Goal: Task Accomplishment & Management: Use online tool/utility

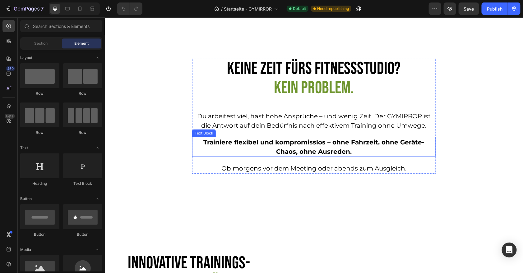
click at [345, 151] on p "Trainiere flexibel und kompromisslos – ohne Fahrzeit, ohne Geräte-Chaos, ohne A…" at bounding box center [313, 146] width 242 height 19
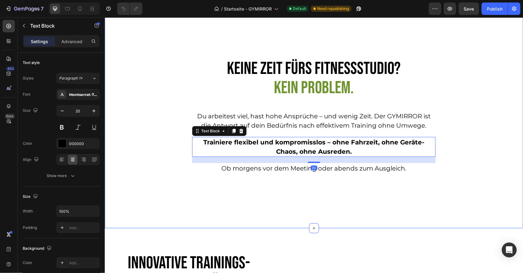
click at [462, 167] on div "Keine Zeit fürs Fitnessstudio? Kein Problem. Heading Du arbeitest viel, hast ho…" at bounding box center [313, 118] width 405 height 120
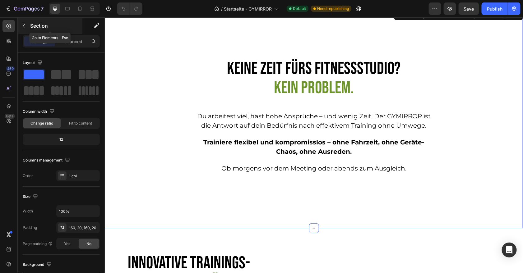
click at [36, 30] on div "Section" at bounding box center [50, 26] width 65 height 16
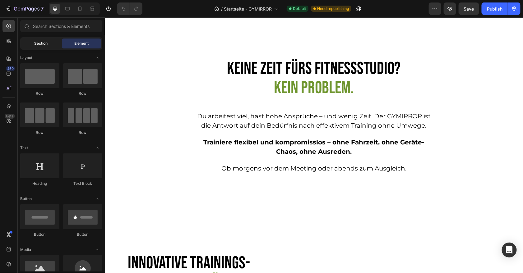
click at [43, 48] on div "Section" at bounding box center [40, 44] width 39 height 10
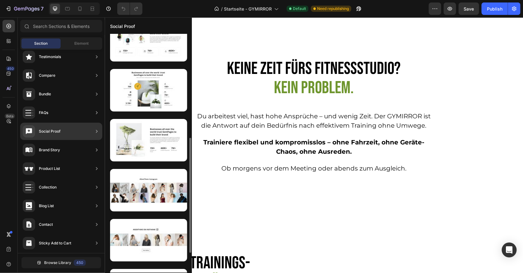
scroll to position [237, 0]
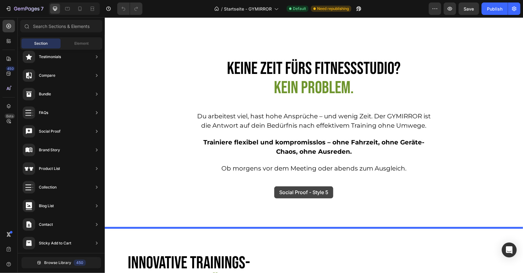
drag, startPoint x: 263, startPoint y: 99, endPoint x: 274, endPoint y: 186, distance: 87.9
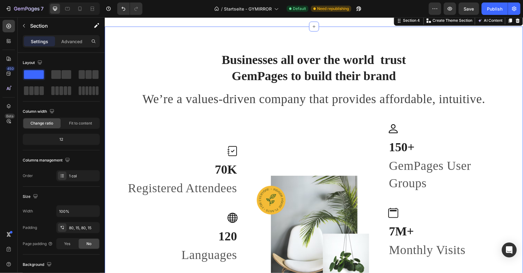
scroll to position [530, 0]
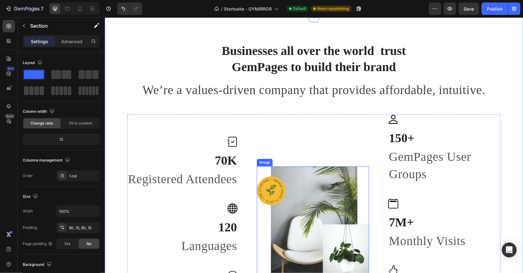
click at [304, 185] on img at bounding box center [312, 224] width 112 height 116
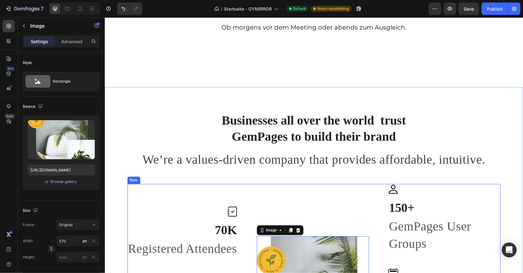
scroll to position [460, 0]
click at [374, 89] on div "Businesses all over the world trust GemPages to build their brand Heading We’re…" at bounding box center [313, 258] width 418 height 342
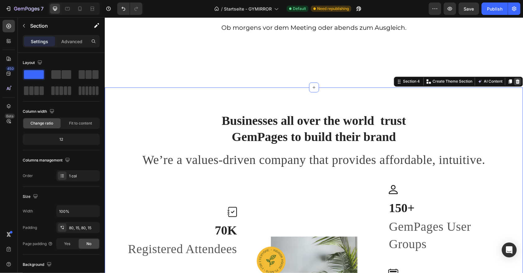
click at [517, 83] on icon at bounding box center [517, 81] width 4 height 4
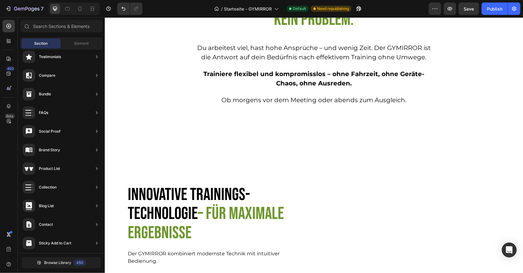
scroll to position [357, 0]
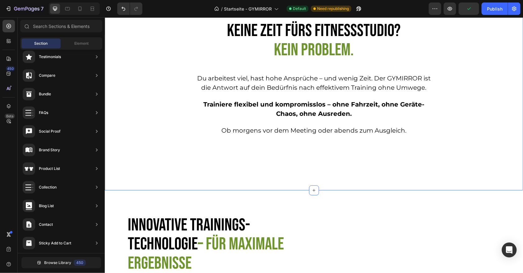
click at [252, 157] on div "Keine Zeit fürs Fitnessstudio? Kein Problem. Heading Du arbeitest viel, hast ho…" at bounding box center [313, 80] width 418 height 219
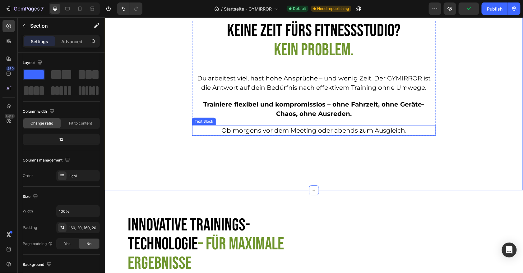
click at [267, 126] on p "Ob morgens vor dem Meeting oder abends zum Ausgleich." at bounding box center [313, 130] width 242 height 9
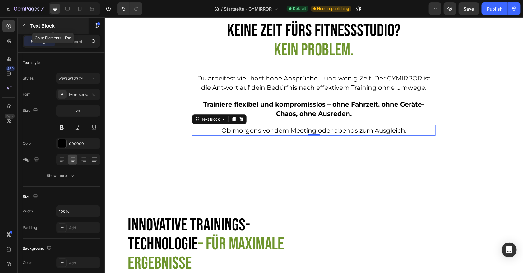
click at [22, 27] on icon "button" at bounding box center [23, 25] width 5 height 5
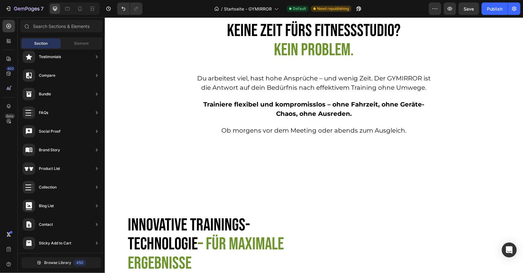
click at [81, 49] on div "Section Element" at bounding box center [61, 43] width 82 height 12
click at [74, 44] on div "Element" at bounding box center [81, 44] width 39 height 10
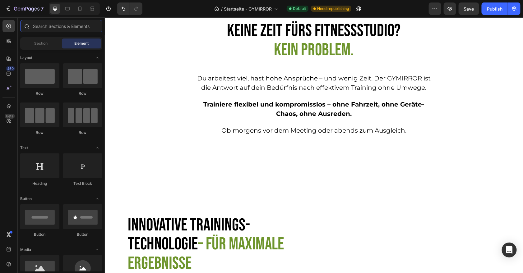
click at [47, 25] on input "text" at bounding box center [61, 26] width 82 height 12
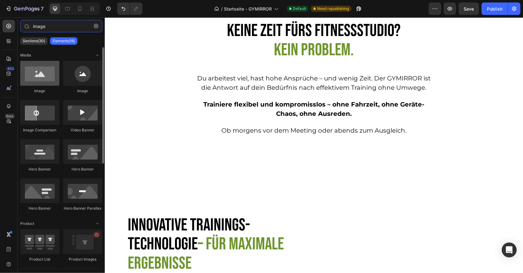
type input "image"
click at [44, 75] on div at bounding box center [39, 73] width 39 height 25
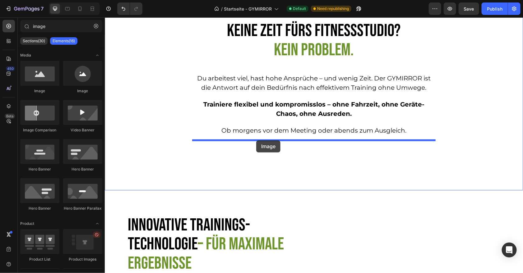
drag, startPoint x: 148, startPoint y: 92, endPoint x: 256, endPoint y: 140, distance: 117.9
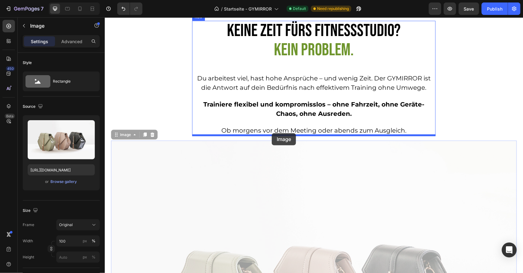
drag, startPoint x: 116, startPoint y: 134, endPoint x: 271, endPoint y: 133, distance: 155.0
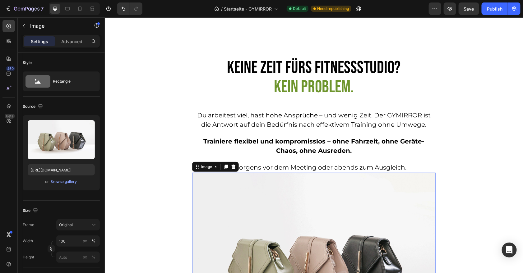
scroll to position [319, 0]
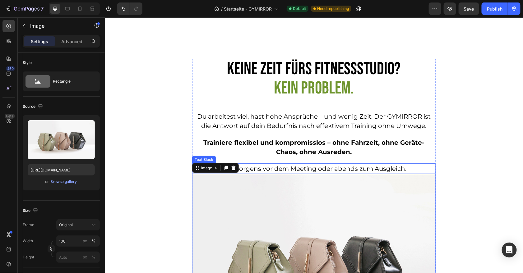
click at [285, 167] on p "Ob morgens vor dem Meeting oder abends zum Ausgleich." at bounding box center [313, 168] width 242 height 9
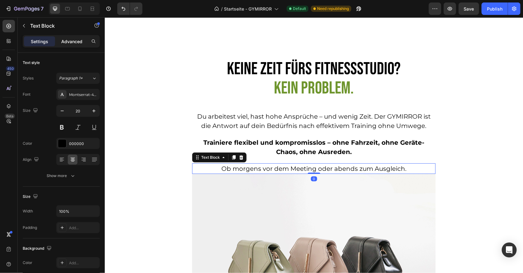
click at [73, 39] on p "Advanced" at bounding box center [71, 41] width 21 height 7
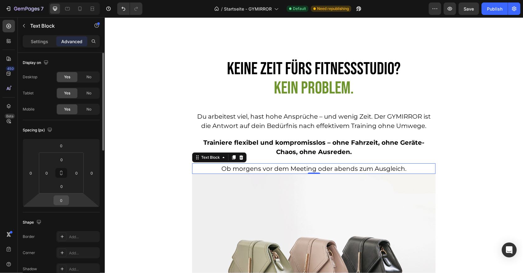
click at [62, 203] on input "0" at bounding box center [61, 200] width 12 height 9
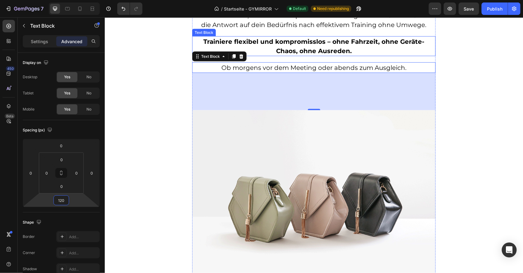
scroll to position [420, 0]
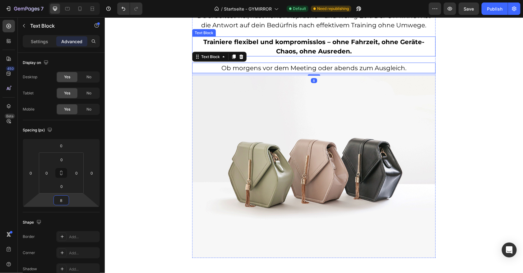
type input "80"
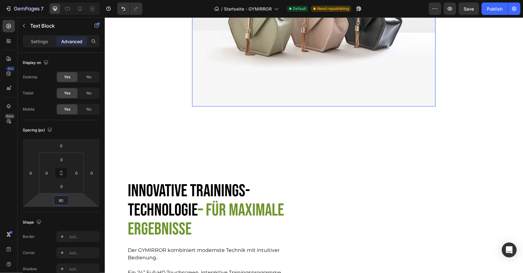
scroll to position [596, 0]
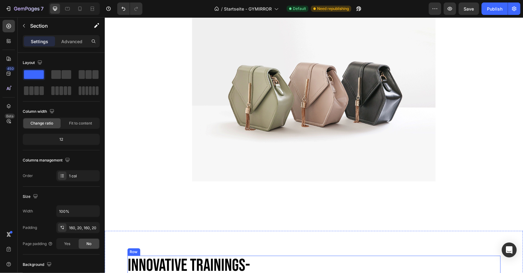
scroll to position [486, 0]
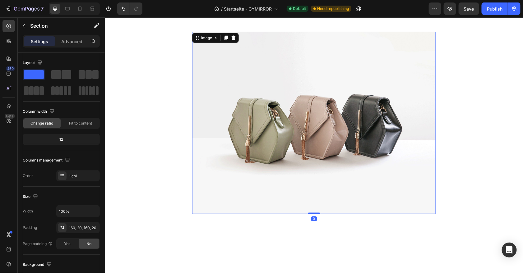
click at [276, 128] on img at bounding box center [313, 122] width 243 height 182
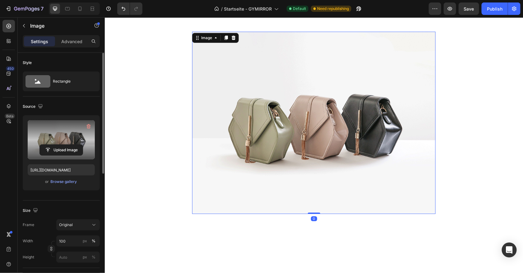
click at [55, 139] on label at bounding box center [61, 139] width 67 height 39
click at [55, 145] on input "file" at bounding box center [61, 150] width 43 height 11
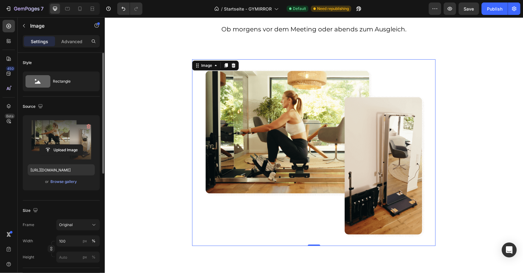
scroll to position [459, 0]
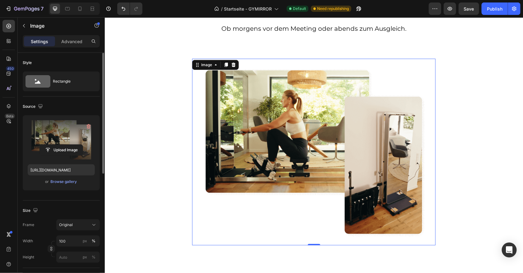
click at [77, 139] on label at bounding box center [61, 139] width 67 height 39
click at [77, 145] on input "file" at bounding box center [61, 150] width 43 height 11
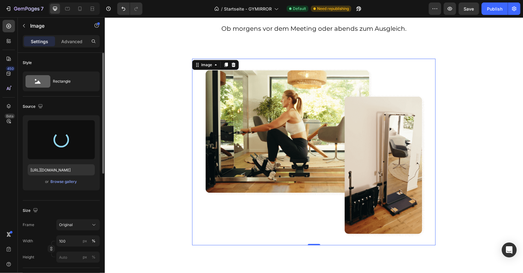
type input "https://cdn.shopify.com/s/files/1/0910/7921/3383/files/gempages_579468867252781…"
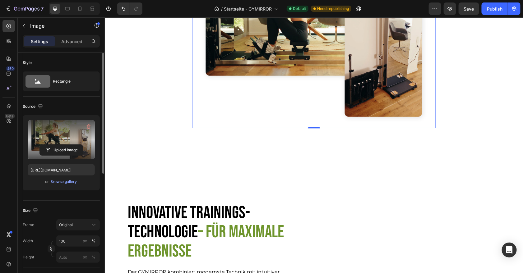
scroll to position [577, 0]
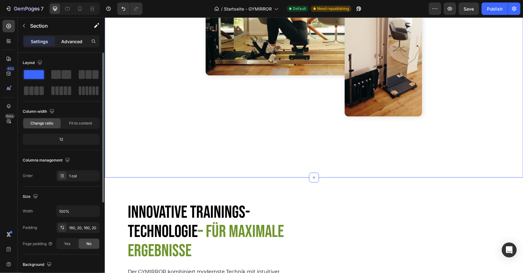
click at [68, 40] on p "Advanced" at bounding box center [71, 41] width 21 height 7
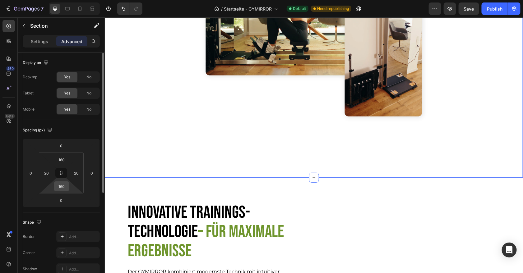
click at [62, 186] on input "160" at bounding box center [61, 186] width 12 height 9
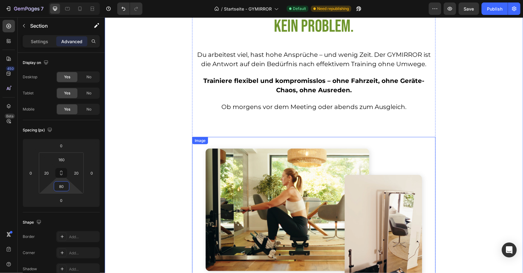
scroll to position [375, 0]
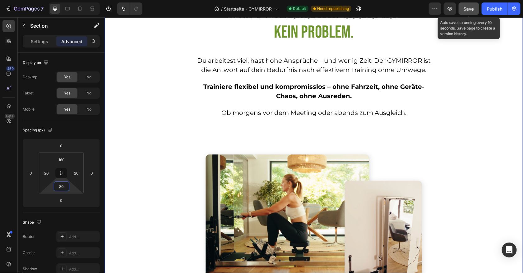
type input "80"
click at [470, 6] on span "Save" at bounding box center [469, 8] width 10 height 5
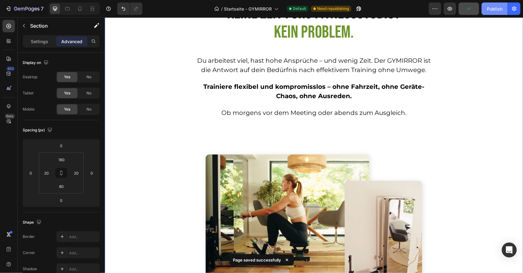
click at [494, 11] on div "Publish" at bounding box center [495, 9] width 16 height 7
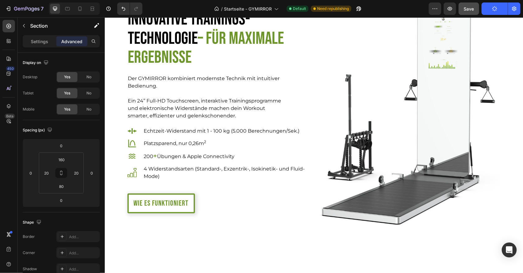
scroll to position [768, 0]
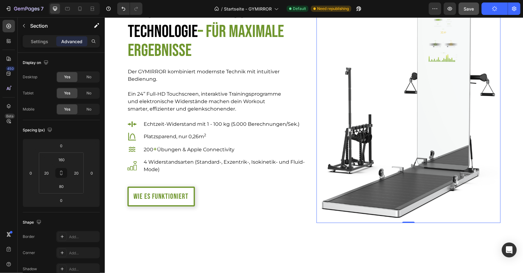
click at [408, 112] on img at bounding box center [408, 104] width 184 height 237
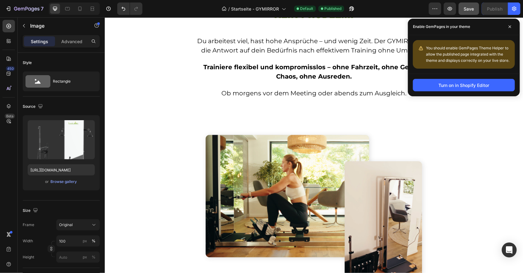
scroll to position [438, 0]
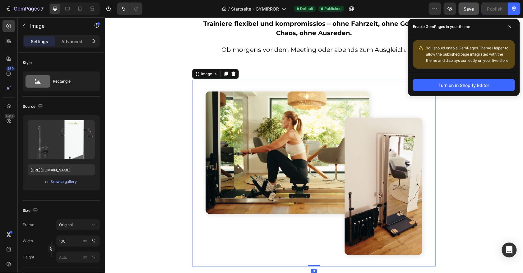
click at [280, 163] on img at bounding box center [313, 173] width 243 height 187
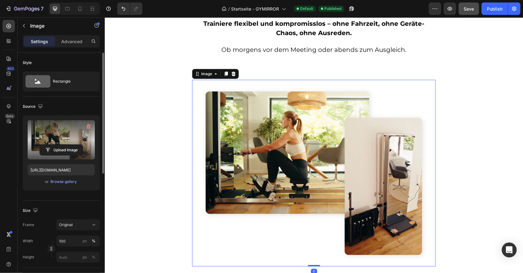
click at [52, 141] on label at bounding box center [61, 139] width 67 height 39
click at [52, 145] on input "file" at bounding box center [61, 150] width 43 height 11
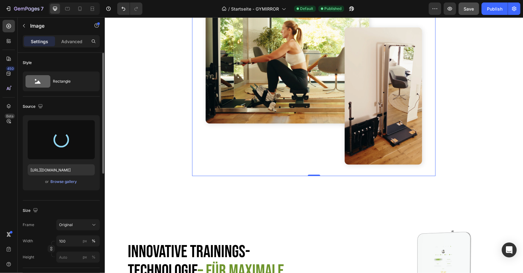
scroll to position [530, 0]
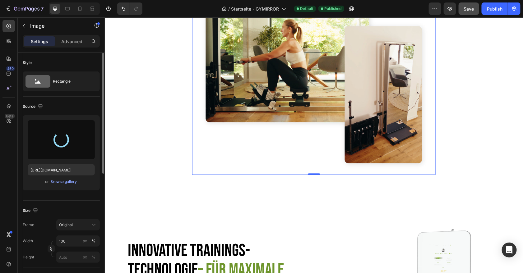
type input "https://cdn.shopify.com/s/files/1/0910/7921/3383/files/gempages_579468867252781…"
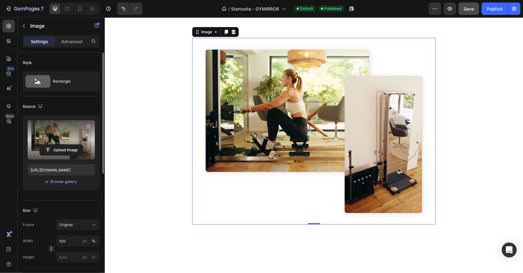
scroll to position [459, 0]
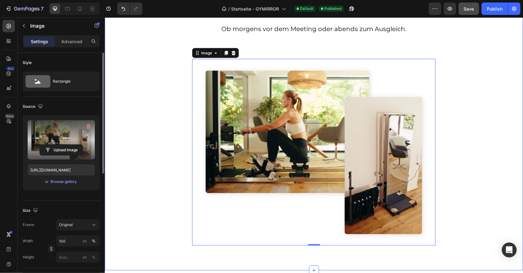
click at [470, 154] on div "Keine Zeit fürs Fitnessstudio? Kein Problem. Heading Du arbeitest viel, hast ho…" at bounding box center [313, 82] width 405 height 327
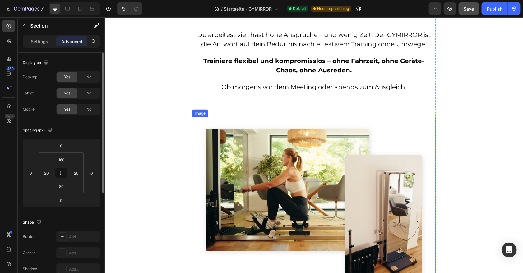
scroll to position [386, 0]
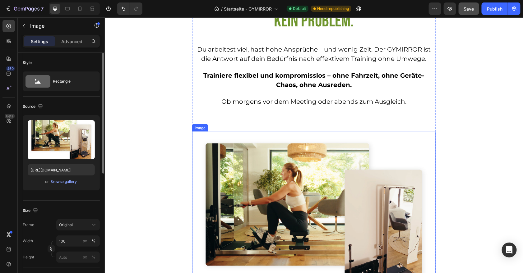
click at [248, 220] on img at bounding box center [313, 224] width 243 height 187
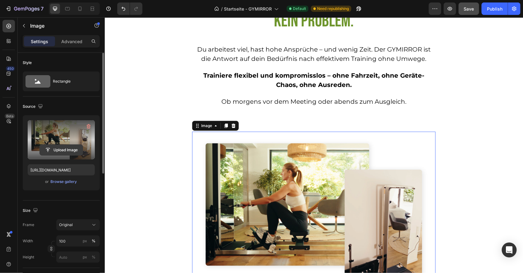
click at [72, 154] on input "file" at bounding box center [61, 150] width 43 height 11
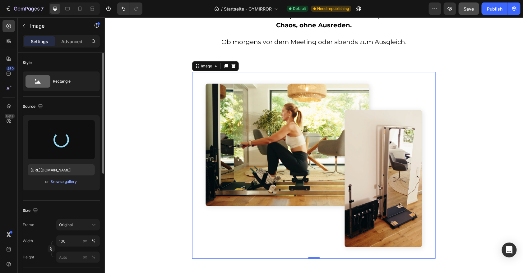
scroll to position [455, 0]
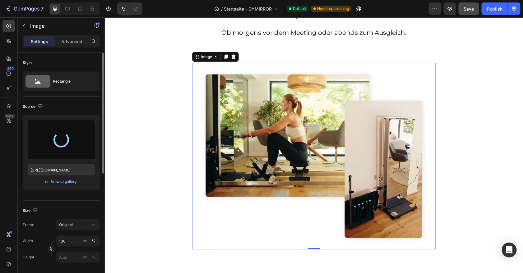
type input "https://cdn.shopify.com/s/files/1/0910/7921/3383/files/gempages_579468867252781…"
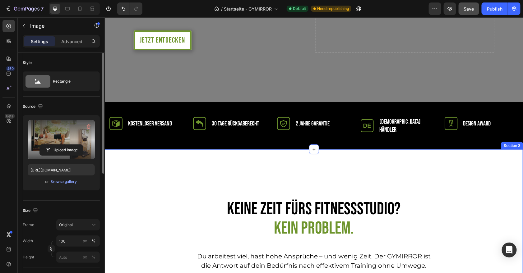
scroll to position [100, 0]
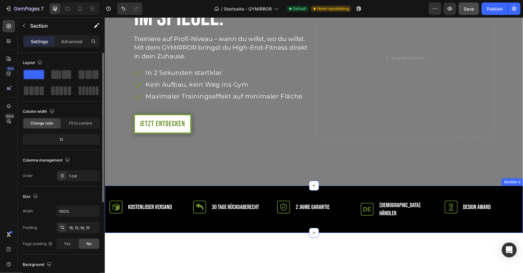
click at [181, 224] on div "Icon Kostenloser Versand Text Block Row Icon 30 Tage rückgaberecht Text Block R…" at bounding box center [313, 208] width 418 height 47
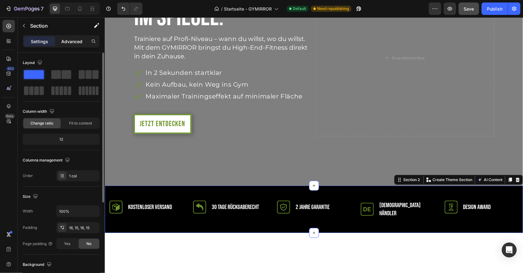
click at [75, 39] on p "Advanced" at bounding box center [71, 41] width 21 height 7
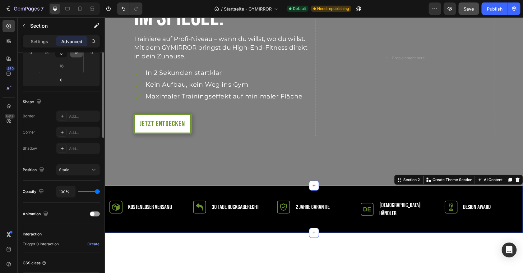
scroll to position [0, 0]
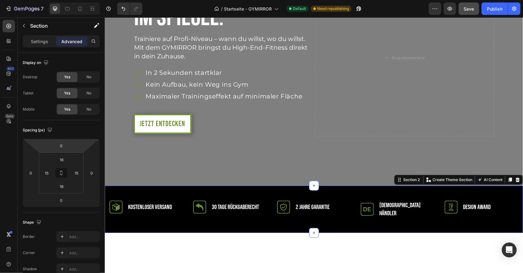
click at [78, 40] on p "Advanced" at bounding box center [71, 41] width 21 height 7
click at [42, 40] on p "Settings" at bounding box center [39, 41] width 17 height 7
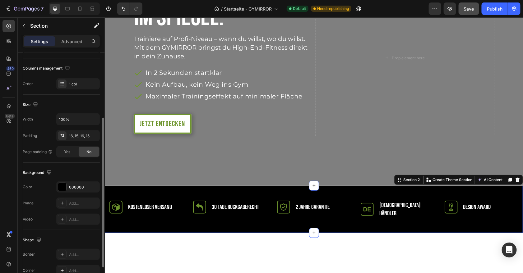
scroll to position [98, 0]
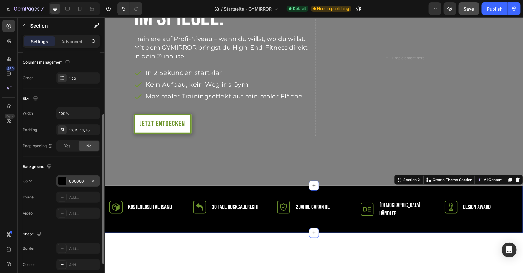
click at [62, 178] on div at bounding box center [62, 181] width 8 height 8
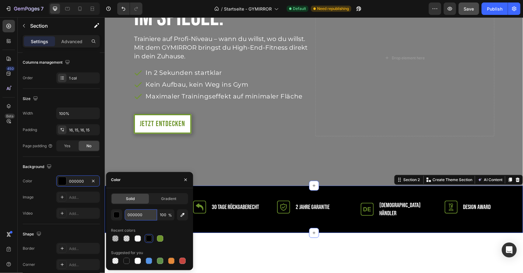
click at [139, 213] on input "000000" at bounding box center [141, 214] width 32 height 11
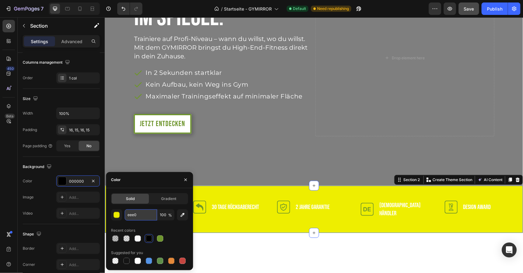
type input "eee"
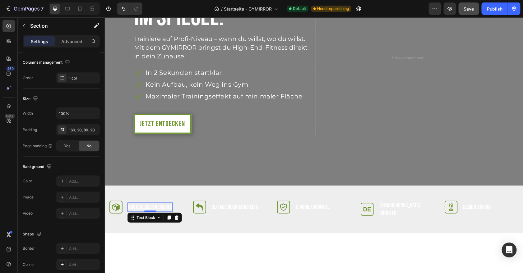
click at [158, 206] on p "Kostenloser Versand" at bounding box center [150, 207] width 44 height 8
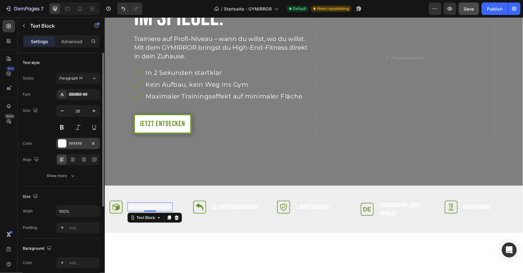
click at [63, 138] on div "FFFFFF" at bounding box center [77, 143] width 43 height 11
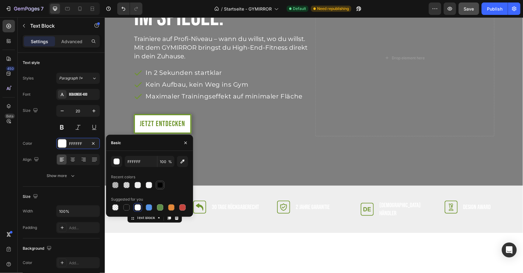
click at [160, 185] on div at bounding box center [160, 185] width 6 height 6
type input "000000"
click at [239, 210] on div "30 Tage rückgaberecht Text Block" at bounding box center [235, 206] width 48 height 9
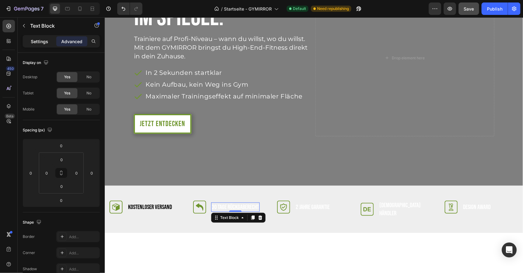
click at [31, 43] on p "Settings" at bounding box center [39, 41] width 17 height 7
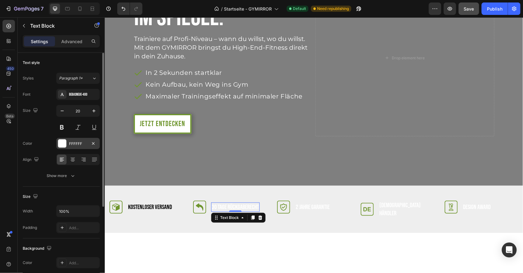
click at [62, 141] on div at bounding box center [62, 143] width 8 height 8
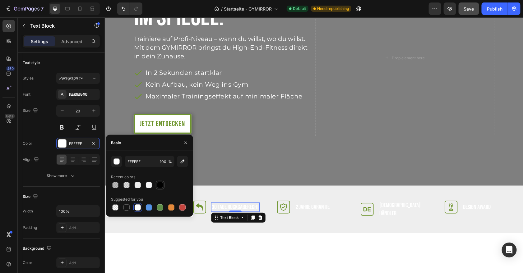
click at [160, 184] on div at bounding box center [160, 185] width 6 height 6
type input "000000"
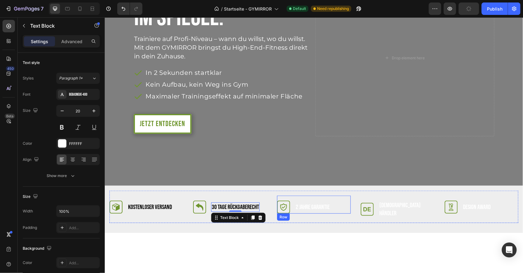
click at [327, 204] on p "2 Jahre Garantie" at bounding box center [312, 207] width 34 height 8
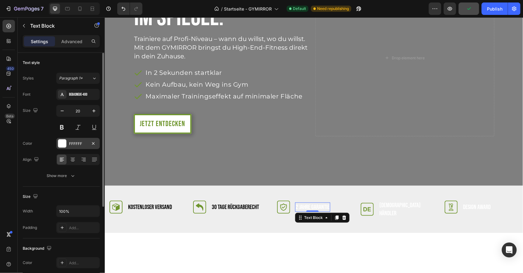
click at [61, 141] on div at bounding box center [62, 143] width 8 height 8
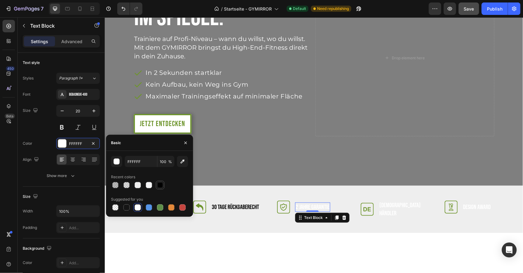
click at [158, 186] on div at bounding box center [160, 185] width 6 height 6
type input "000000"
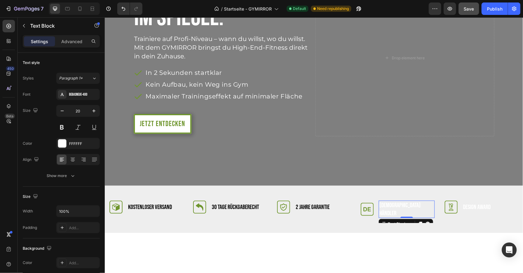
click at [393, 210] on div "Deutscher Händler Text Block 0" at bounding box center [406, 208] width 56 height 17
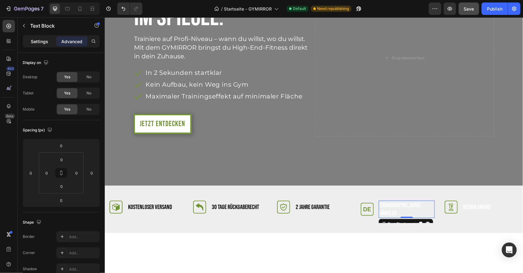
click at [37, 40] on p "Settings" at bounding box center [39, 41] width 17 height 7
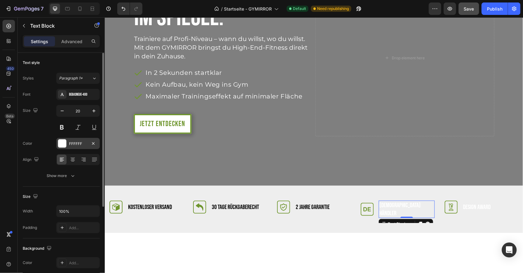
click at [63, 143] on div at bounding box center [62, 143] width 8 height 8
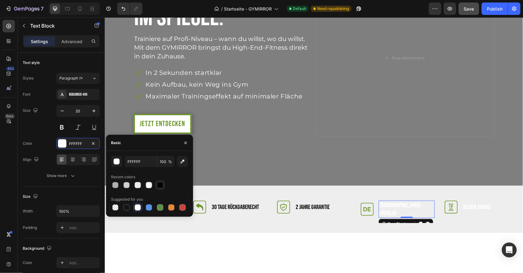
click at [162, 187] on div at bounding box center [160, 185] width 6 height 6
type input "000000"
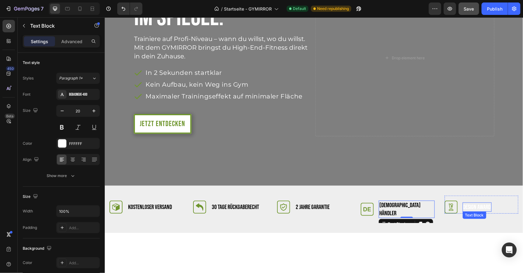
click at [479, 208] on p "Design Award" at bounding box center [477, 207] width 28 height 8
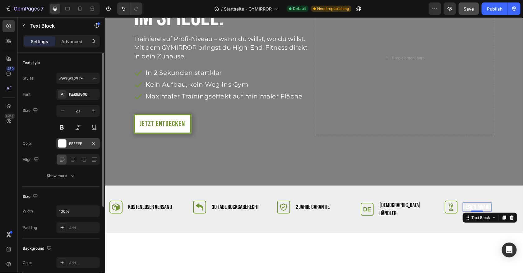
click at [64, 140] on div at bounding box center [62, 143] width 8 height 8
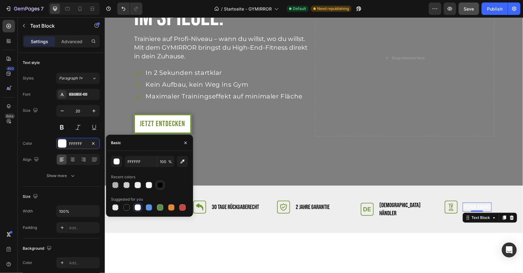
click at [161, 189] on div at bounding box center [159, 184] width 7 height 7
type input "000000"
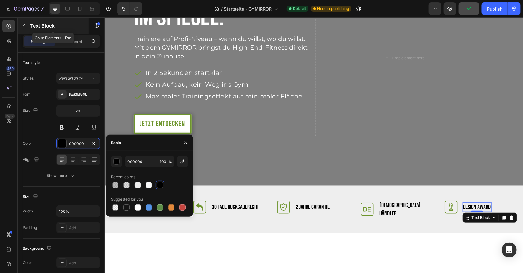
click at [25, 25] on icon "button" at bounding box center [23, 25] width 5 height 5
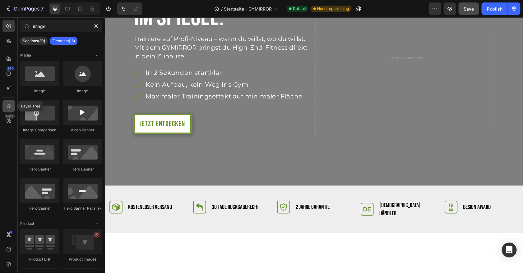
click at [10, 108] on icon at bounding box center [9, 106] width 6 height 6
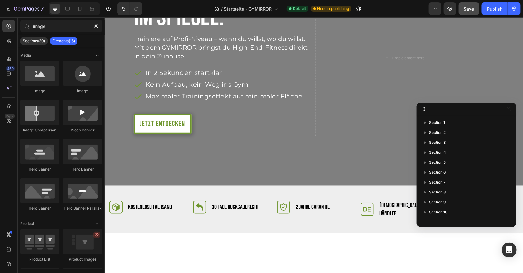
drag, startPoint x: 413, startPoint y: 187, endPoint x: 452, endPoint y: 74, distance: 119.8
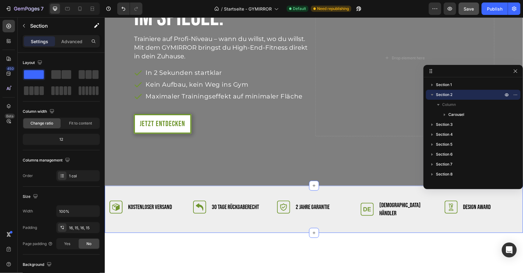
click at [351, 224] on div "Icon Kostenloser Versand Text Block Row Icon 30 Tage rückgaberecht Text Block R…" at bounding box center [313, 208] width 418 height 47
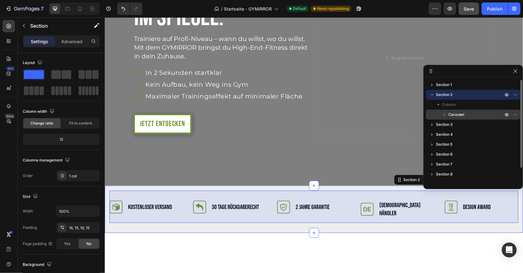
click at [444, 113] on icon "button" at bounding box center [444, 115] width 6 height 6
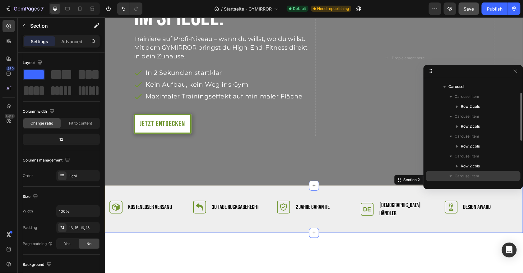
scroll to position [52, 0]
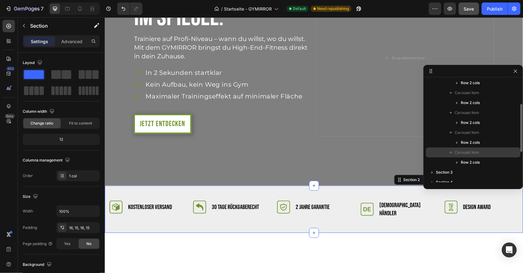
click at [488, 154] on p "Carousel Item" at bounding box center [479, 152] width 50 height 6
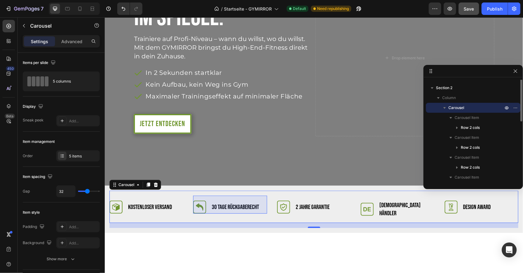
scroll to position [0, 0]
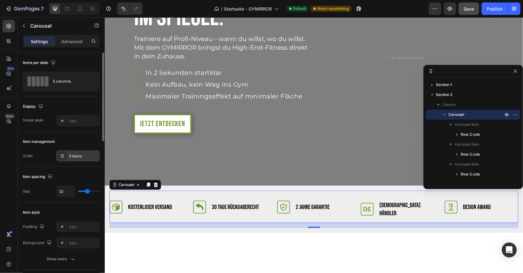
click at [62, 158] on div at bounding box center [62, 156] width 9 height 9
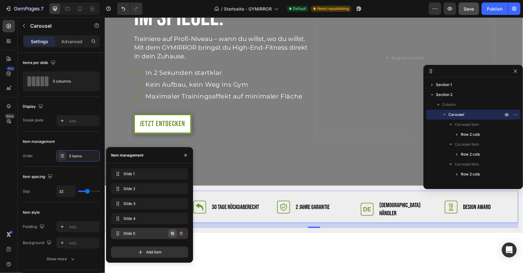
click at [174, 233] on icon "button" at bounding box center [172, 233] width 3 height 3
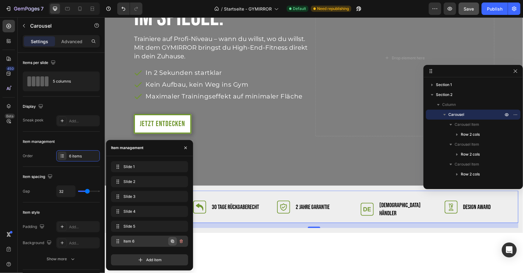
click at [172, 241] on icon "button" at bounding box center [172, 241] width 1 height 1
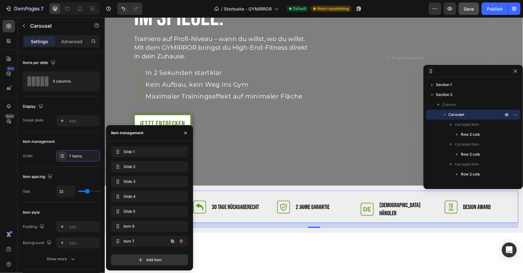
click at [172, 241] on icon "button" at bounding box center [172, 241] width 1 height 1
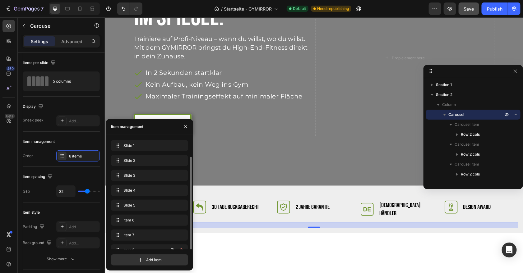
scroll to position [9, 0]
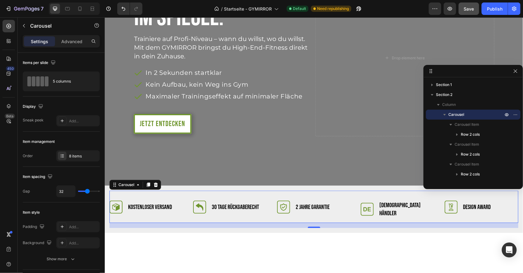
click at [272, 197] on div "Icon Kostenloser Versand Text Block Row Icon 30 Tage rückgaberecht Text Block R…" at bounding box center [313, 208] width 409 height 27
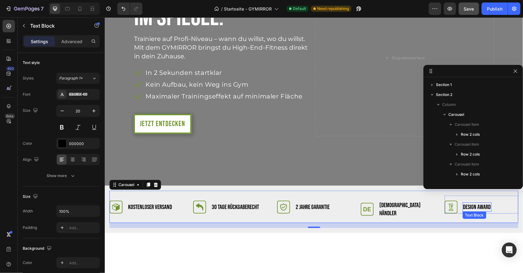
click at [465, 208] on p "Design Award" at bounding box center [477, 207] width 28 height 8
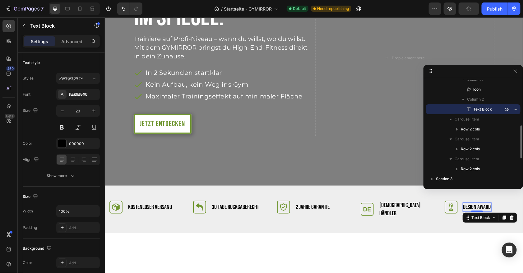
scroll to position [144, 0]
click at [457, 130] on icon "button" at bounding box center [457, 130] width 2 height 2
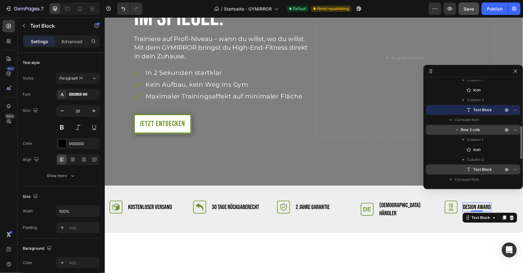
click at [478, 168] on span "Text Block" at bounding box center [482, 170] width 19 height 6
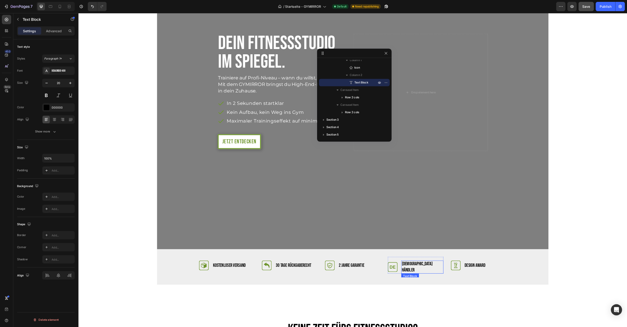
scroll to position [203, 0]
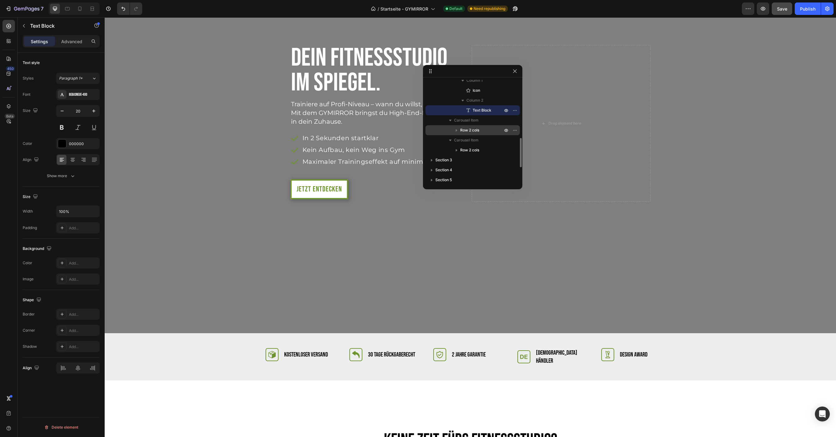
click at [465, 128] on span "Row 2 cols" at bounding box center [469, 130] width 19 height 6
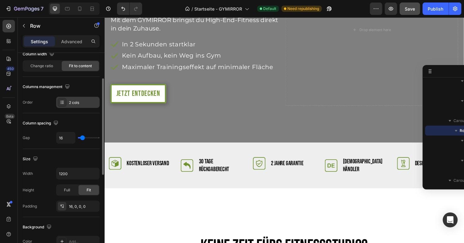
scroll to position [0, 0]
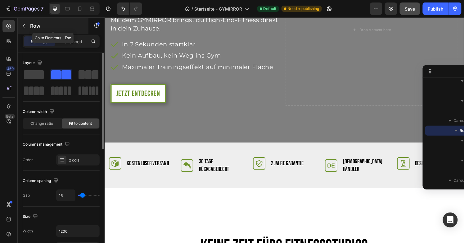
click at [25, 27] on icon "button" at bounding box center [23, 25] width 5 height 5
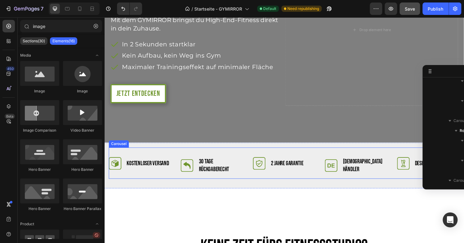
click at [182, 155] on div "Icon Kostenloser Versand Text Block Row Icon 30 Tage rückgaberecht Text Block R…" at bounding box center [291, 168] width 364 height 32
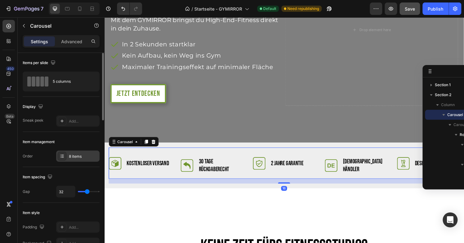
click at [60, 158] on div at bounding box center [62, 156] width 9 height 9
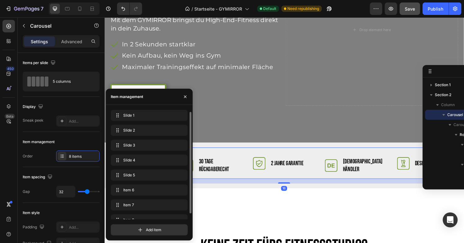
scroll to position [8, 0]
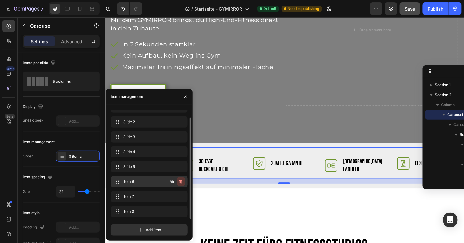
click at [181, 180] on icon "button" at bounding box center [181, 181] width 5 height 5
click at [181, 180] on div "Delete" at bounding box center [176, 182] width 11 height 6
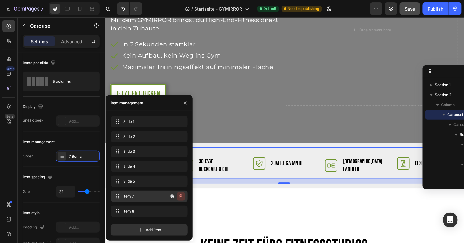
scroll to position [0, 0]
click at [182, 197] on icon "button" at bounding box center [181, 196] width 5 height 5
click at [179, 196] on div "Delete" at bounding box center [176, 196] width 11 height 6
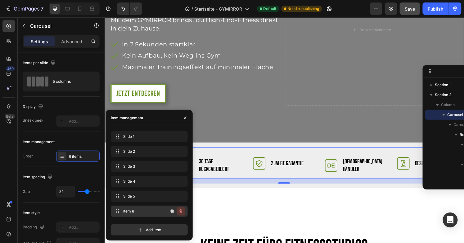
click at [181, 212] on icon "button" at bounding box center [181, 210] width 5 height 5
click at [181, 212] on div "Delete" at bounding box center [176, 211] width 11 height 6
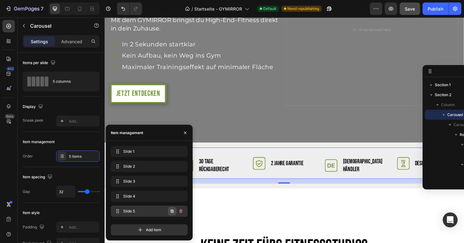
click at [174, 211] on icon "button" at bounding box center [172, 210] width 3 height 3
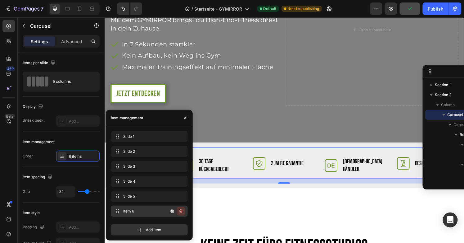
click at [183, 211] on icon "button" at bounding box center [181, 210] width 5 height 5
click at [179, 211] on div "Delete" at bounding box center [176, 211] width 11 height 6
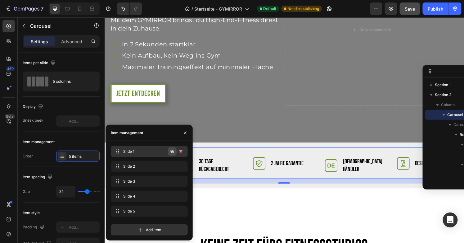
click at [172, 152] on icon "button" at bounding box center [172, 151] width 5 height 5
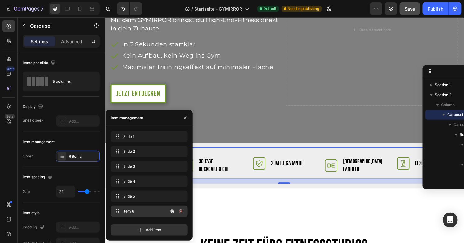
drag, startPoint x: 116, startPoint y: 151, endPoint x: 125, endPoint y: 212, distance: 61.8
click at [144, 212] on span "Item 6" at bounding box center [140, 211] width 35 height 6
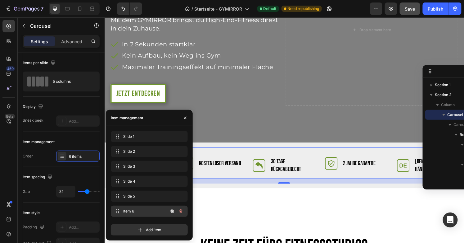
click at [134, 208] on span "Item 6" at bounding box center [140, 211] width 35 height 6
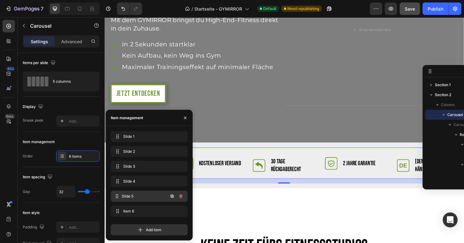
click at [136, 196] on span "Slide 5" at bounding box center [145, 196] width 46 height 6
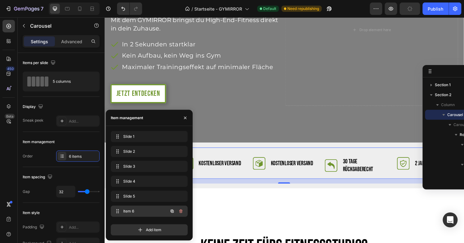
click at [134, 212] on span "Item 6" at bounding box center [140, 211] width 35 height 6
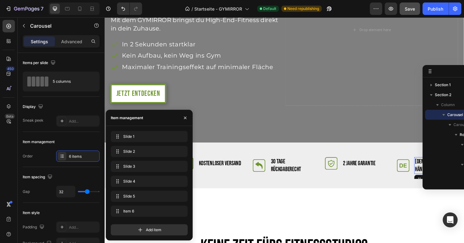
scroll to position [227, 0]
click at [429, 167] on p "[DEMOGRAPHIC_DATA] Händler" at bounding box center [449, 170] width 45 height 16
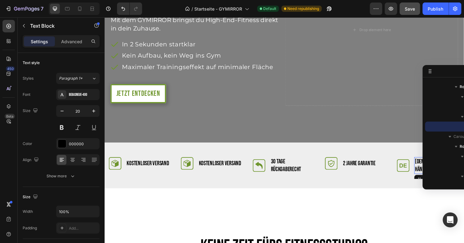
click at [427, 166] on p "[DEMOGRAPHIC_DATA] Händler" at bounding box center [449, 170] width 45 height 16
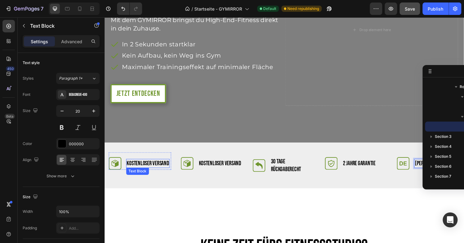
click at [165, 167] on p "Kostenloser Versand" at bounding box center [150, 168] width 44 height 8
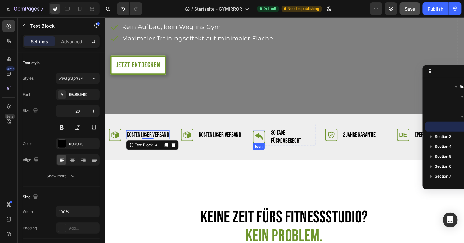
scroll to position [151, 0]
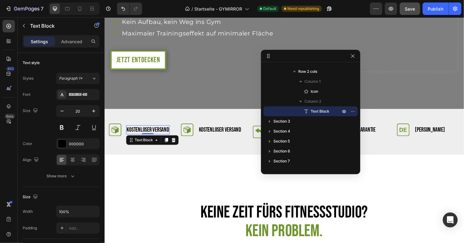
drag, startPoint x: 445, startPoint y: 72, endPoint x: 327, endPoint y: 58, distance: 118.3
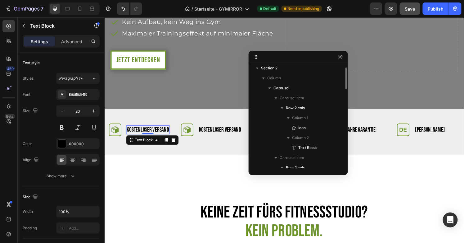
scroll to position [0, 0]
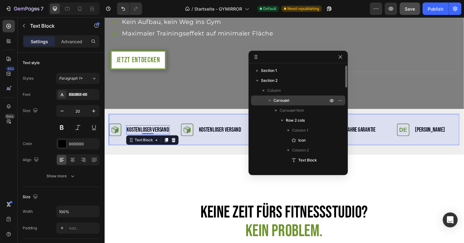
click at [297, 102] on p "Carousel" at bounding box center [302, 100] width 56 height 6
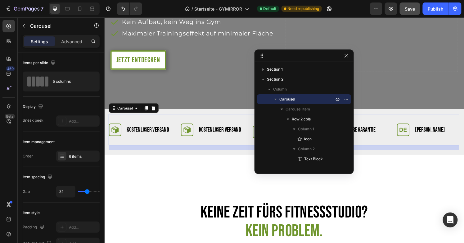
drag, startPoint x: 288, startPoint y: 57, endPoint x: 294, endPoint y: 56, distance: 6.0
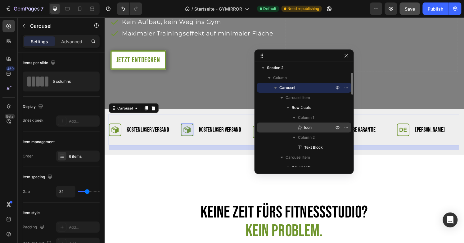
scroll to position [16, 0]
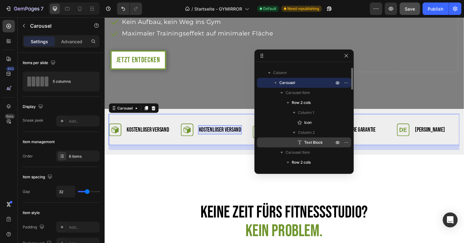
click at [307, 140] on span "Text Block" at bounding box center [313, 142] width 19 height 6
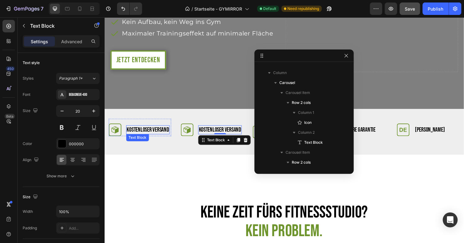
click at [153, 133] on p "Kostenloser Versand" at bounding box center [150, 134] width 44 height 8
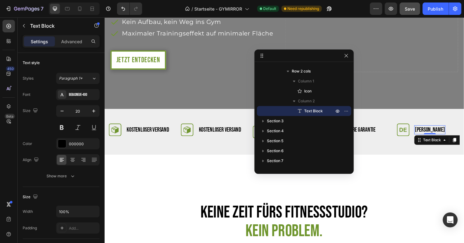
click at [437, 130] on p "[PERSON_NAME]" at bounding box center [442, 134] width 31 height 8
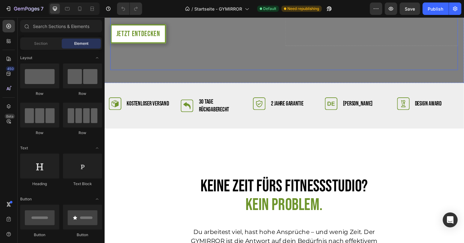
scroll to position [172, 0]
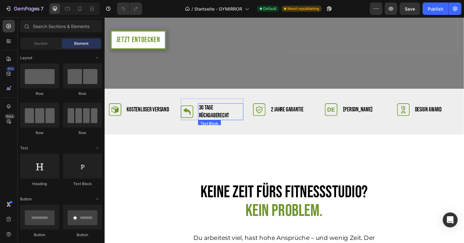
click at [212, 108] on p "30 Tage rückgaberecht" at bounding box center [224, 115] width 45 height 16
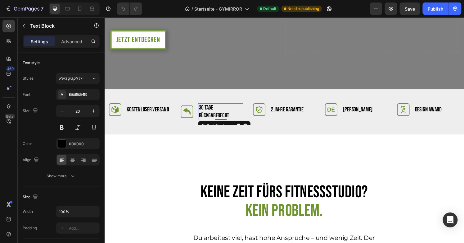
click at [212, 108] on p "30 Tage rückgaberecht" at bounding box center [224, 115] width 45 height 16
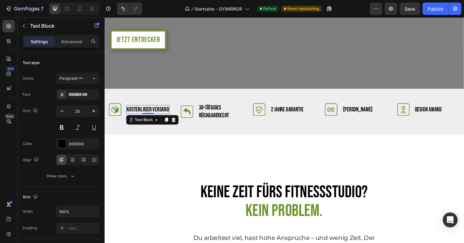
click at [163, 112] on p "Kostenloser Versand" at bounding box center [150, 113] width 44 height 8
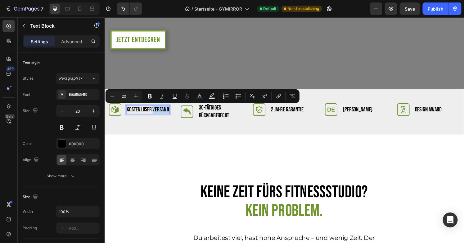
click at [170, 112] on p "Kostenloser Versand" at bounding box center [150, 113] width 44 height 8
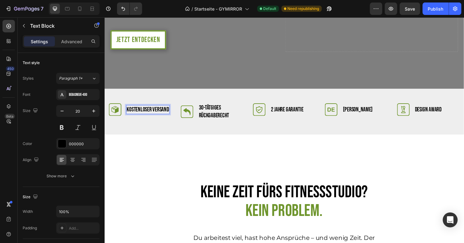
click at [170, 112] on p "Kostenloser Versand" at bounding box center [150, 113] width 44 height 8
click at [171, 112] on p "Kostenloser Versand" at bounding box center [150, 113] width 44 height 8
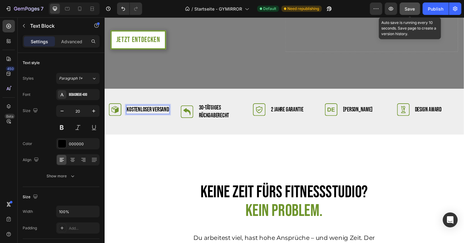
click at [409, 10] on span "Save" at bounding box center [410, 8] width 10 height 5
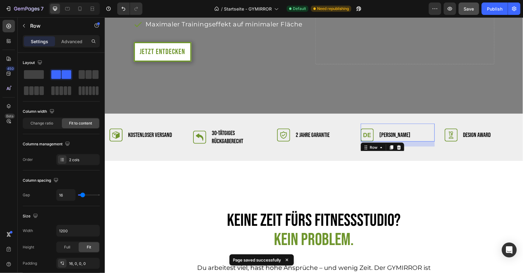
click at [427, 129] on div "Icon Klarna Ratenkauf Text Block Row 16" at bounding box center [397, 132] width 74 height 18
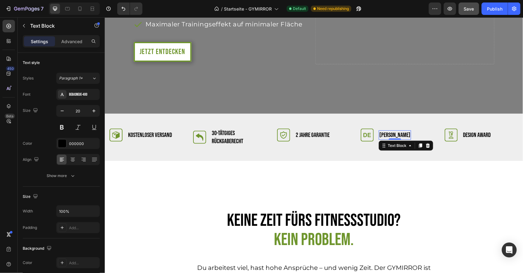
click at [390, 135] on p "[PERSON_NAME]" at bounding box center [394, 135] width 31 height 8
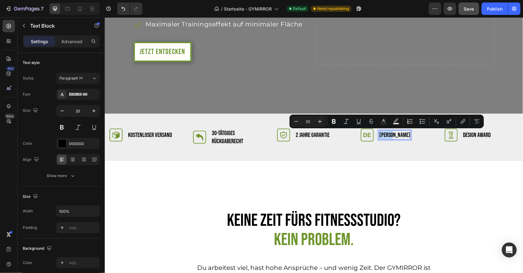
click at [390, 135] on p "[PERSON_NAME]" at bounding box center [394, 135] width 31 height 8
copy p "[PERSON_NAME]"
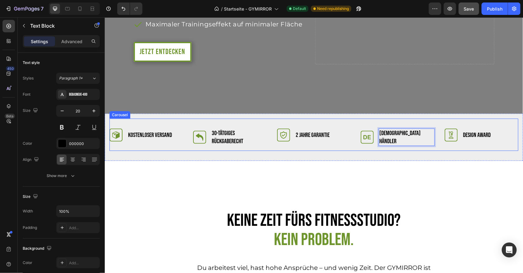
click at [464, 145] on div "Icon Design Award Text Block Row" at bounding box center [481, 136] width 74 height 27
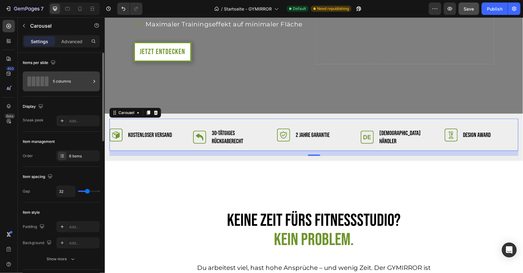
click at [45, 83] on span at bounding box center [47, 81] width 4 height 10
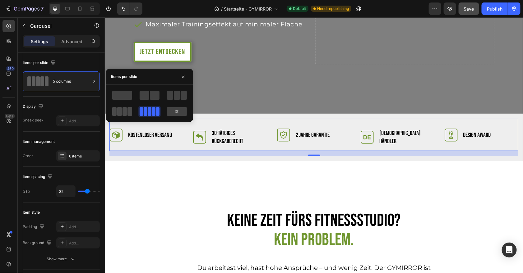
click at [127, 109] on span at bounding box center [129, 111] width 5 height 9
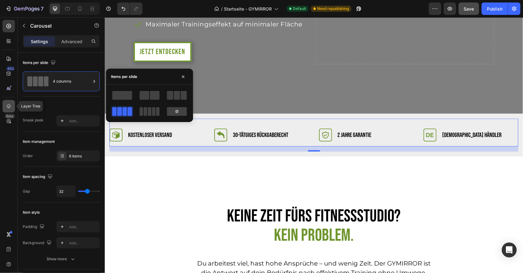
click at [9, 106] on icon at bounding box center [9, 106] width 6 height 6
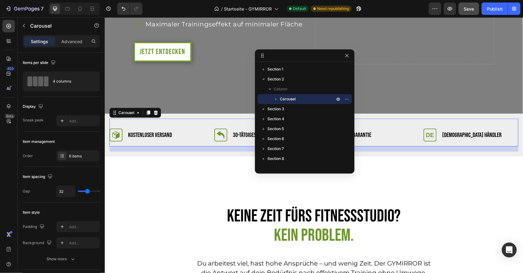
click at [274, 98] on icon "button" at bounding box center [276, 99] width 6 height 6
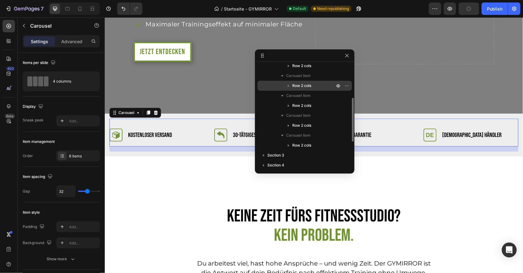
scroll to position [81, 0]
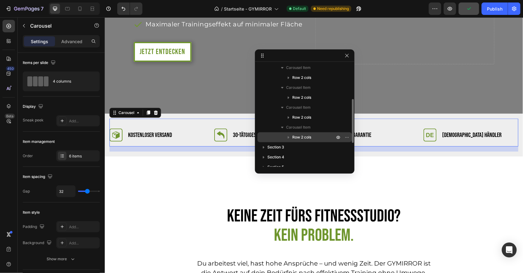
click at [290, 137] on icon "button" at bounding box center [288, 137] width 6 height 6
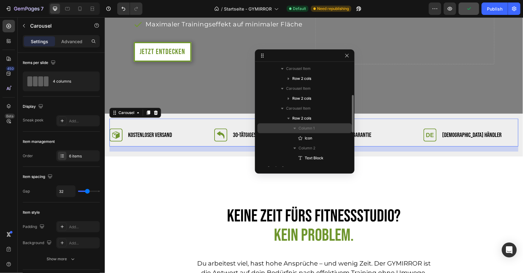
scroll to position [103, 0]
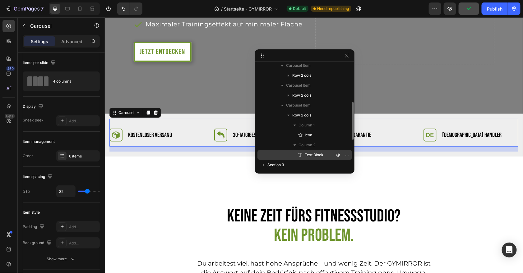
click at [306, 153] on span "Text Block" at bounding box center [313, 155] width 19 height 6
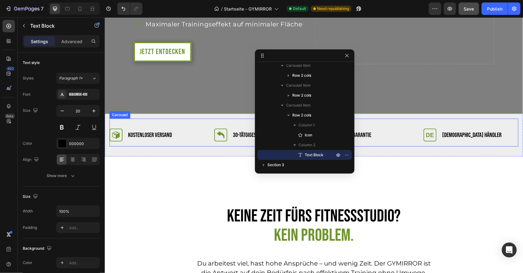
click at [225, 119] on div "Icon Kostenloser Versand Text Block Row Icon 30-tätgiges rückgaberecht Text Blo…" at bounding box center [313, 132] width 409 height 28
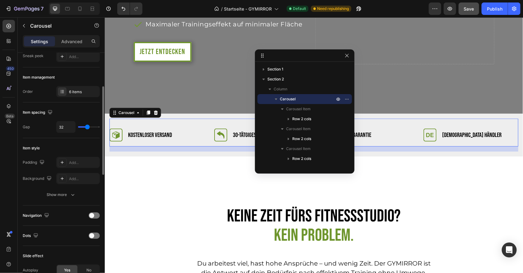
scroll to position [74, 0]
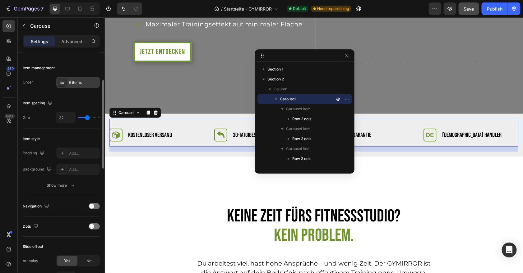
click at [71, 80] on div "6 items" at bounding box center [83, 83] width 29 height 6
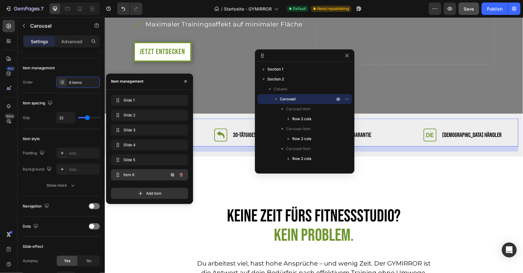
click at [138, 174] on span "Item 6" at bounding box center [140, 175] width 35 height 6
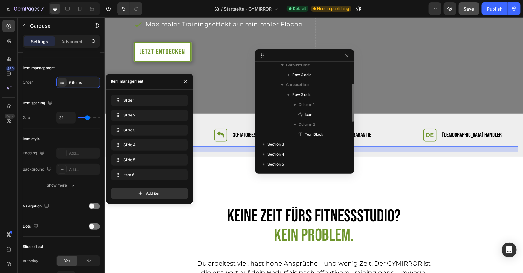
scroll to position [125, 0]
click at [131, 175] on span "Item 6" at bounding box center [145, 175] width 46 height 6
click at [144, 176] on span "Item 6" at bounding box center [145, 175] width 46 height 6
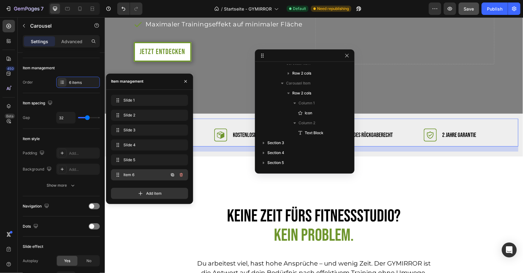
click at [144, 176] on span "Item 6" at bounding box center [140, 175] width 35 height 6
drag, startPoint x: 156, startPoint y: 79, endPoint x: 156, endPoint y: 102, distance: 23.0
click at [156, 102] on div "Item management Slide 1 Slide 1 Slide 2 Slide 2 Slide 3 Slide 3 Slide 4 Slide 4…" at bounding box center [149, 139] width 87 height 130
click at [186, 80] on icon "button" at bounding box center [185, 81] width 5 height 5
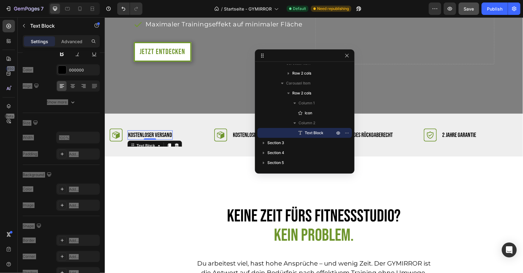
click at [142, 132] on p "Kostenloser Versand" at bounding box center [150, 135] width 44 height 8
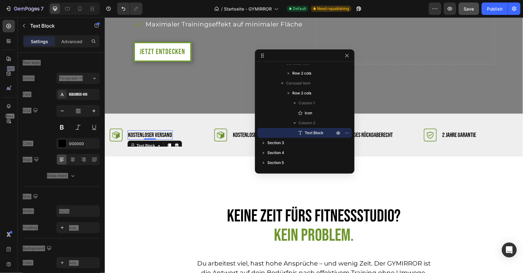
click at [142, 132] on p "Kostenloser Versand" at bounding box center [150, 135] width 44 height 8
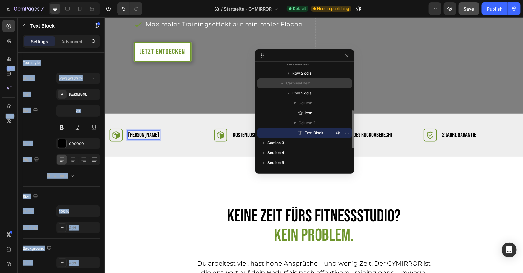
click at [301, 81] on span "Carousel Item" at bounding box center [298, 83] width 25 height 6
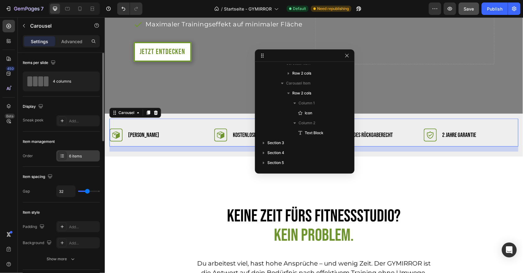
click at [60, 156] on icon at bounding box center [62, 155] width 5 height 5
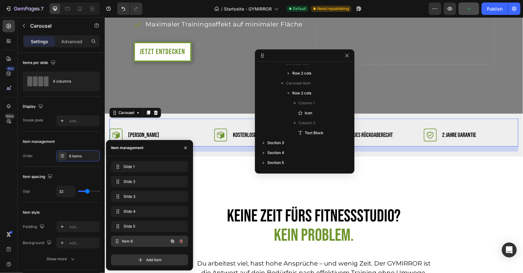
click at [147, 241] on span "Item 6" at bounding box center [145, 242] width 46 height 6
click at [140, 221] on div "Slide 5 Slide 5" at bounding box center [149, 226] width 77 height 11
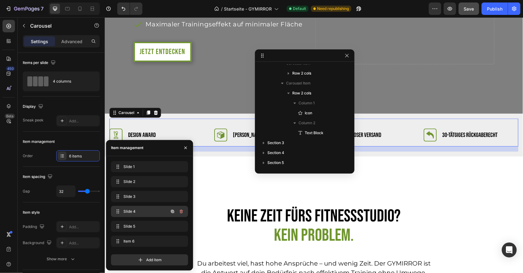
click at [141, 211] on span "Slide 4" at bounding box center [140, 212] width 35 height 6
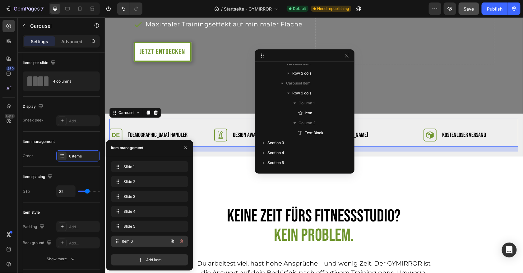
click at [136, 239] on span "Item 6" at bounding box center [145, 242] width 46 height 6
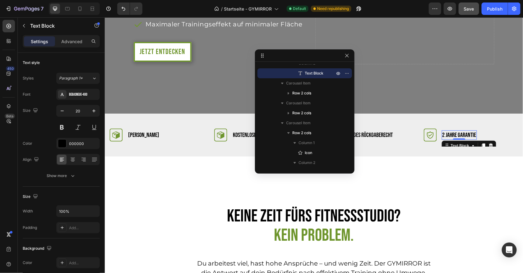
click at [447, 135] on p "2 Jahre Garantie" at bounding box center [458, 135] width 34 height 8
click at [459, 131] on p "2 Jahre Garantie" at bounding box center [458, 135] width 34 height 8
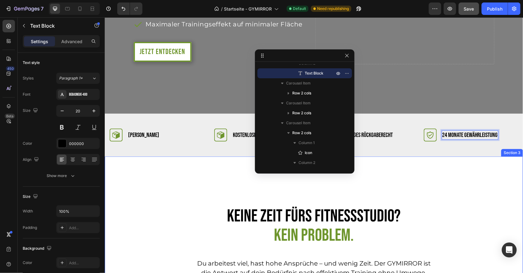
click at [455, 179] on div "Keine Zeit fürs Fitnessstudio? Kein Problem. Heading Du arbeitest viel, hast ho…" at bounding box center [313, 263] width 418 height 214
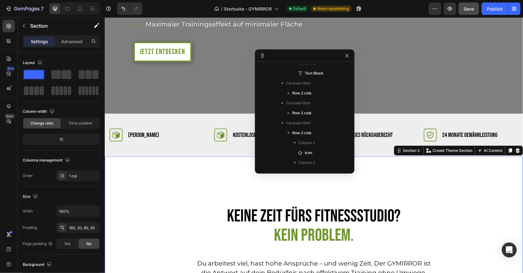
click at [464, 9] on span "Save" at bounding box center [469, 8] width 10 height 5
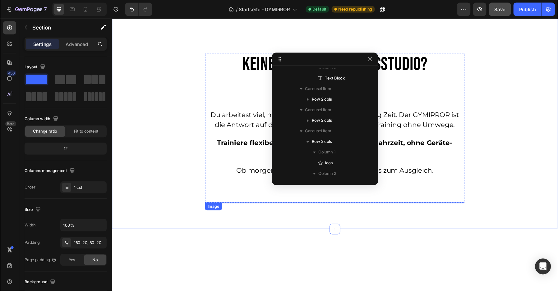
scroll to position [328, 0]
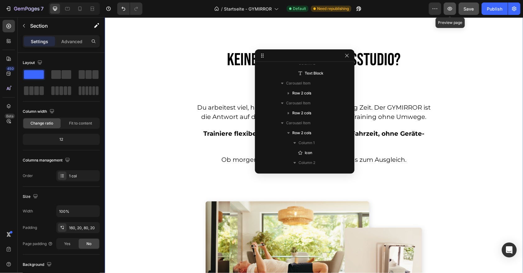
click at [455, 9] on button "button" at bounding box center [449, 8] width 12 height 12
click at [438, 8] on icon "button" at bounding box center [435, 9] width 6 height 6
click at [394, 12] on div "/ Startseite - GYMIRROR Default Need republishing" at bounding box center [287, 8] width 281 height 12
click at [464, 11] on div "Publish" at bounding box center [495, 9] width 16 height 7
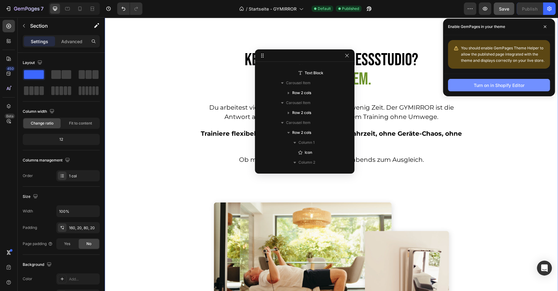
click at [464, 85] on div "Turn on in Shopify Editor" at bounding box center [498, 85] width 51 height 7
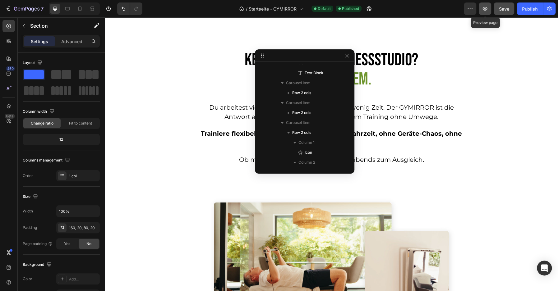
click at [464, 6] on icon "button" at bounding box center [485, 9] width 6 height 6
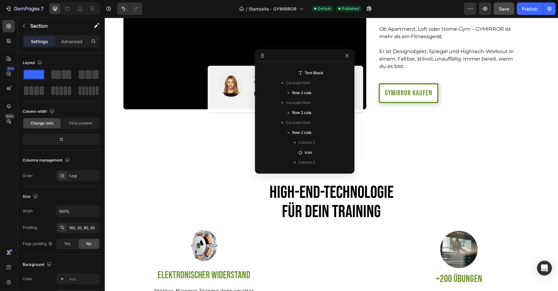
scroll to position [992, 0]
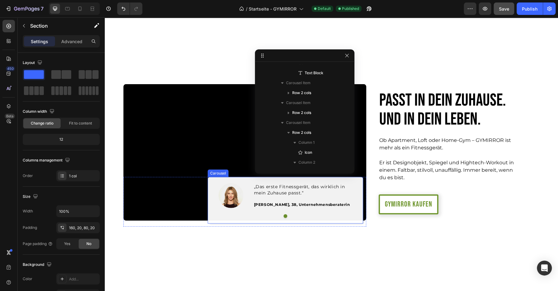
click at [220, 181] on div "Image „Das erste Fitnessgerät, das wirklich in mein Zuhause passt.“ Text block …" at bounding box center [285, 200] width 155 height 47
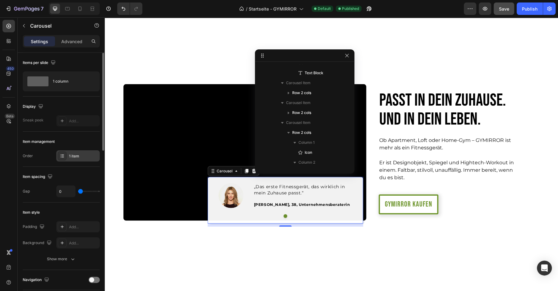
click at [71, 154] on div "1 item" at bounding box center [83, 156] width 29 height 6
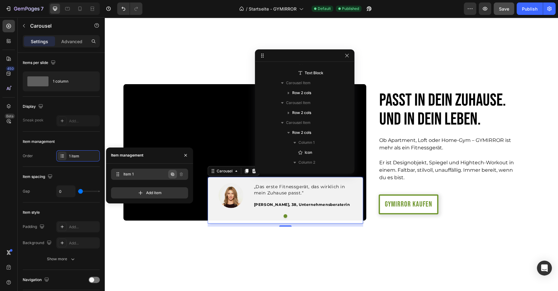
click at [172, 173] on icon "button" at bounding box center [172, 173] width 3 height 3
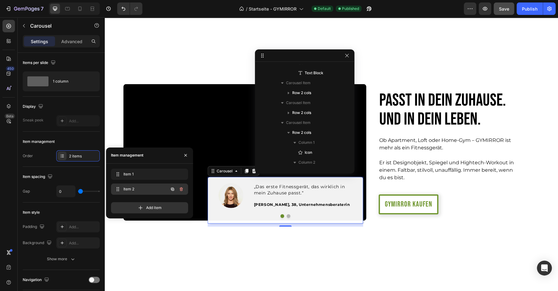
click at [149, 188] on span "Item 2" at bounding box center [140, 189] width 35 height 6
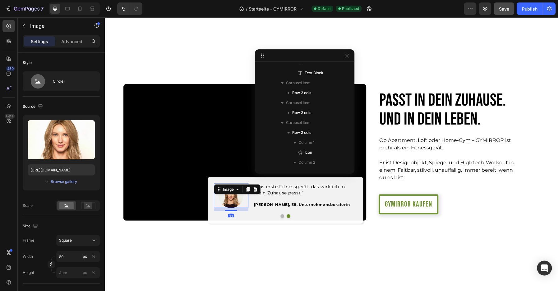
click at [235, 194] on img at bounding box center [230, 195] width 25 height 25
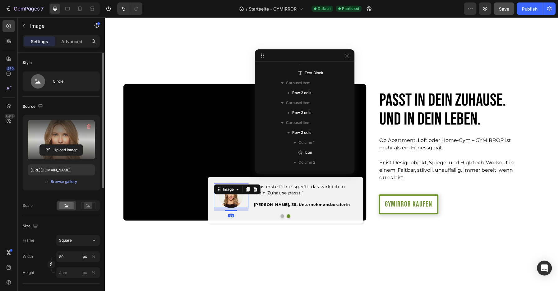
click at [66, 139] on label at bounding box center [61, 139] width 67 height 39
click at [66, 145] on input "file" at bounding box center [61, 150] width 43 height 11
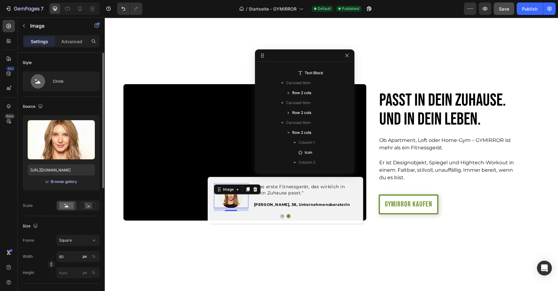
click at [66, 181] on div "Browse gallery" at bounding box center [64, 182] width 26 height 6
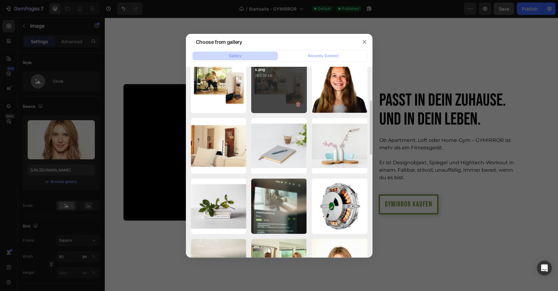
scroll to position [70, 0]
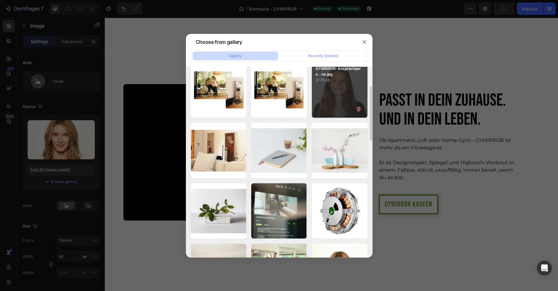
click at [338, 91] on div "GYMIRROR-Ansprechpers...na.jpg 31.75 kb" at bounding box center [340, 90] width 56 height 56
type input "[URL][DOMAIN_NAME]"
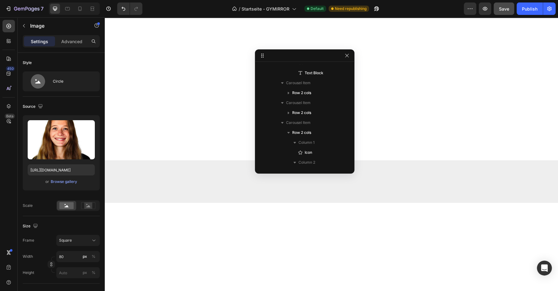
scroll to position [0, 0]
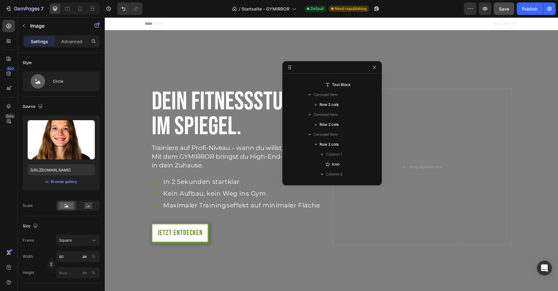
drag, startPoint x: 275, startPoint y: 57, endPoint x: 355, endPoint y: 120, distance: 101.3
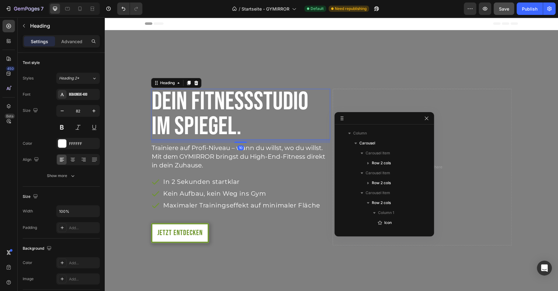
click at [203, 129] on h1 "Dein Fitnessstudio im Spiegel." at bounding box center [240, 114] width 179 height 51
click at [159, 123] on p "Dein Fitnessstudio im Spiegel." at bounding box center [241, 114] width 178 height 50
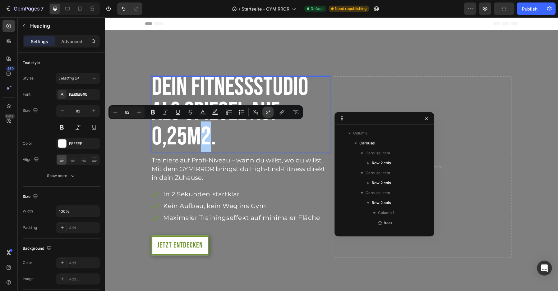
click at [265, 112] on icon "Editor contextual toolbar" at bounding box center [268, 112] width 6 height 6
click at [278, 164] on p "Trainiere auf Profi-Niveau – wann du willst, wo du willst." at bounding box center [241, 160] width 178 height 9
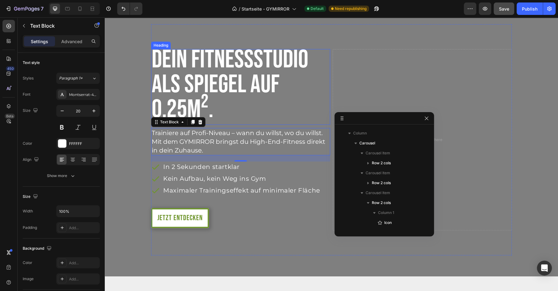
scroll to position [28, 0]
click at [212, 112] on p "Dein Fitnessstudio als Spiegel auf 0,25m 2 ." at bounding box center [241, 84] width 178 height 75
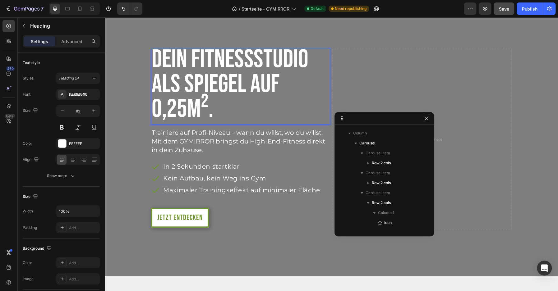
click at [204, 111] on sup "2" at bounding box center [205, 101] width 8 height 23
click at [185, 138] on p "Mit dem GYMIRROR bringst du High-End-Fitness direkt in dein Zuhause." at bounding box center [241, 145] width 178 height 17
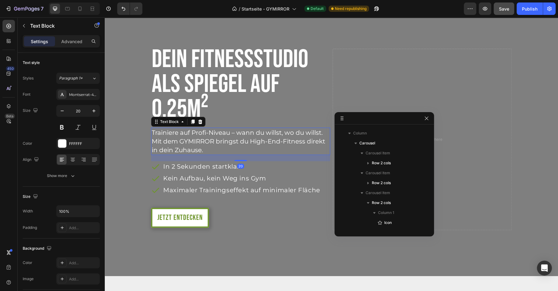
click at [185, 138] on p "Mit dem GYMIRROR bringst du High-End-Fitness direkt in dein Zuhause." at bounding box center [241, 145] width 178 height 17
click at [321, 132] on p "Trainiere auf Profi-Niveau – wann du willst, wo du willst." at bounding box center [241, 132] width 178 height 9
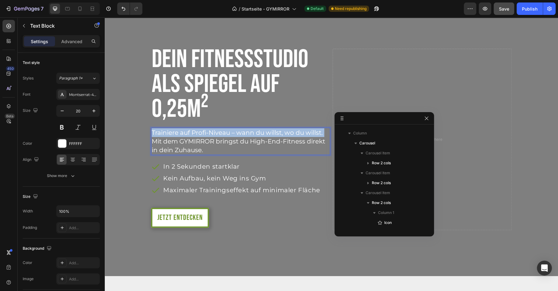
click at [321, 132] on p "Trainiere auf Profi-Niveau – wann du willst, wo du willst." at bounding box center [241, 132] width 178 height 9
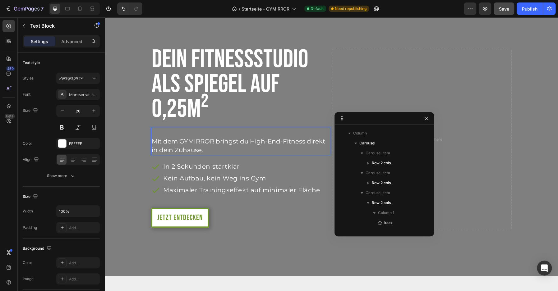
scroll to position [32, 0]
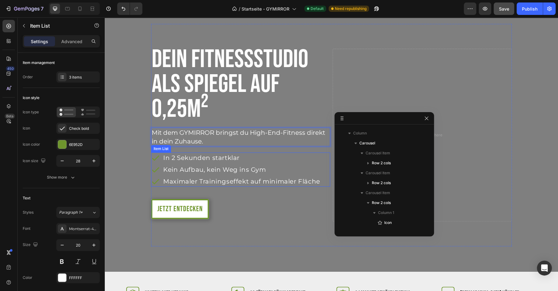
click at [191, 158] on p "In 2 Sekunden startklar" at bounding box center [241, 157] width 157 height 9
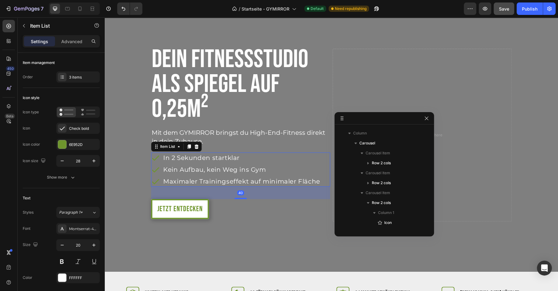
click at [191, 158] on p "In 2 Sekunden startklar" at bounding box center [241, 157] width 157 height 9
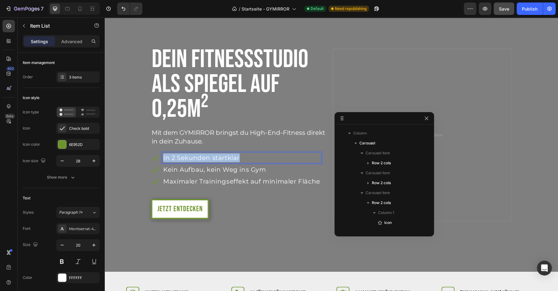
click at [191, 158] on p "In 2 Sekunden startklar" at bounding box center [241, 157] width 157 height 9
click at [180, 170] on p "Kein Aufbau, kein Weg ins Gym" at bounding box center [241, 169] width 157 height 9
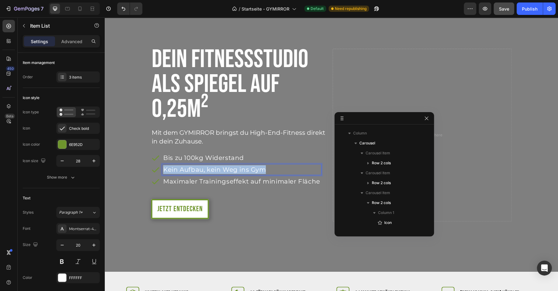
click at [180, 170] on p "Kein Aufbau, kein Weg ins Gym" at bounding box center [241, 169] width 157 height 9
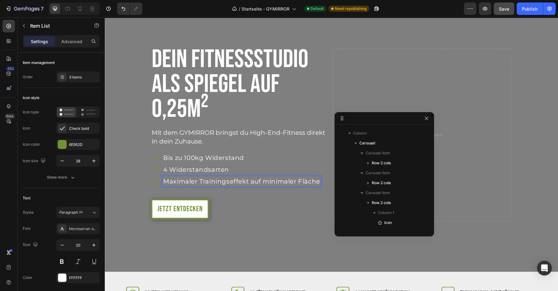
click at [187, 181] on p "Maximaler Trainingseffekt auf minimaler Fläche" at bounding box center [241, 181] width 157 height 9
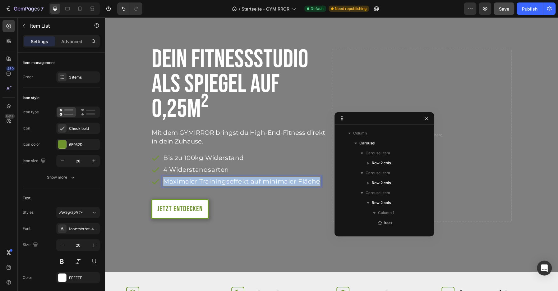
click at [187, 181] on p "Maximaler Trainingseffekt auf minimaler Fläche" at bounding box center [241, 181] width 157 height 9
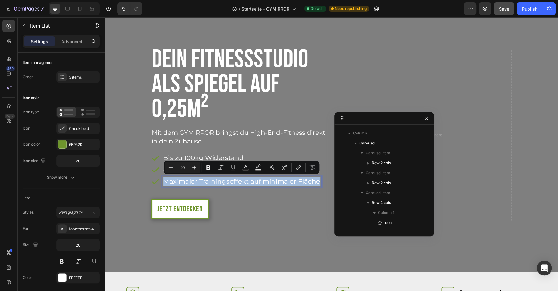
click at [222, 182] on p "Maximaler Trainingseffekt auf minimaler Fläche" at bounding box center [241, 181] width 157 height 9
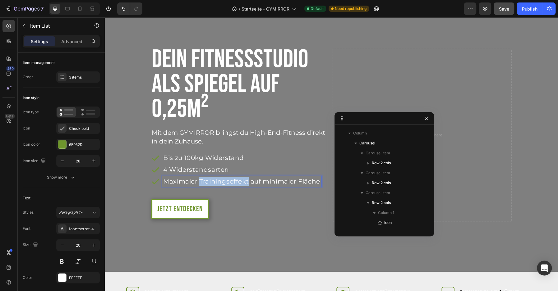
click at [222, 182] on p "Maximaler Trainingseffekt auf minimaler Fläche" at bounding box center [241, 181] width 157 height 9
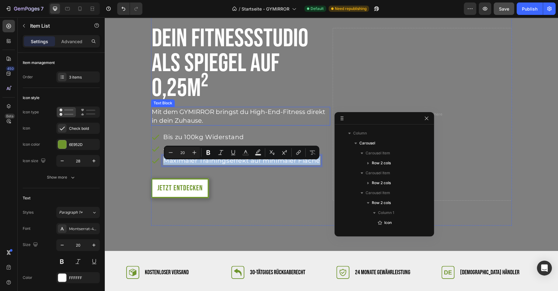
scroll to position [53, 0]
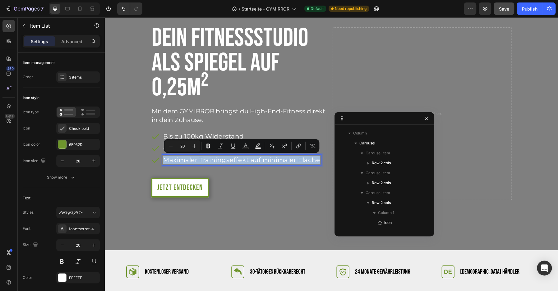
click at [223, 159] on p "Maximaler Trainingseffekt auf minimaler Fläche" at bounding box center [241, 160] width 157 height 9
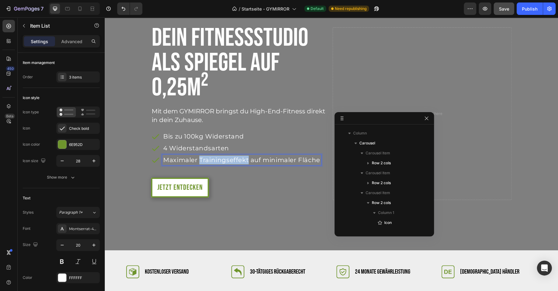
click at [223, 159] on p "Maximaler Trainingseffekt auf minimaler Fläche" at bounding box center [241, 160] width 157 height 9
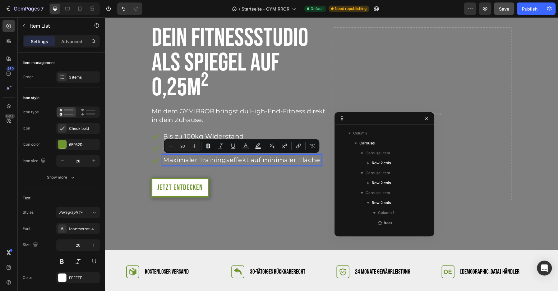
click at [210, 136] on p "Bis zu 100kg Widerstand" at bounding box center [241, 136] width 157 height 9
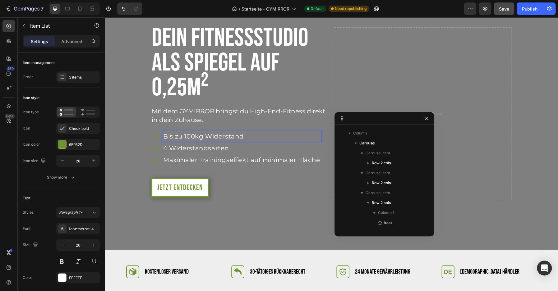
click at [209, 162] on p "Maximaler Trainingseffekt auf minimaler Fläche" at bounding box center [241, 160] width 157 height 9
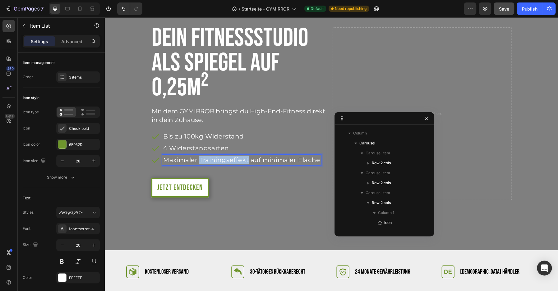
click at [209, 162] on p "Maximaler Trainingseffekt auf minimaler Fläche" at bounding box center [241, 160] width 157 height 9
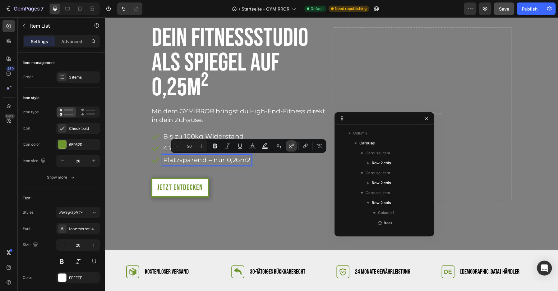
click at [291, 147] on icon "Editor contextual toolbar" at bounding box center [291, 146] width 5 height 5
click at [235, 184] on div "Jetzt entdecken Button" at bounding box center [240, 188] width 179 height 20
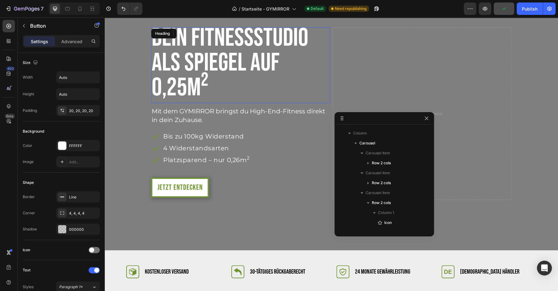
click at [185, 78] on p "Dein Fitnessstudio als Spiegel auf 0,25m 2" at bounding box center [241, 63] width 178 height 75
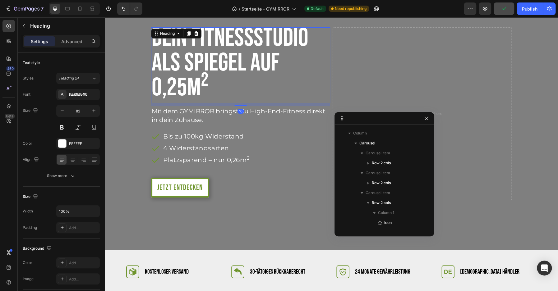
scroll to position [0, 0]
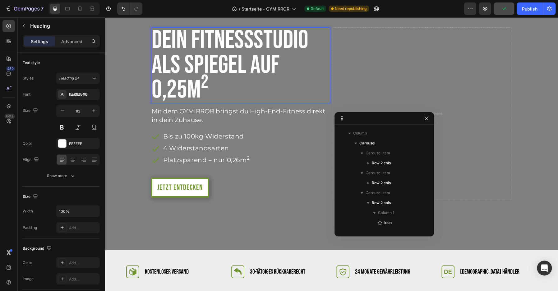
click at [243, 64] on p "Dein Fitnessstudio als Spiegel auf 0,25m 2" at bounding box center [241, 65] width 178 height 75
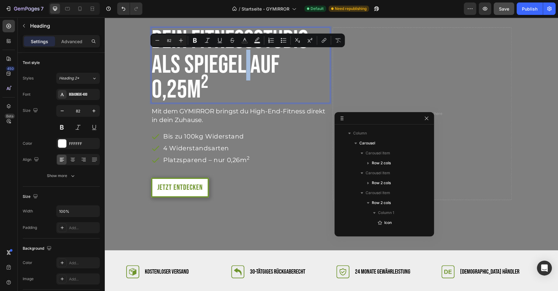
click at [247, 65] on p "Dein Fitnessstudio als Spiegel auf 0,25m 2" at bounding box center [241, 65] width 178 height 75
click at [247, 64] on p "Dein Fitnessstudio als Spiegel auf 0,25m 2" at bounding box center [241, 65] width 178 height 75
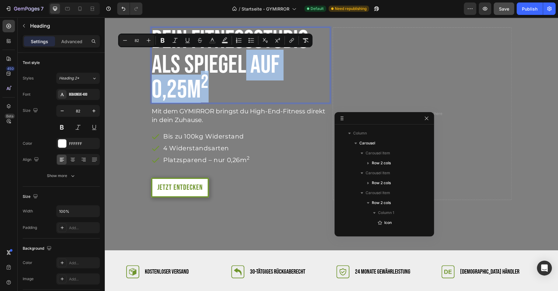
scroll to position [66, 0]
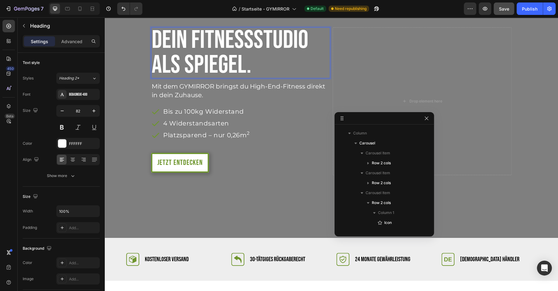
click at [185, 63] on p "Dein Fitnessstudio als Spiegel." at bounding box center [241, 53] width 178 height 50
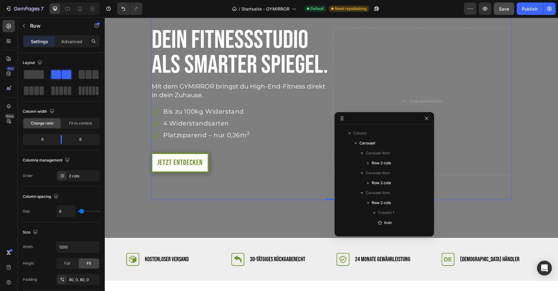
click at [268, 194] on div "Dein Fitnessstudio als Smarter Spiegel. Heading Mit dem GYMIRROR bringst du Hig…" at bounding box center [331, 101] width 360 height 198
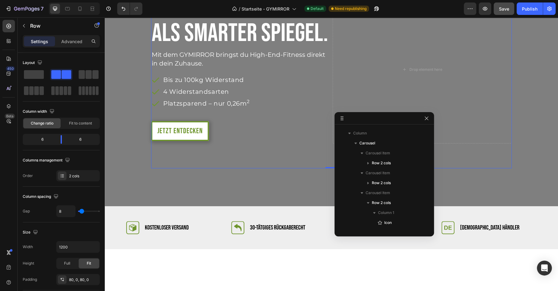
scroll to position [98, 0]
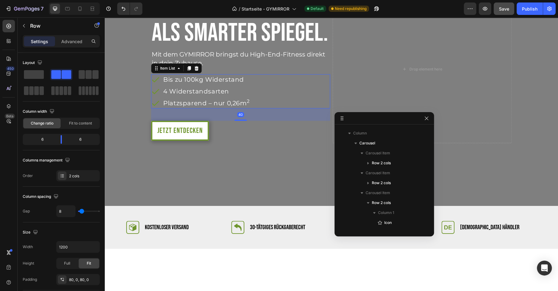
click at [217, 101] on p "Platzsparend – nur 0,26m 2" at bounding box center [206, 103] width 86 height 9
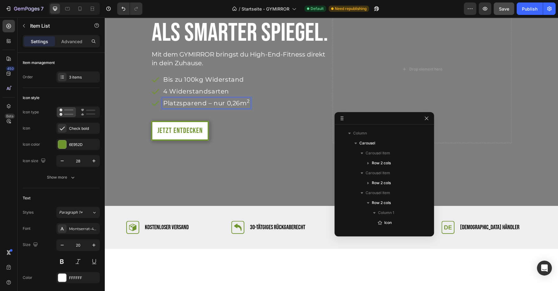
click at [214, 103] on p "Platzsparend – nur 0,26m 2" at bounding box center [206, 103] width 86 height 9
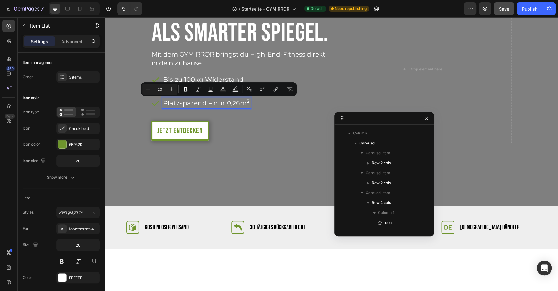
click at [212, 105] on p "Platzsparend – nur 0,26m 2" at bounding box center [206, 103] width 86 height 9
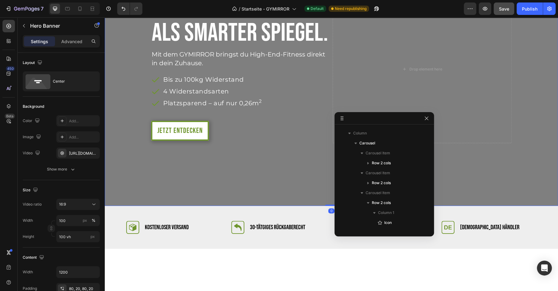
click at [241, 178] on div "Dein Fitnessstudio als Smarter Spiegel. Heading Mit dem GYMIRROR bringst du Hig…" at bounding box center [331, 69] width 373 height 247
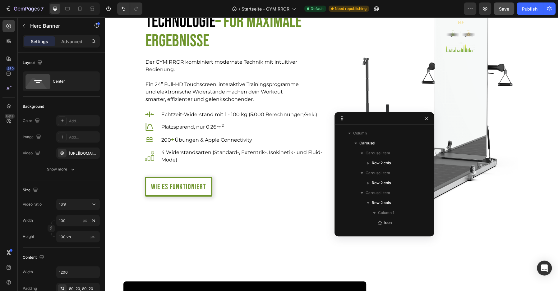
scroll to position [805, 0]
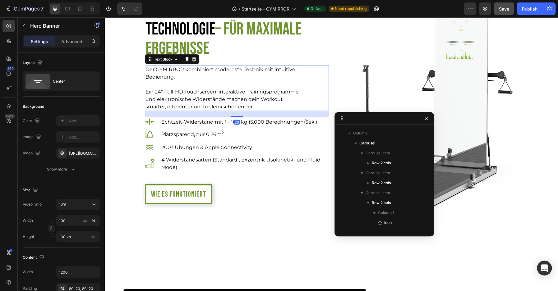
click at [156, 73] on p "Der GYMIRROR kombiniert modernste Technik mit intuitiver Bedienung." at bounding box center [224, 73] width 158 height 15
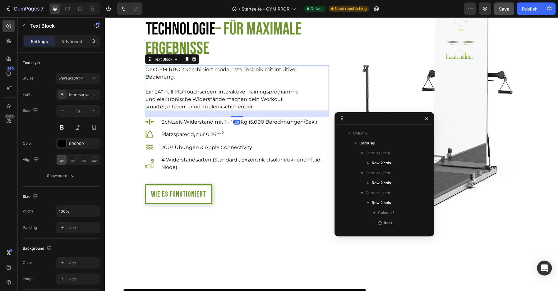
click at [156, 73] on p "Der GYMIRROR kombiniert modernste Technik mit intuitiver Bedienung." at bounding box center [224, 73] width 158 height 15
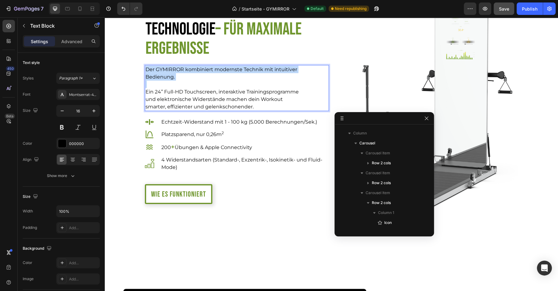
click at [156, 73] on p "Der GYMIRROR kombiniert modernste Technik mit intuitiver Bedienung." at bounding box center [224, 73] width 158 height 15
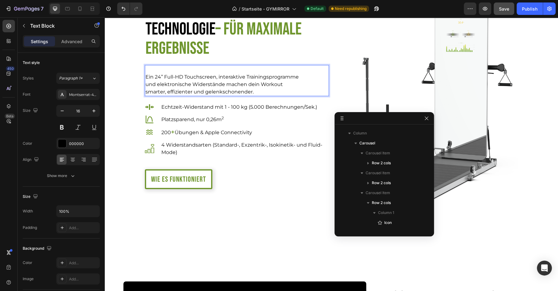
scroll to position [816, 0]
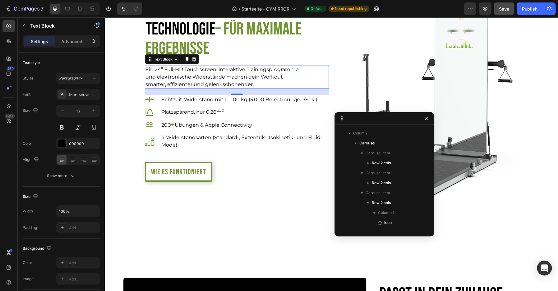
click at [304, 77] on div "Ein 24’’ Full-HD Touchscreen, interaktive Trainingsprogramme und elektronische …" at bounding box center [237, 77] width 184 height 24
click at [285, 76] on p "Ein 24’’ Full-HD Touchscreen, interaktive Trainingsprogramme und elektronische …" at bounding box center [224, 77] width 158 height 22
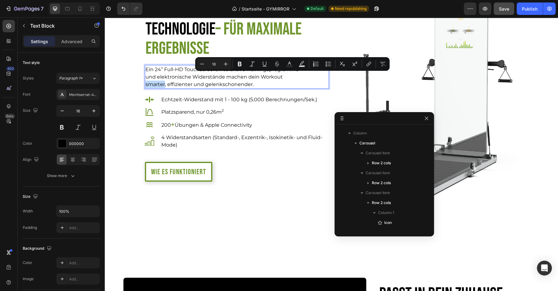
click at [283, 76] on p "Ein 24’’ Full-HD Touchscreen, interaktive Trainingsprogramme und elektronische …" at bounding box center [224, 77] width 158 height 22
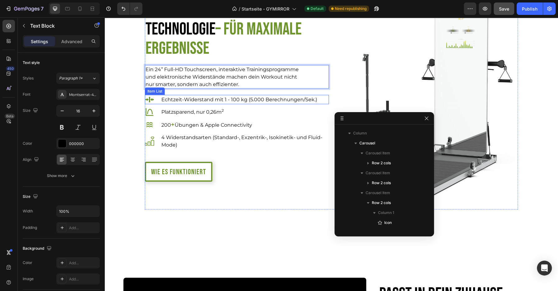
click at [253, 99] on p "Echtzeit-Widerstand mit 1 - 100 kg (5.000 Berechnungen/Sek.)" at bounding box center [239, 99] width 156 height 7
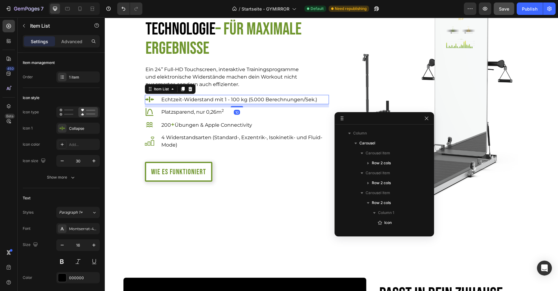
click at [324, 97] on div "Echtzeit-Widerstand mit 1 - 100 kg (5.000 Berechnungen/Sek.)" at bounding box center [237, 99] width 184 height 9
click at [153, 90] on div "Item List" at bounding box center [161, 89] width 17 height 6
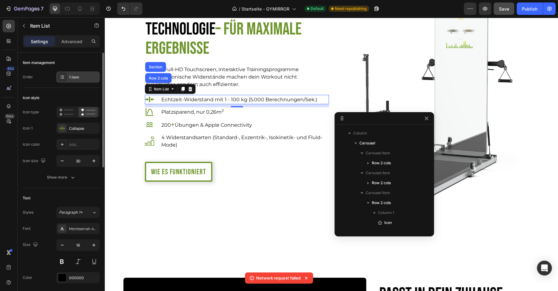
click at [79, 77] on div "1 item" at bounding box center [83, 78] width 29 height 6
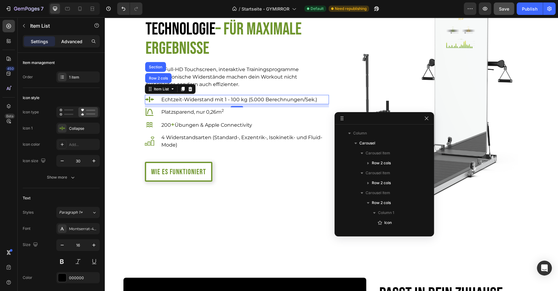
click at [63, 39] on p "Advanced" at bounding box center [71, 41] width 21 height 7
type input "100%"
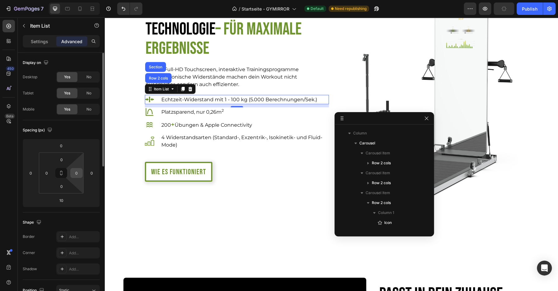
click at [76, 177] on div "0" at bounding box center [76, 173] width 12 height 10
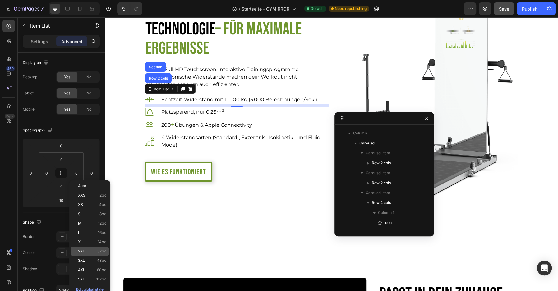
click at [83, 242] on span "2XL" at bounding box center [81, 251] width 7 height 4
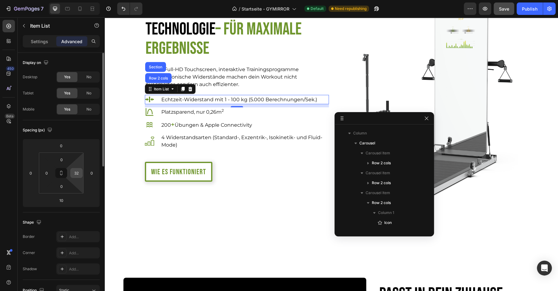
click at [76, 172] on input "32" at bounding box center [76, 172] width 9 height 9
type input "80"
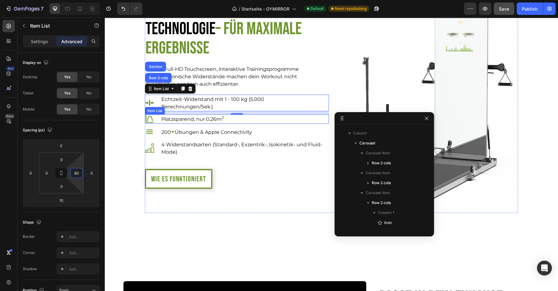
click at [245, 117] on div "Platzsparend, nur 0,26m 2" at bounding box center [237, 118] width 184 height 9
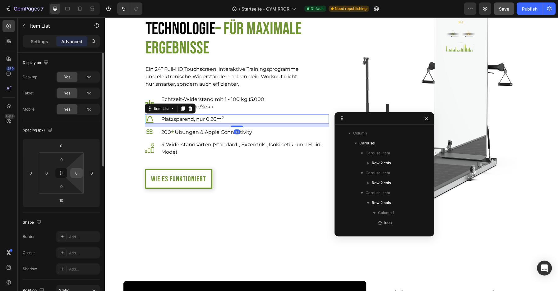
click at [76, 173] on input "0" at bounding box center [76, 172] width 9 height 9
type input "80"
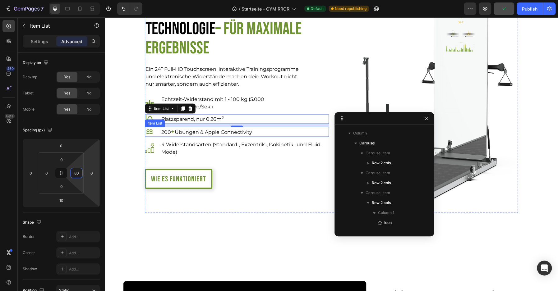
click at [267, 134] on div "200 + Übungen & Apple Connectivity" at bounding box center [237, 132] width 184 height 10
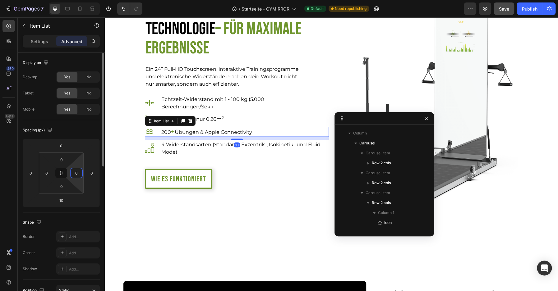
click at [75, 175] on input "0" at bounding box center [76, 172] width 9 height 9
type input "80"
click at [246, 150] on p "4 Widerstandsarten (Standard-, Exzentrik-, Isokinetik- und Fluid-Mode)" at bounding box center [244, 148] width 167 height 15
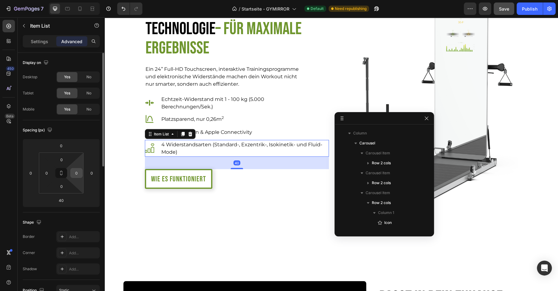
click at [77, 172] on input "0" at bounding box center [76, 172] width 9 height 9
type input "80"
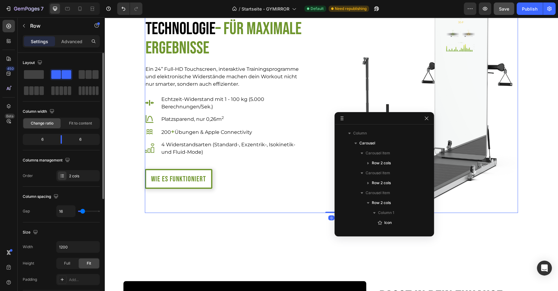
click at [297, 113] on div "Innovative Trainings-Technologie – für maximale Ergebnisse Heading Ein 24’’ Ful…" at bounding box center [237, 94] width 184 height 237
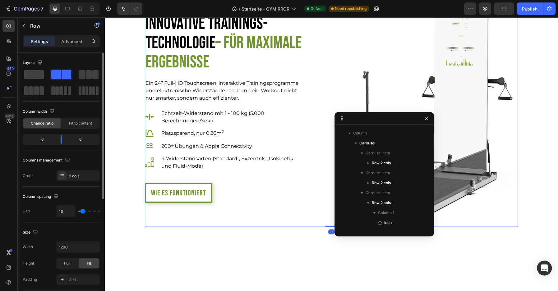
scroll to position [790, 0]
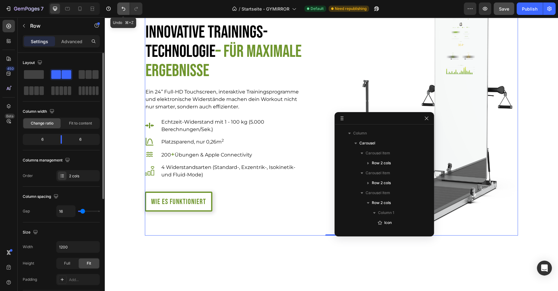
click at [124, 12] on button "Undo/Redo" at bounding box center [123, 8] width 12 height 12
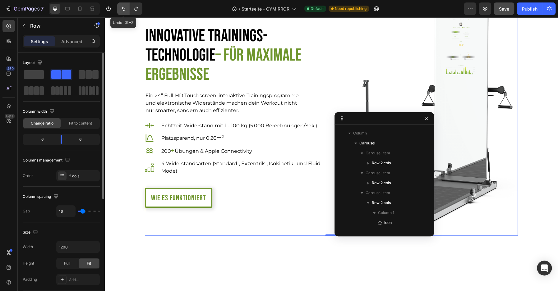
scroll to position [794, 0]
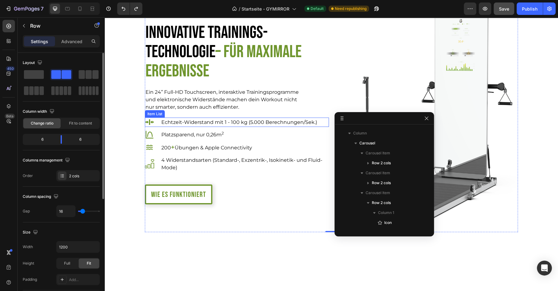
click at [324, 122] on div "Echtzeit-Widerstand mit 1 - 100 kg (5.000 Berechnungen/Sek.)" at bounding box center [237, 121] width 184 height 9
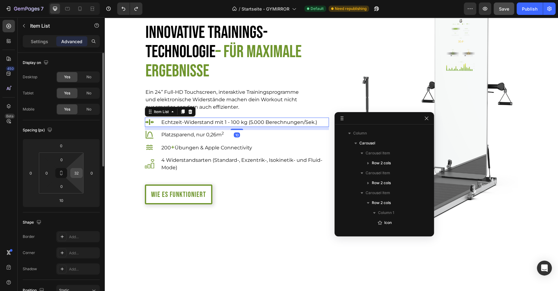
click at [79, 172] on input "32" at bounding box center [76, 172] width 9 height 9
type input "0"
click at [252, 122] on p "Echtzeit-Widerstand mit 1 - 100 kg (5.000 Berechnungen/Sek.)" at bounding box center [239, 121] width 156 height 7
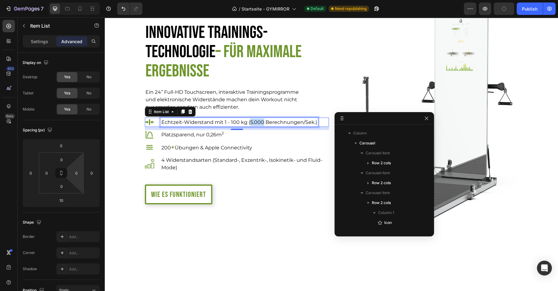
click at [252, 122] on p "Echtzeit-Widerstand mit 1 - 100 kg (5.000 Berechnungen/Sek.)" at bounding box center [239, 121] width 156 height 7
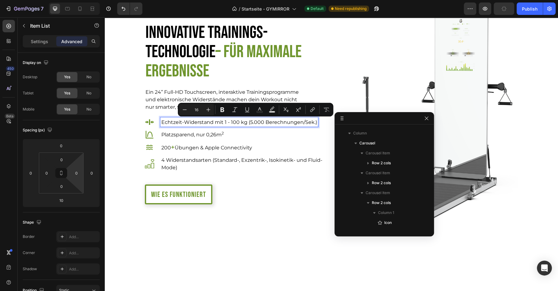
click at [246, 122] on p "Echtzeit-Widerstand mit 1 - 100 kg (5.000 Berechnungen/Sek.)" at bounding box center [239, 121] width 156 height 7
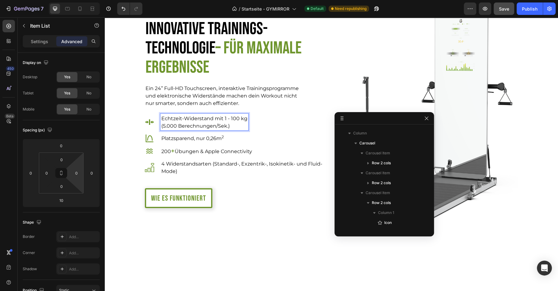
scroll to position [790, 0]
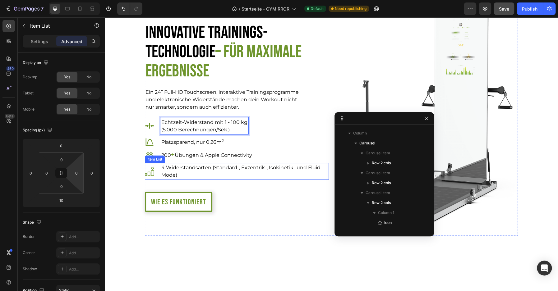
click at [265, 168] on p "4 Widerstandsarten (Standard-, Exzentrik-, Isokinetik- und Fluid-Mode)" at bounding box center [244, 171] width 167 height 15
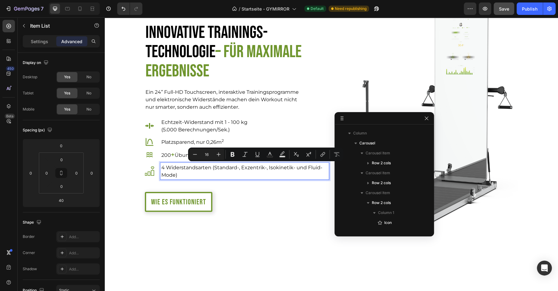
click at [213, 167] on p "4 Widerstandsarten (Standard-, Exzentrik-, Isokinetik- und Fluid-Mode)" at bounding box center [244, 171] width 167 height 15
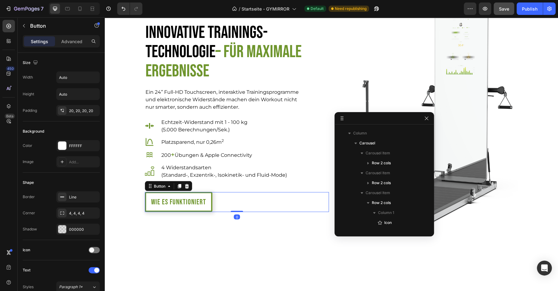
click at [291, 204] on div "Wie es funktioniert Button 0" at bounding box center [237, 202] width 184 height 20
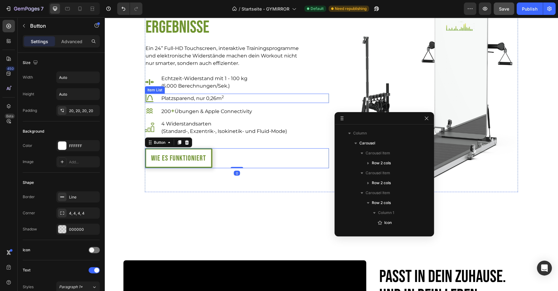
scroll to position [839, 0]
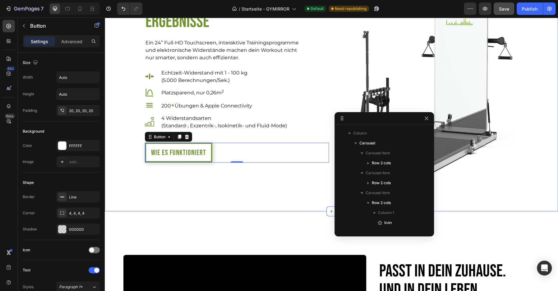
click at [287, 207] on div "Innovative Trainings-Technologie – für maximale Ergebnisse Heading Ein 24’’ Ful…" at bounding box center [331, 68] width 453 height 286
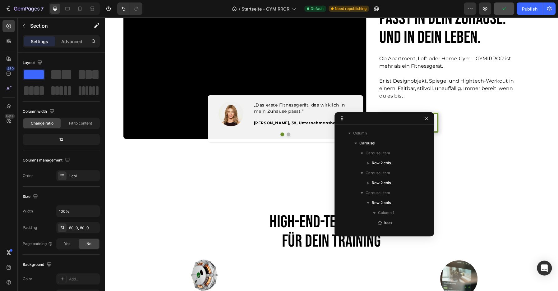
scroll to position [881, 0]
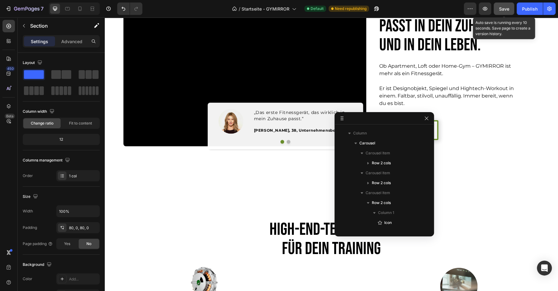
click at [464, 6] on span "Save" at bounding box center [504, 8] width 10 height 5
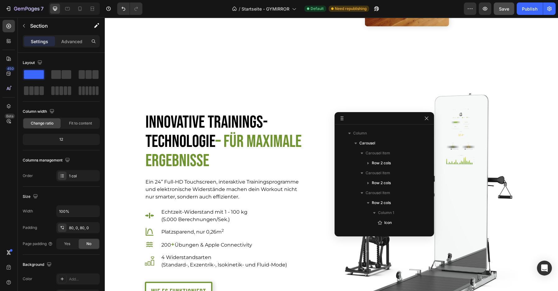
scroll to position [750, 0]
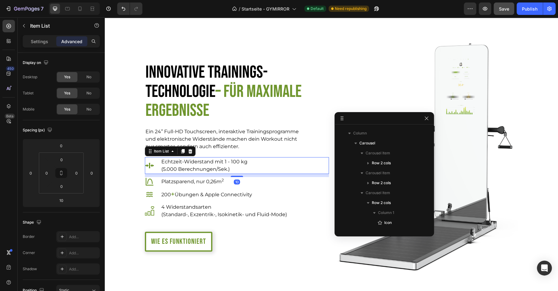
click at [192, 162] on p "Echtzeit-Widerstand mit 1 - 100 kg" at bounding box center [204, 161] width 86 height 7
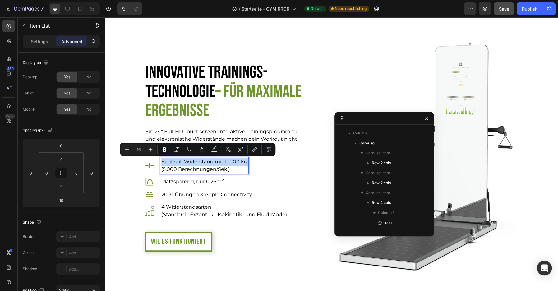
click at [192, 162] on p "Echtzeit-Widerstand mit 1 - 100 kg" at bounding box center [204, 161] width 86 height 7
click at [168, 146] on button "Bold" at bounding box center [169, 149] width 11 height 11
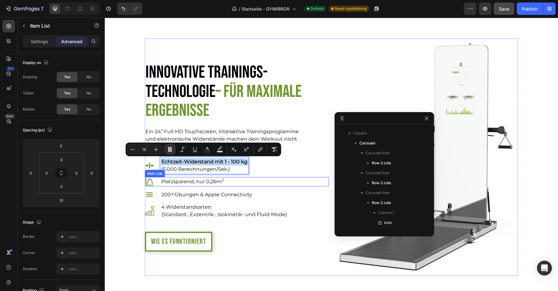
click at [188, 188] on div "Innovative Trainings-Technologie – für maximale Ergebnisse Heading Ein 24’’ Ful…" at bounding box center [237, 157] width 184 height 237
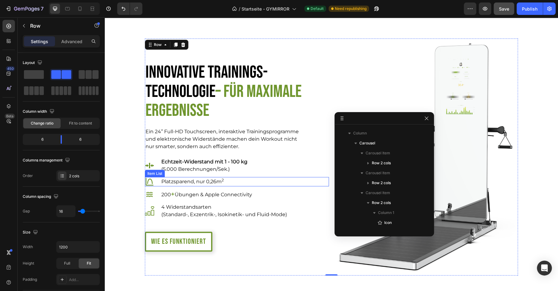
click at [180, 179] on p "Platzsparend, nur 0,26m 2" at bounding box center [192, 181] width 62 height 7
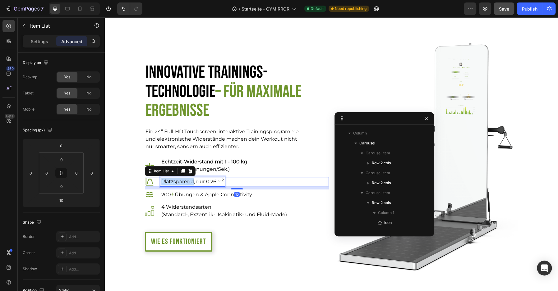
click at [180, 179] on p "Platzsparend, nur 0,26m 2" at bounding box center [192, 181] width 62 height 7
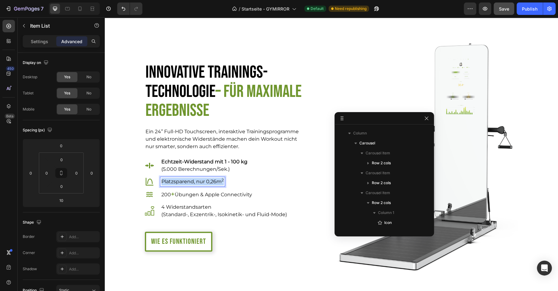
click at [180, 179] on p "Platzsparend, nur 0,26m 2" at bounding box center [192, 181] width 62 height 7
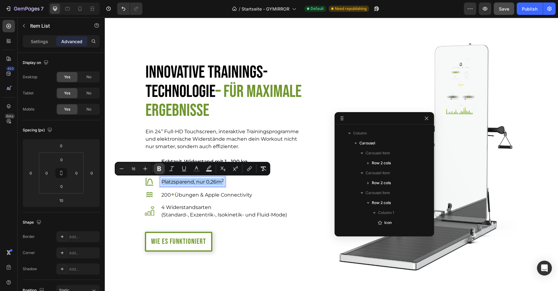
click at [161, 168] on icon "Editor contextual toolbar" at bounding box center [159, 169] width 6 height 6
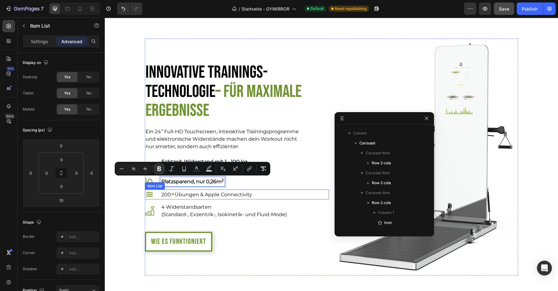
click at [191, 194] on p "200 + Übungen & Apple Connectivity" at bounding box center [206, 194] width 91 height 8
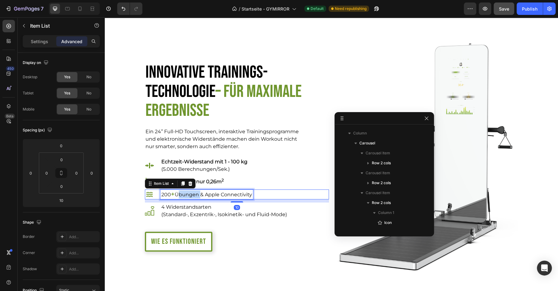
click at [191, 194] on p "200 + Übungen & Apple Connectivity" at bounding box center [206, 194] width 91 height 8
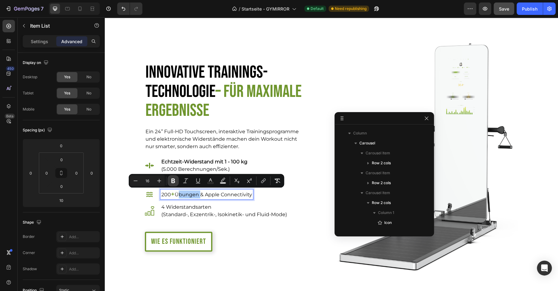
click at [173, 180] on icon "Editor contextual toolbar" at bounding box center [173, 181] width 4 height 5
click at [178, 205] on p "4 Widerstandsarten" at bounding box center [224, 207] width 126 height 7
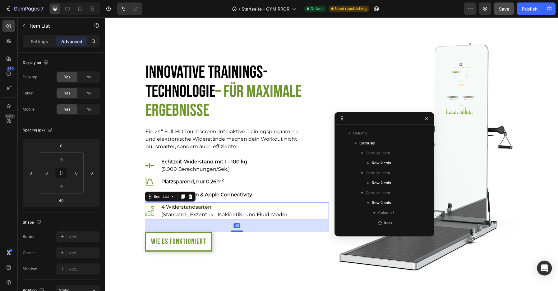
click at [178, 205] on p "4 Widerstandsarten" at bounding box center [224, 207] width 126 height 7
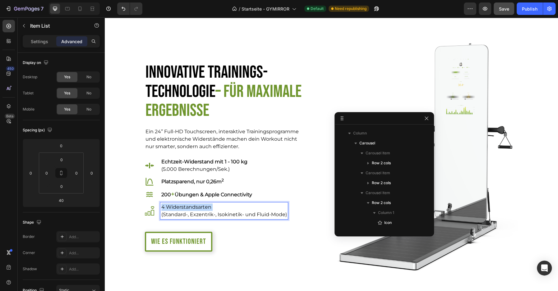
click at [178, 205] on p "4 Widerstandsarten" at bounding box center [224, 207] width 126 height 7
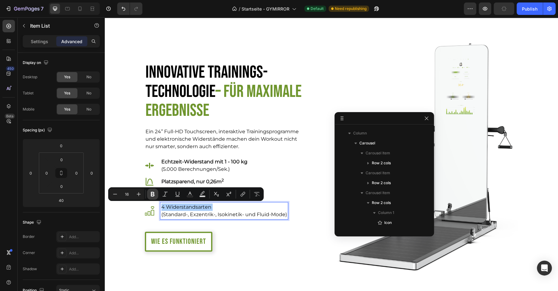
click at [157, 193] on button "Bold" at bounding box center [152, 194] width 11 height 11
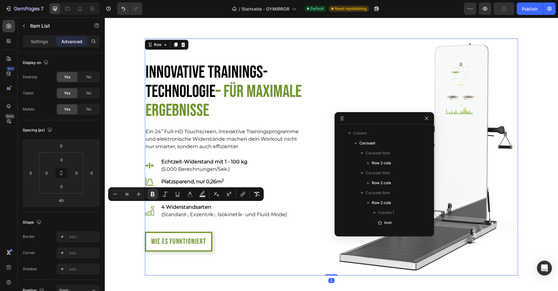
click at [242, 242] on div "Innovative Trainings-Technologie – für maximale Ergebnisse Heading Ein 24’’ Ful…" at bounding box center [237, 157] width 184 height 237
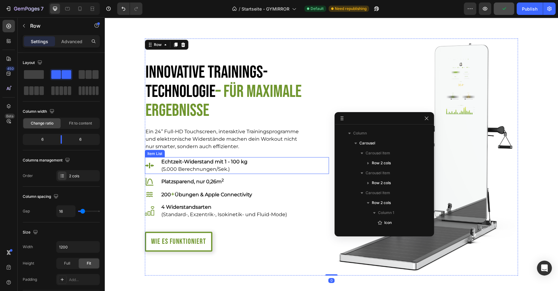
click at [206, 162] on strong "Echtzeit-Widerstand mit 1 - 100 kg" at bounding box center [204, 162] width 86 height 6
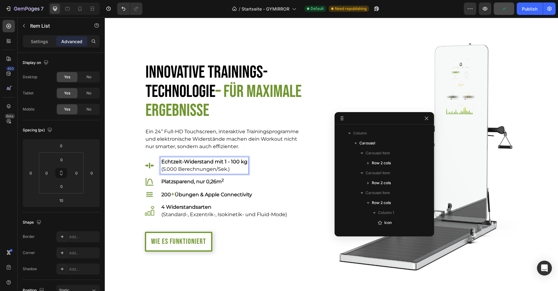
click at [206, 162] on strong "Echtzeit-Widerstand mit 1 - 100 kg" at bounding box center [204, 162] width 86 height 6
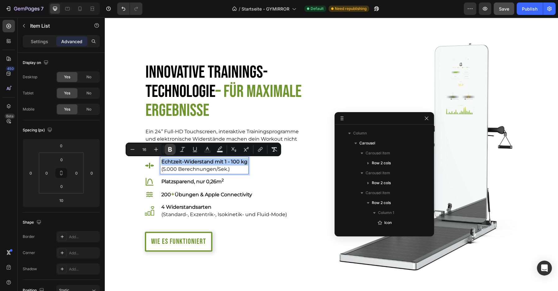
click at [165, 147] on button "Bold" at bounding box center [169, 149] width 11 height 11
click at [40, 43] on p "Settings" at bounding box center [39, 41] width 17 height 7
type input "20"
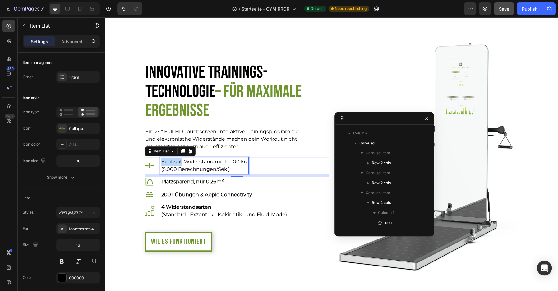
click at [164, 160] on p "Echtzeit-Widerstand mit 1 - 100 kg" at bounding box center [204, 161] width 86 height 7
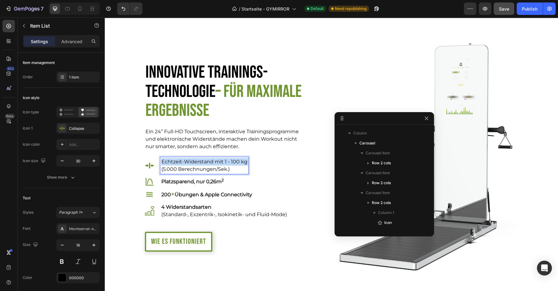
click at [164, 160] on p "Echtzeit-Widerstand mit 1 - 100 kg" at bounding box center [204, 161] width 86 height 7
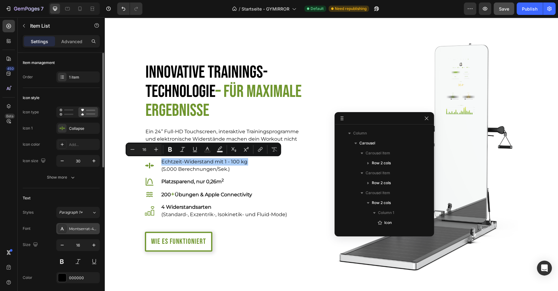
click at [89, 229] on div "Montserrat-400" at bounding box center [83, 229] width 29 height 6
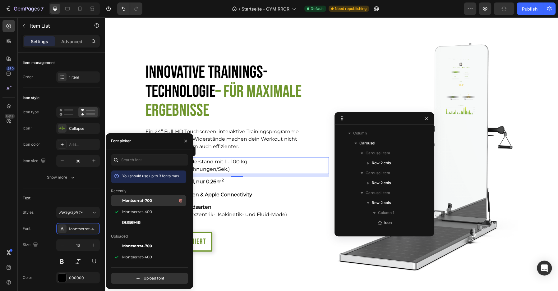
click at [134, 199] on span "Montserrat-700" at bounding box center [137, 201] width 30 height 6
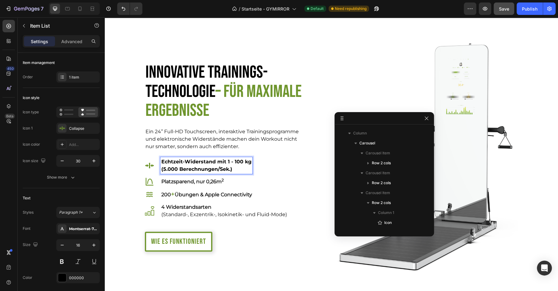
click at [207, 167] on p "(5.000 Berechnungen/Sek.)" at bounding box center [206, 169] width 90 height 7
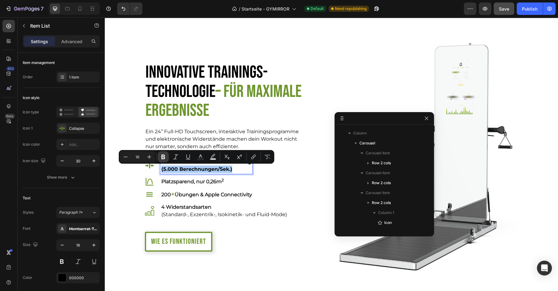
click at [161, 156] on icon "Editor contextual toolbar" at bounding box center [163, 157] width 6 height 6
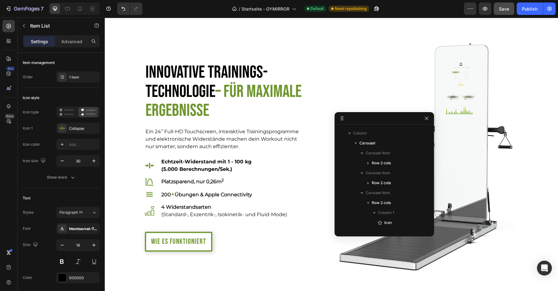
click at [171, 170] on strong "(5.000 Berechnungen/Sek.)" at bounding box center [196, 169] width 71 height 6
click at [168, 167] on strong "(5.000 Berechnungen/Sek.)" at bounding box center [196, 169] width 71 height 6
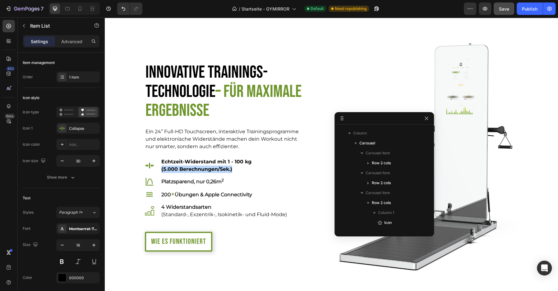
click at [168, 167] on strong "(5.000 Berechnungen/Sek.)" at bounding box center [196, 169] width 71 height 6
click at [168, 167] on p "(5.000 Berechnungen/Sek.)" at bounding box center [206, 169] width 90 height 7
click at [120, 9] on icon "Undo/Redo" at bounding box center [123, 9] width 6 height 6
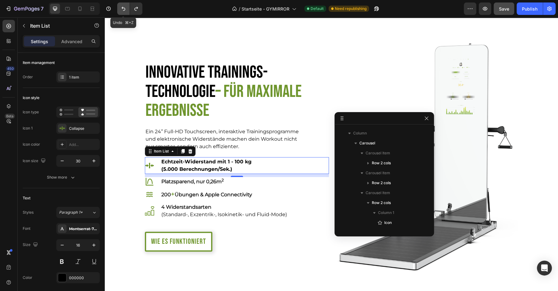
click at [120, 9] on icon "Undo/Redo" at bounding box center [123, 9] width 6 height 6
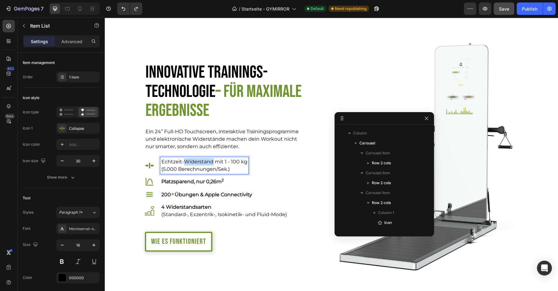
click at [202, 159] on p "Echtzeit-Widerstand mit 1 - 100 kg" at bounding box center [204, 161] width 86 height 7
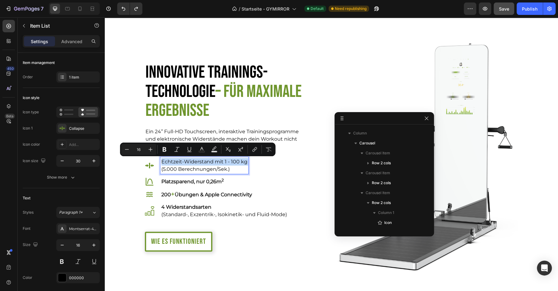
click at [202, 159] on p "Echtzeit-Widerstand mit 1 - 100 kg" at bounding box center [204, 161] width 86 height 7
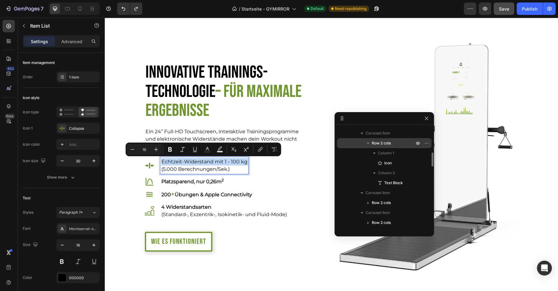
scroll to position [173, 0]
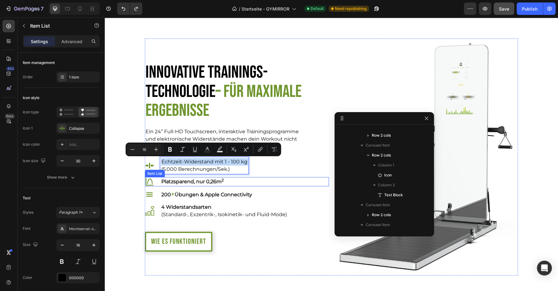
click at [199, 190] on p "200 + Übungen & Apple Connectivity" at bounding box center [206, 194] width 91 height 8
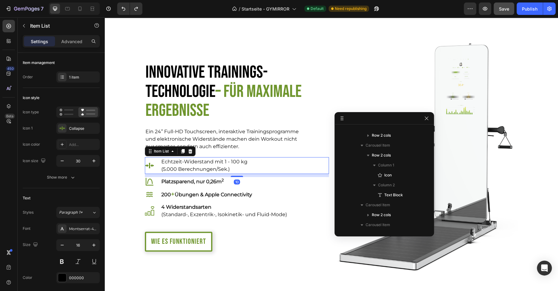
click at [207, 166] on p "(5.000 Berechnungen/Sek.)" at bounding box center [204, 169] width 86 height 7
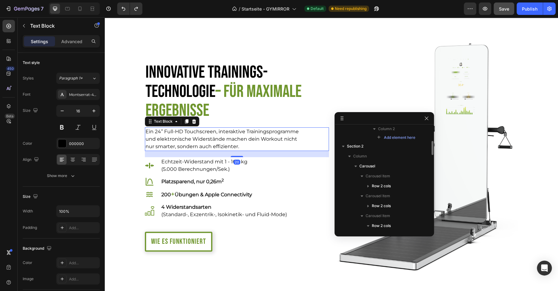
click at [206, 134] on p "Ein 24’’ Full-HD Touchscreen, interaktive Trainingsprogramme und elektronische …" at bounding box center [224, 139] width 158 height 22
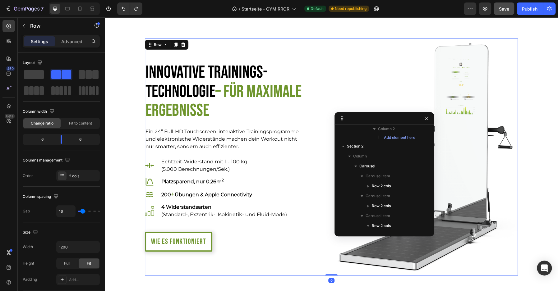
click at [329, 96] on div "Innovative Trainings-Technologie – für maximale Ergebnisse Heading Ein 24’’ Ful…" at bounding box center [331, 157] width 373 height 237
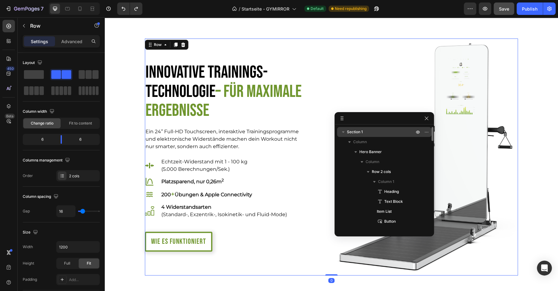
click at [342, 133] on icon "button" at bounding box center [343, 132] width 6 height 6
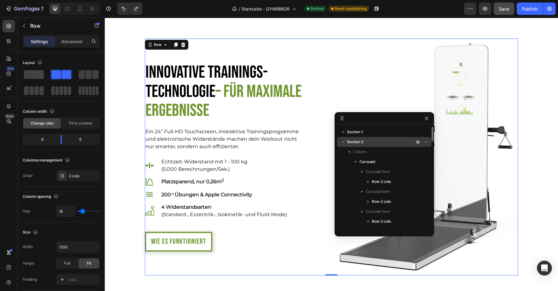
click at [342, 142] on icon "button" at bounding box center [343, 142] width 2 height 2
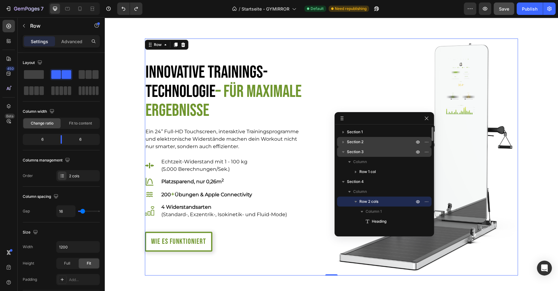
click at [343, 149] on icon "button" at bounding box center [343, 152] width 6 height 6
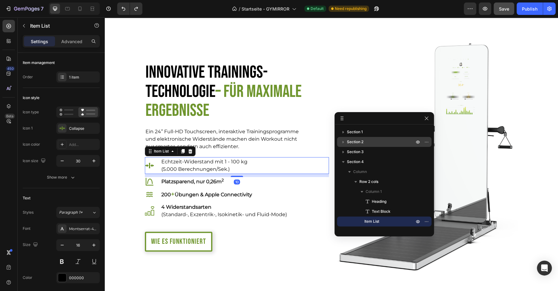
click at [215, 164] on p "Echtzeit-Widerstand mit 1 - 100 kg" at bounding box center [204, 161] width 86 height 7
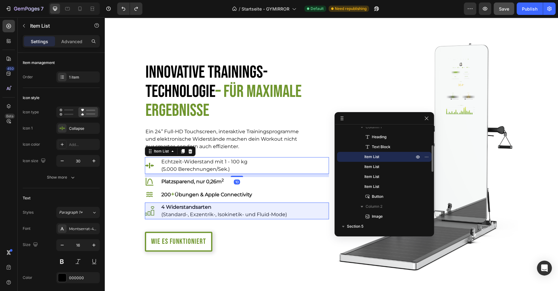
scroll to position [71, 0]
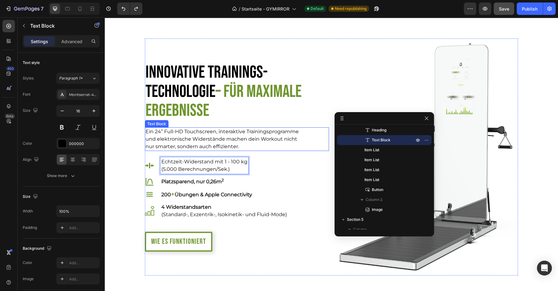
click at [173, 136] on p "Ein 24’’ Full-HD Touchscreen, interaktive Trainingsprogramme und elektronische …" at bounding box center [224, 139] width 158 height 22
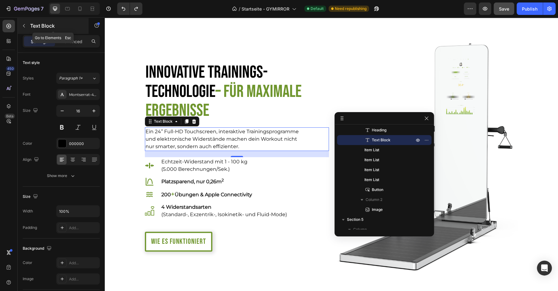
click at [23, 25] on icon "button" at bounding box center [23, 25] width 5 height 5
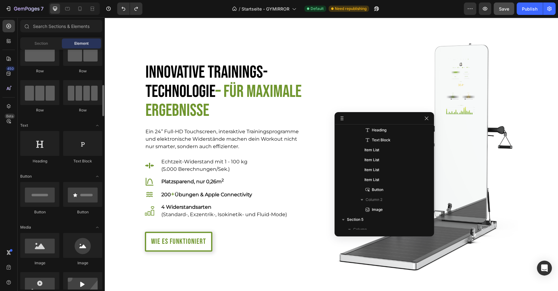
scroll to position [0, 0]
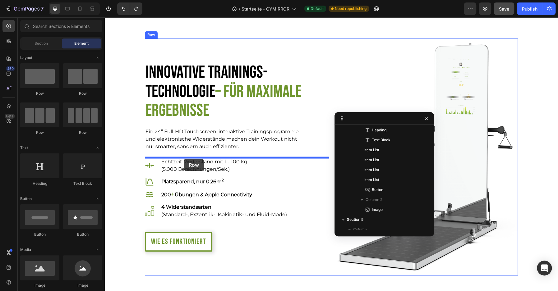
drag, startPoint x: 147, startPoint y: 96, endPoint x: 184, endPoint y: 159, distance: 72.5
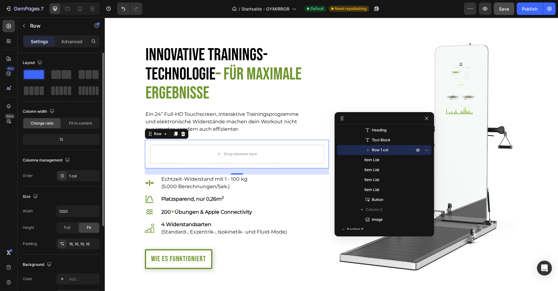
click at [34, 71] on span at bounding box center [34, 74] width 20 height 9
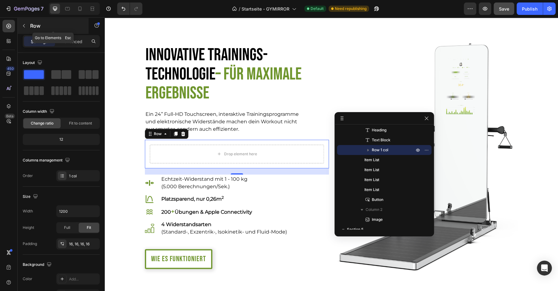
click at [26, 25] on icon "button" at bounding box center [23, 25] width 5 height 5
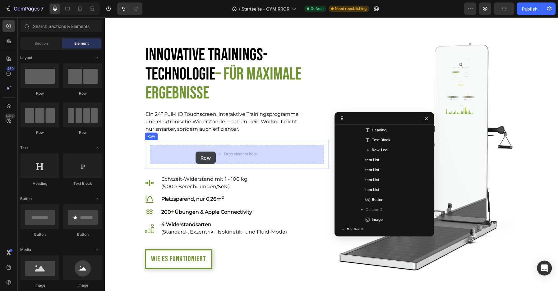
drag, startPoint x: 170, startPoint y: 109, endPoint x: 195, endPoint y: 152, distance: 50.0
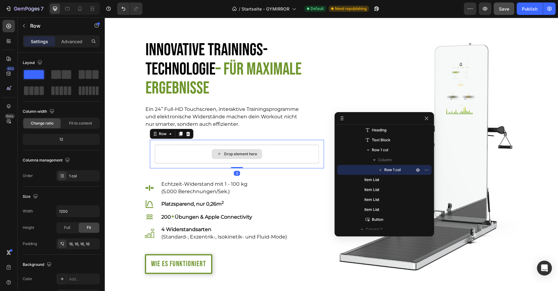
click at [199, 152] on div "Drop element here" at bounding box center [237, 154] width 164 height 19
click at [61, 76] on span at bounding box center [56, 74] width 10 height 9
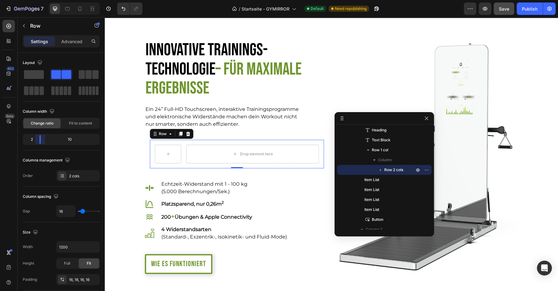
drag, startPoint x: 60, startPoint y: 138, endPoint x: 34, endPoint y: 138, distance: 26.4
click at [34, 0] on body "7 Version history / Startseite - GYMIRROR Default Need republishing Preview Sav…" at bounding box center [279, 0] width 558 height 0
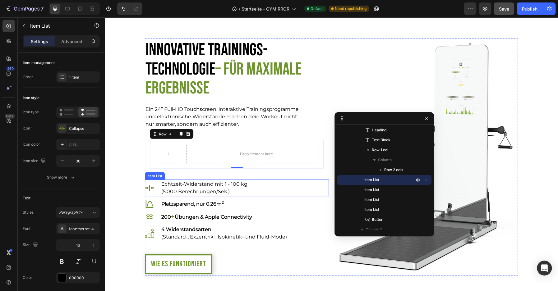
click at [148, 187] on icon at bounding box center [149, 187] width 9 height 9
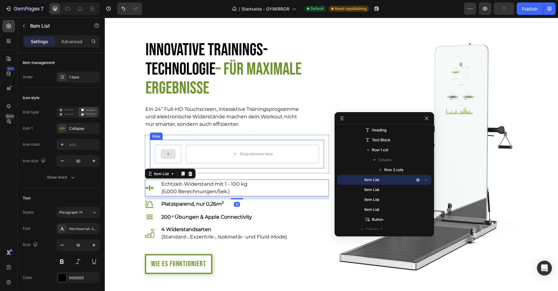
click at [164, 156] on div at bounding box center [168, 154] width 15 height 10
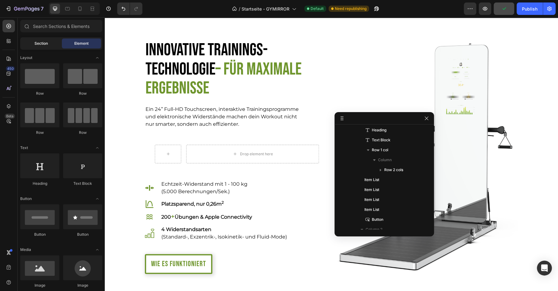
click at [40, 41] on span "Section" at bounding box center [40, 44] width 13 height 6
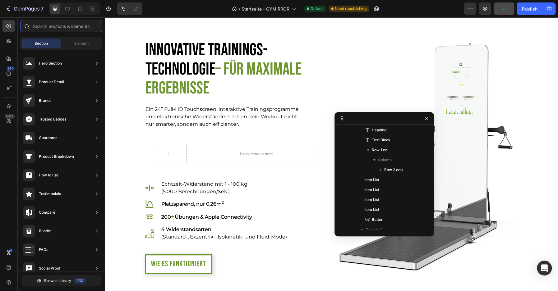
click at [51, 30] on input "text" at bounding box center [61, 26] width 82 height 12
click at [78, 43] on span "Element" at bounding box center [81, 44] width 14 height 6
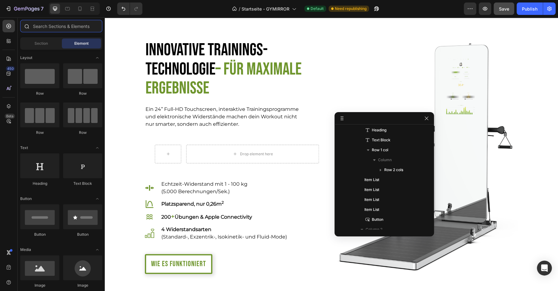
click at [58, 27] on input "text" at bounding box center [61, 26] width 82 height 12
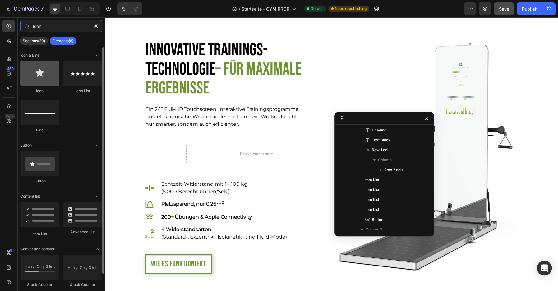
type input "icon"
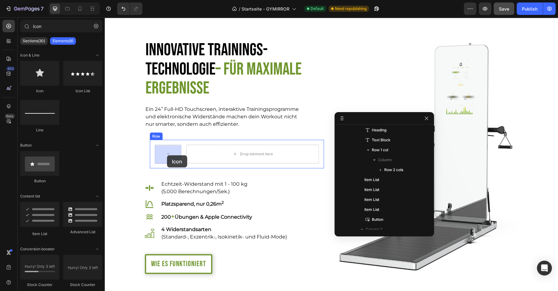
drag, startPoint x: 149, startPoint y: 93, endPoint x: 167, endPoint y: 155, distance: 64.8
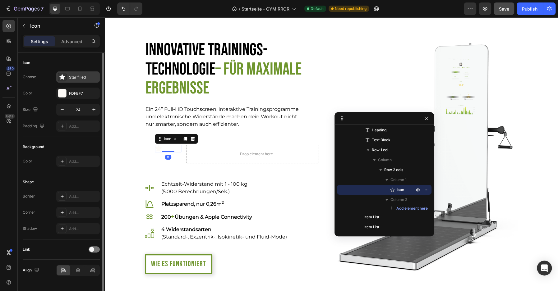
click at [64, 75] on icon at bounding box center [62, 77] width 6 height 6
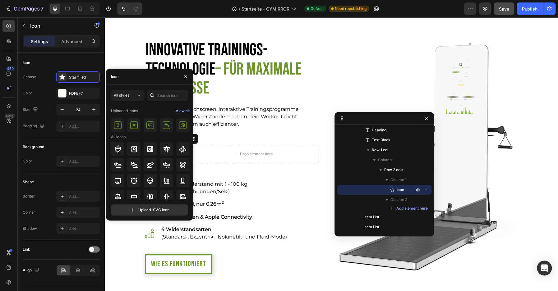
click at [181, 110] on div "View all" at bounding box center [183, 110] width 14 height 7
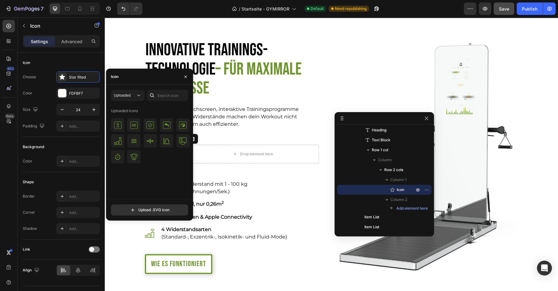
click at [144, 73] on div "Icon" at bounding box center [149, 77] width 87 height 16
click at [86, 78] on div "Star filled" at bounding box center [83, 78] width 29 height 6
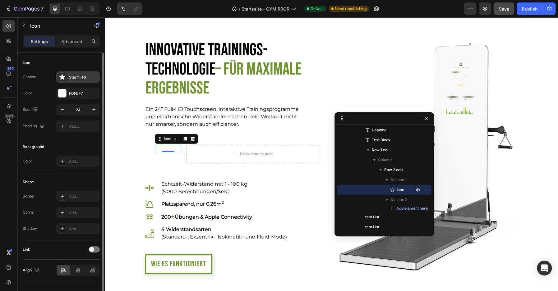
click at [78, 76] on div "Star filled" at bounding box center [83, 78] width 29 height 6
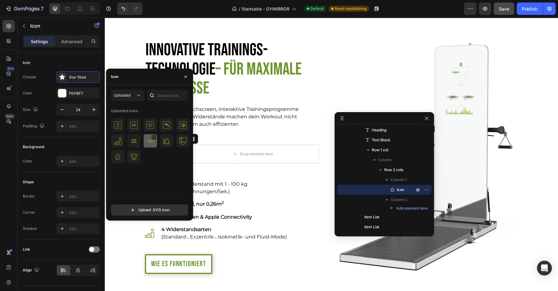
click at [148, 141] on img at bounding box center [149, 140] width 7 height 7
click at [57, 59] on div "Icon" at bounding box center [61, 63] width 77 height 10
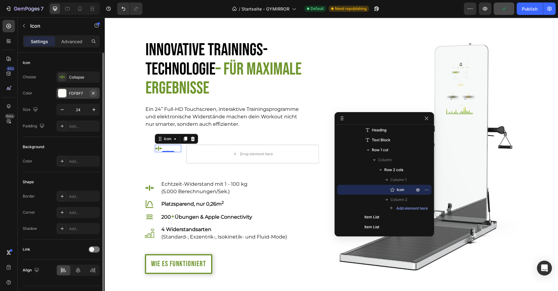
click at [95, 92] on icon "button" at bounding box center [93, 93] width 5 height 5
click at [93, 108] on icon "button" at bounding box center [94, 110] width 6 height 6
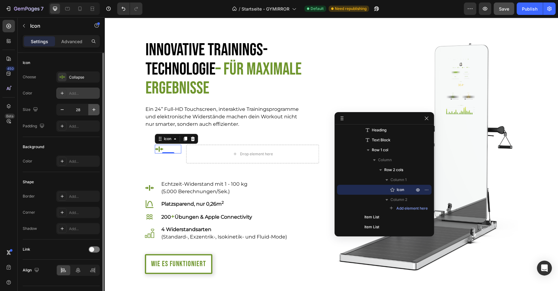
click at [93, 108] on icon "button" at bounding box center [94, 110] width 6 height 6
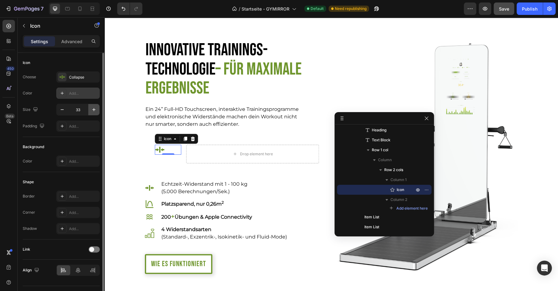
click at [93, 108] on icon "button" at bounding box center [94, 110] width 6 height 6
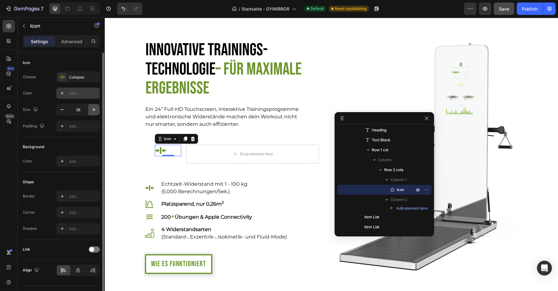
click at [93, 108] on icon "button" at bounding box center [94, 110] width 6 height 6
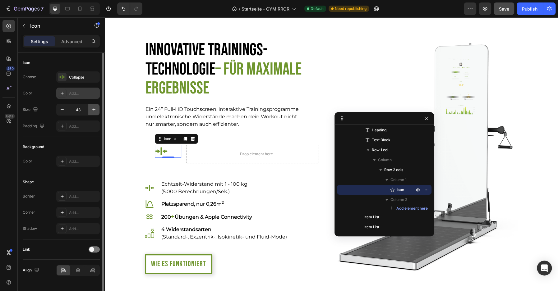
click at [93, 108] on icon "button" at bounding box center [94, 110] width 6 height 6
click at [62, 109] on icon "button" at bounding box center [62, 110] width 6 height 6
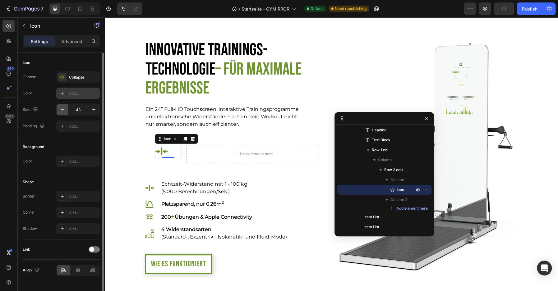
type input "42"
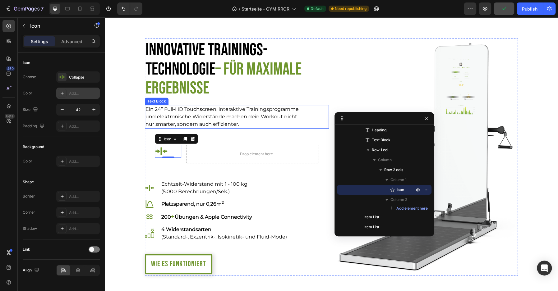
click at [195, 120] on p "Ein 24’’ Full-HD Touchscreen, interaktive Trainingsprogramme und elektronische …" at bounding box center [224, 117] width 158 height 22
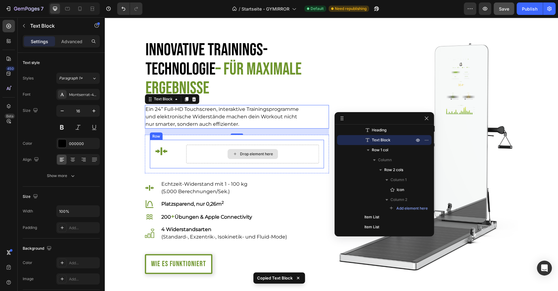
click at [239, 153] on div "Drop element here" at bounding box center [252, 154] width 50 height 10
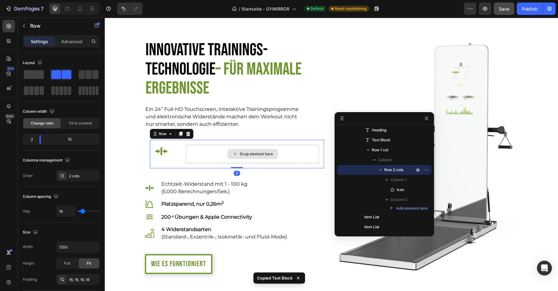
click at [199, 150] on div "Drop element here" at bounding box center [252, 154] width 133 height 19
click at [229, 157] on div "Drop element here" at bounding box center [252, 154] width 50 height 10
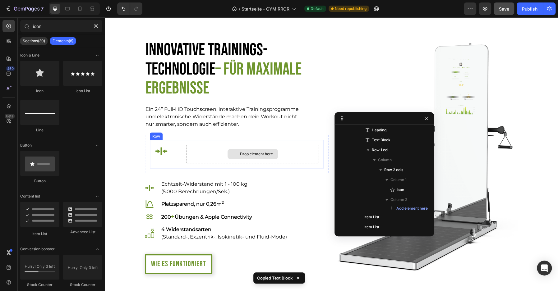
click at [243, 154] on div "Drop element here" at bounding box center [256, 154] width 33 height 5
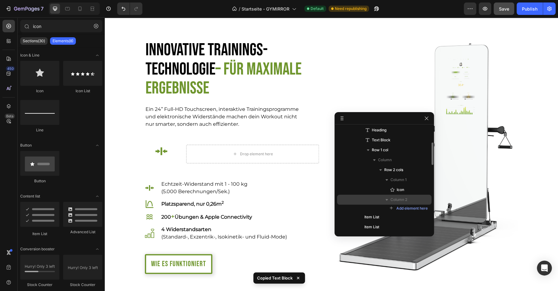
click at [396, 202] on span "Column 2" at bounding box center [398, 200] width 17 height 6
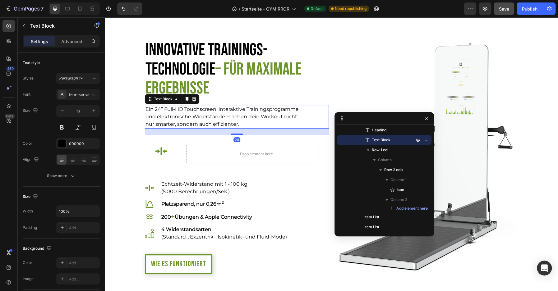
click at [221, 121] on p "Ein 24’’ Full-HD Touchscreen, interaktive Trainingsprogramme und elektronische …" at bounding box center [224, 117] width 158 height 22
click at [187, 99] on icon at bounding box center [186, 99] width 3 height 4
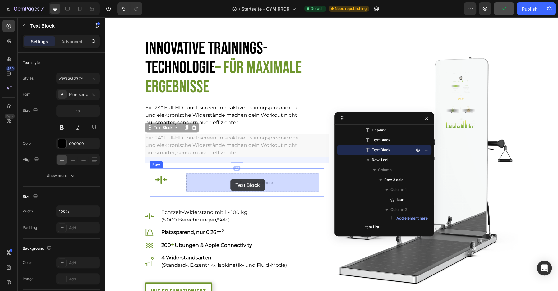
drag, startPoint x: 149, startPoint y: 130, endPoint x: 230, endPoint y: 179, distance: 94.5
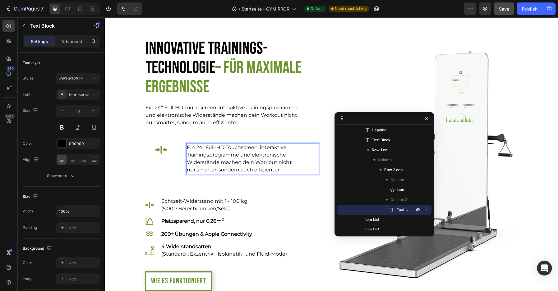
click at [209, 148] on p "Ein 24’’ Full-HD Touchscreen, interaktive Trainingsprogramme und elektronische …" at bounding box center [240, 159] width 107 height 30
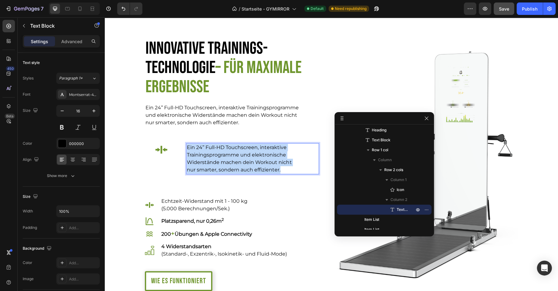
click at [209, 148] on p "Ein 24’’ Full-HD Touchscreen, interaktive Trainingsprogramme und elektronische …" at bounding box center [240, 159] width 107 height 30
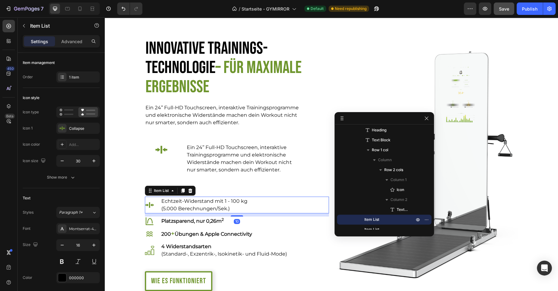
click at [185, 202] on p "Echtzeit-Widerstand mit 1 - 100 kg" at bounding box center [204, 201] width 86 height 7
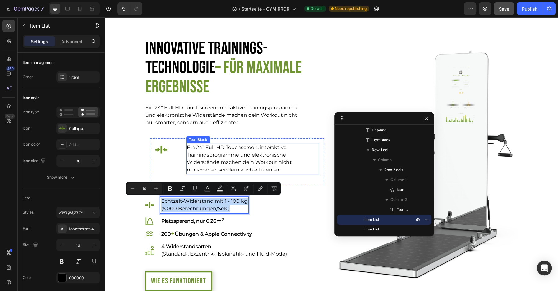
click at [215, 163] on p "Ein 24’’ Full-HD Touchscreen, interaktive Trainingsprogramme und elektronische …" at bounding box center [240, 159] width 107 height 30
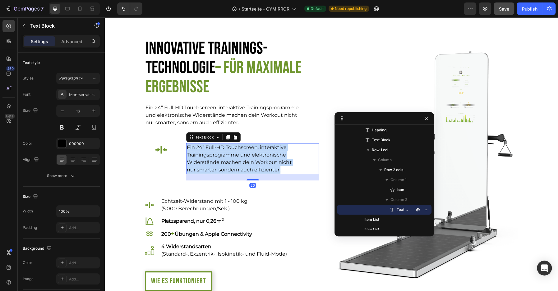
click at [215, 163] on p "Ein 24’’ Full-HD Touchscreen, interaktive Trainingsprogramme und elektronische …" at bounding box center [240, 159] width 107 height 30
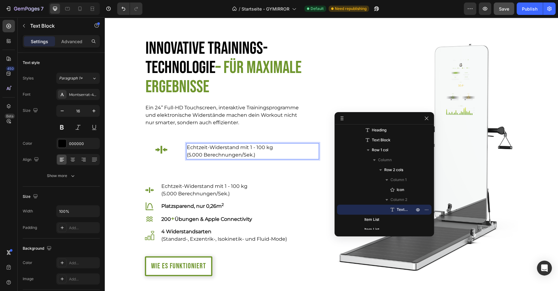
click at [213, 153] on p "(5.000 Berechnungen/Sek.)" at bounding box center [240, 154] width 107 height 7
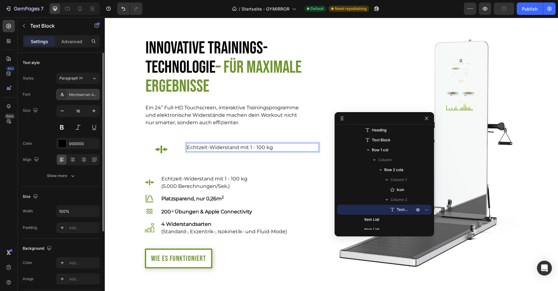
click at [79, 95] on div "Montserrat-400" at bounding box center [83, 95] width 29 height 6
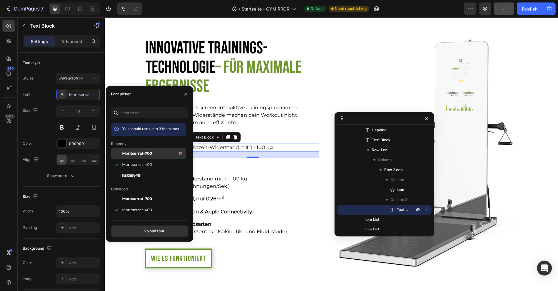
click at [124, 151] on span "Montserrat-700" at bounding box center [137, 154] width 30 height 6
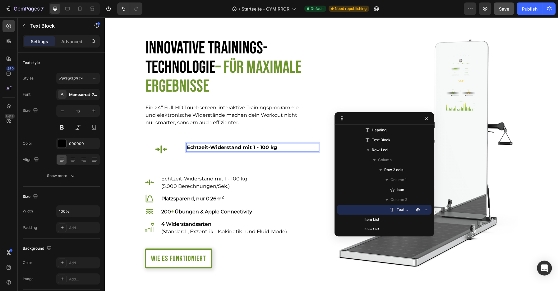
click at [234, 147] on p "Echtzeit-Widerstand mit 1 - 100 kg" at bounding box center [240, 147] width 107 height 7
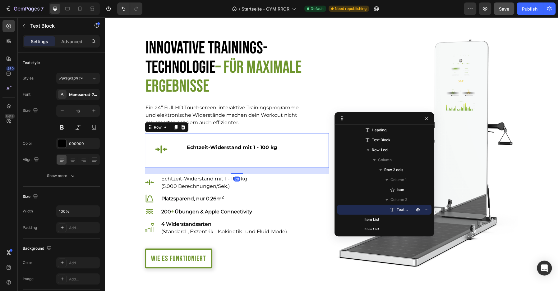
click at [237, 163] on div "Icon Echtzeit-Widerstand mit 1 - 100 kg Text Block Row Row 20" at bounding box center [237, 150] width 184 height 35
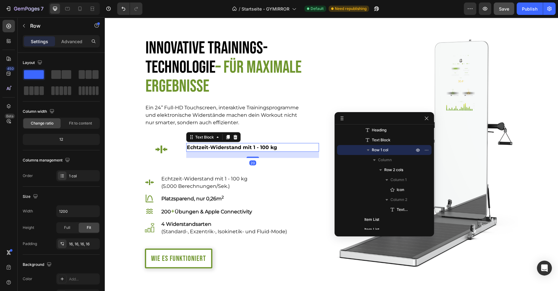
click at [223, 148] on p "Echtzeit-Widerstand mit 1 - 100 kg" at bounding box center [240, 147] width 107 height 7
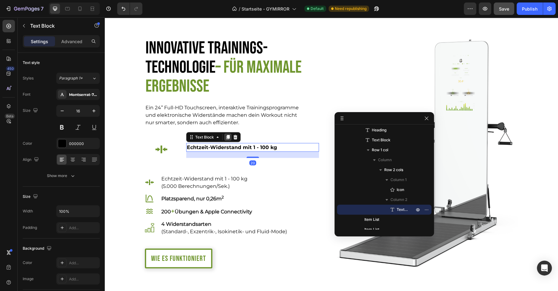
click at [227, 136] on icon at bounding box center [227, 137] width 3 height 4
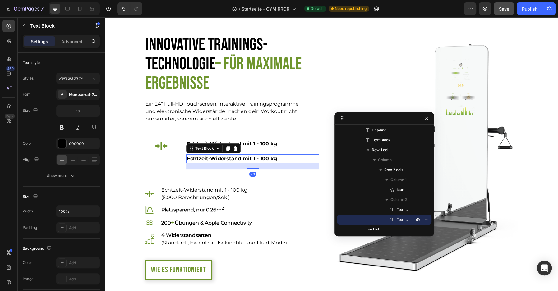
click at [209, 158] on p "Echtzeit-Widerstand mit 1 - 100 kg" at bounding box center [240, 158] width 107 height 7
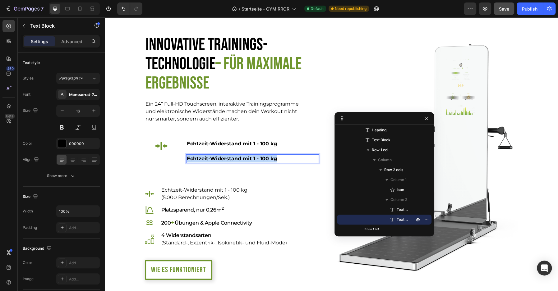
click at [209, 158] on p "Echtzeit-Widerstand mit 1 - 100 kg" at bounding box center [240, 158] width 107 height 7
click at [194, 143] on p "Echtzeit-Widerstand mit 1 - 100 kg" at bounding box center [240, 143] width 107 height 7
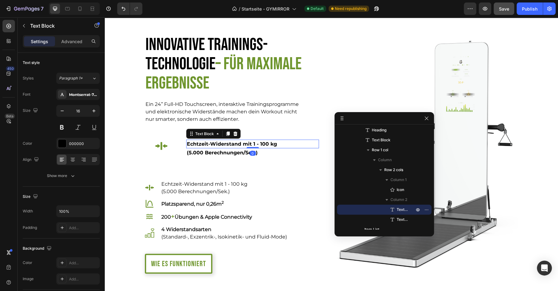
drag, startPoint x: 253, startPoint y: 154, endPoint x: 253, endPoint y: 140, distance: 14.0
click at [253, 140] on div "Echtzeit-Widerstand mit 1 - 100 kg Text Block 0" at bounding box center [252, 143] width 133 height 9
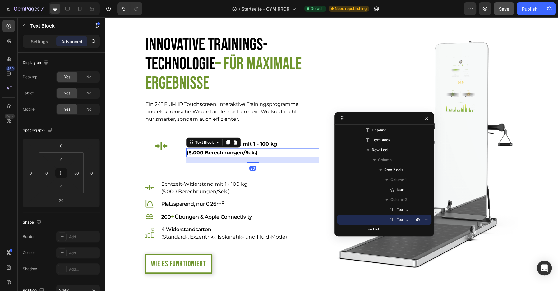
click at [209, 154] on p "(5.000 Berechnungen/Sek.)" at bounding box center [240, 152] width 107 height 7
click at [37, 44] on p "Settings" at bounding box center [39, 41] width 17 height 7
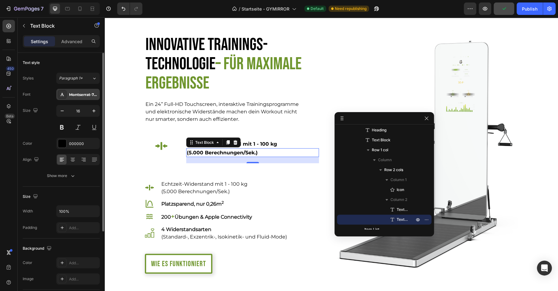
click at [73, 96] on div "Montserrat-700" at bounding box center [83, 95] width 29 height 6
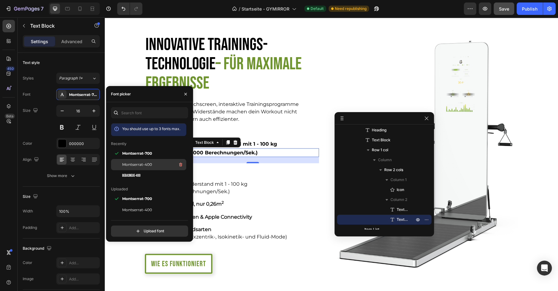
click at [129, 169] on div "Montserrat-400" at bounding box center [148, 164] width 75 height 11
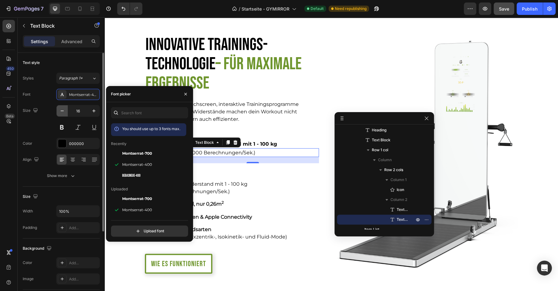
click at [61, 110] on icon "button" at bounding box center [62, 111] width 6 height 6
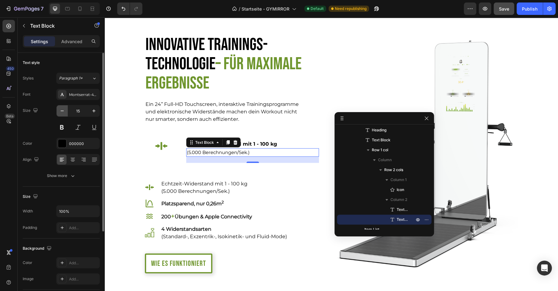
type input "14"
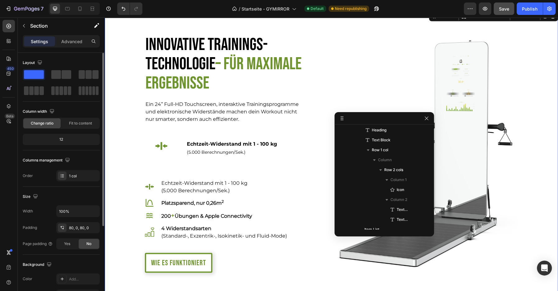
click at [129, 124] on div "Innovative Trainings-Technologie – für maximale Ergebnisse Heading Ein 24’’ Ful…" at bounding box center [331, 154] width 453 height 238
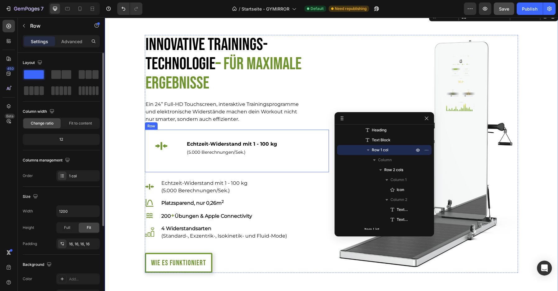
click at [228, 170] on div "Icon Echtzeit-Widerstand mit 1 - 100 kg Text Block (5.000 Berechnungen/Sek.) Te…" at bounding box center [237, 151] width 184 height 43
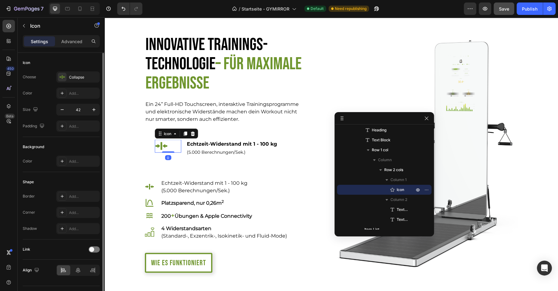
click at [173, 145] on div "Icon 0" at bounding box center [168, 145] width 26 height 13
click at [146, 149] on div "Icon 0 Echtzeit-Widerstand mit 1 - 100 kg Text Block (5.000 Berechnungen/Sek.) …" at bounding box center [237, 151] width 184 height 43
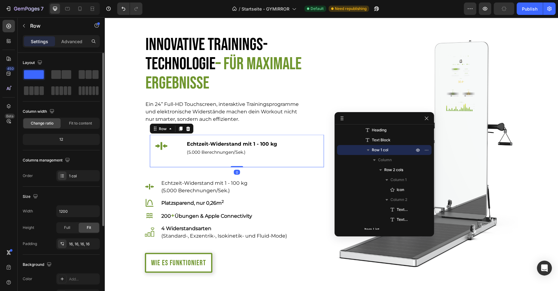
click at [151, 148] on div "Icon Echtzeit-Widerstand mit 1 - 100 kg Text Block (5.000 Berechnungen/Sek.) Te…" at bounding box center [237, 151] width 174 height 33
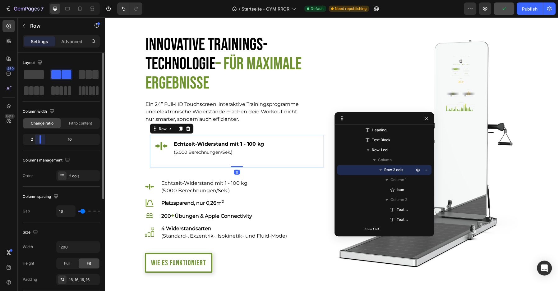
drag, startPoint x: 38, startPoint y: 138, endPoint x: 31, endPoint y: 137, distance: 7.2
click at [31, 0] on body "7 Version history / Startseite - GYMIRROR Default Need republishing Preview Pub…" at bounding box center [279, 0] width 558 height 0
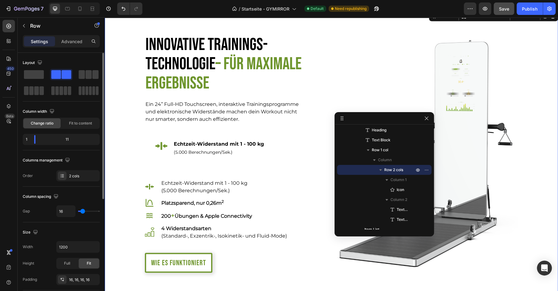
click at [142, 150] on div "Innovative Trainings-Technologie – für maximale Ergebnisse Heading Ein 24’’ Ful…" at bounding box center [331, 154] width 453 height 238
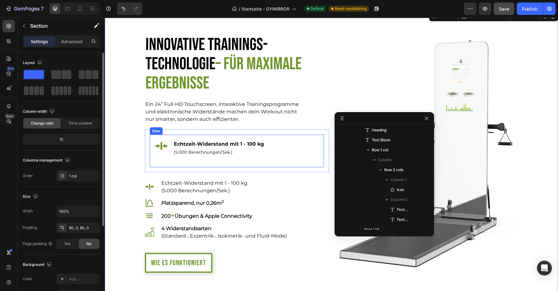
click at [171, 159] on div "Icon Echtzeit-Widerstand mit 1 - 100 kg Text Block (5.000 Berechnungen/Sek.) Te…" at bounding box center [237, 151] width 174 height 33
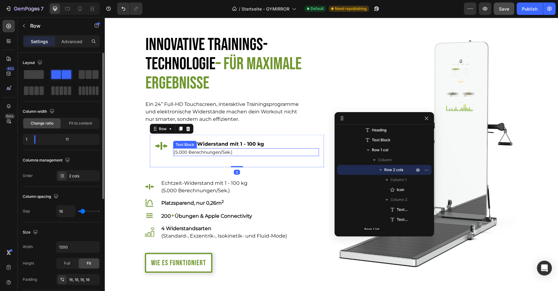
click at [185, 154] on p "(5.000 Berechnungen/Sek.)" at bounding box center [234, 152] width 120 height 7
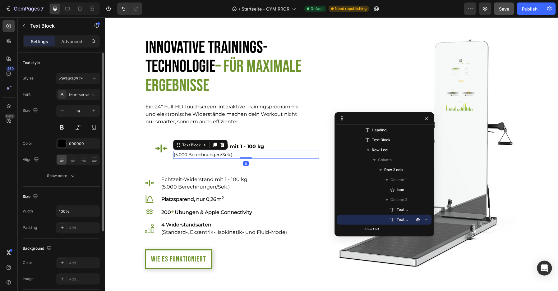
drag, startPoint x: 245, startPoint y: 162, endPoint x: 244, endPoint y: 144, distance: 18.0
click at [244, 144] on div "Echtzeit-Widerstand mit 1 - 100 kg Text Block (5.000 Berechnungen/Sek.) Text Bl…" at bounding box center [246, 150] width 146 height 16
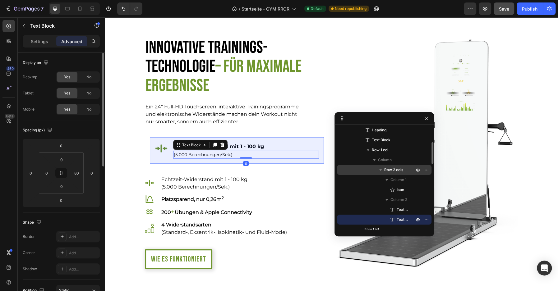
click at [390, 170] on span "Row 2 cols" at bounding box center [393, 170] width 19 height 6
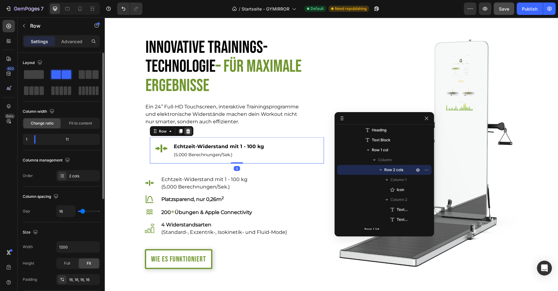
click at [184, 134] on div at bounding box center [187, 130] width 7 height 7
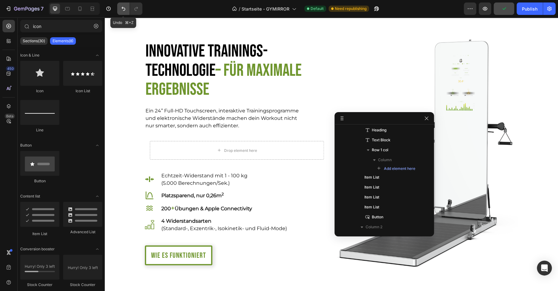
click at [125, 8] on icon "Undo/Redo" at bounding box center [123, 9] width 6 height 6
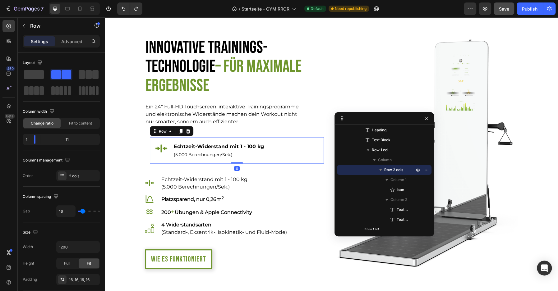
click at [171, 147] on div "Icon Echtzeit-Widerstand mit 1 - 100 kg Text Block (5.000 Berechnungen/Sek.) Te…" at bounding box center [237, 150] width 174 height 26
click at [181, 130] on icon at bounding box center [180, 131] width 3 height 4
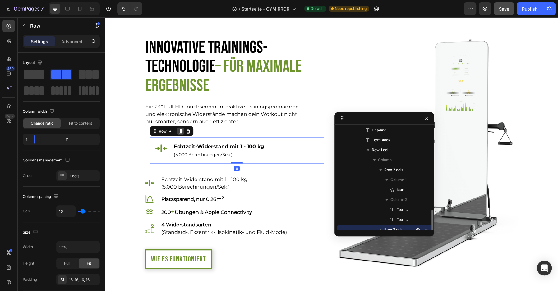
scroll to position [127, 0]
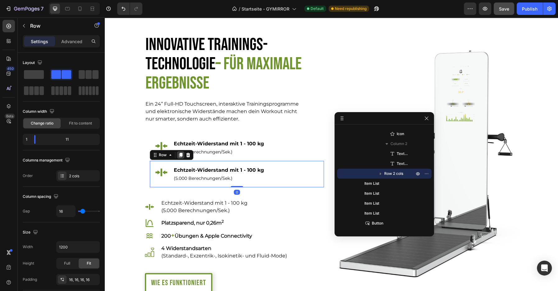
click at [179, 154] on icon at bounding box center [180, 155] width 3 height 4
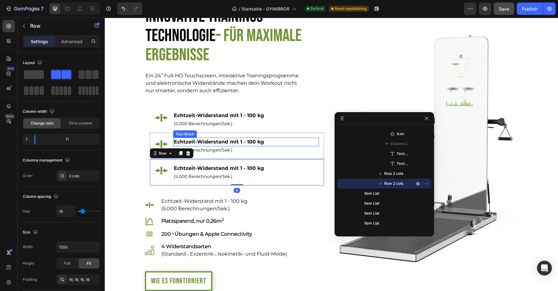
scroll to position [784, 0]
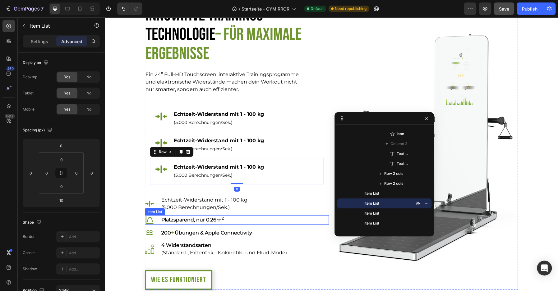
click at [180, 220] on strong "Platzsparend, nur 0,26m 2" at bounding box center [192, 220] width 62 height 6
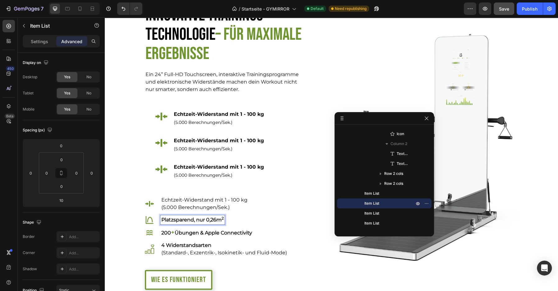
click at [180, 220] on strong "Platzsparend, nur 0,26m 2" at bounding box center [192, 220] width 62 height 6
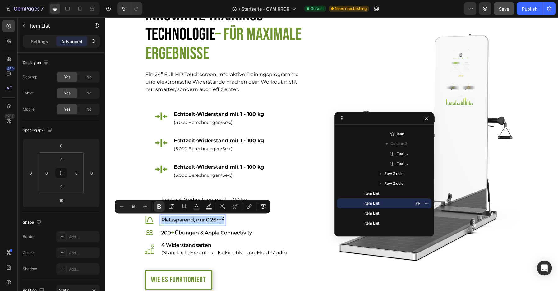
copy strong "Platzsparend, nur 0,26m 2"
click at [199, 140] on p "Echtzeit-Widerstand mit 1 - 100 kg" at bounding box center [234, 140] width 120 height 7
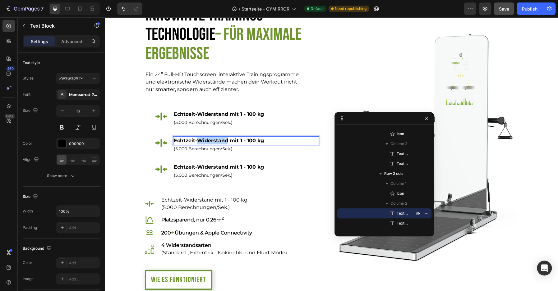
click at [199, 140] on p "Echtzeit-Widerstand mit 1 - 100 kg" at bounding box center [234, 140] width 120 height 7
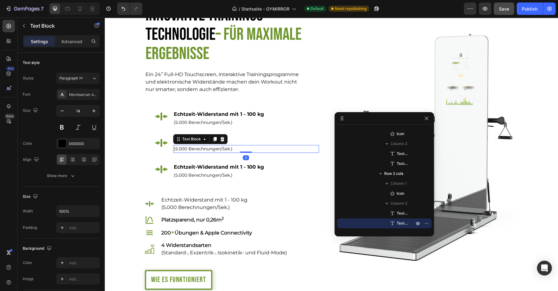
click at [220, 149] on p "(5.000 Berechnungen/Sek.)" at bounding box center [234, 149] width 120 height 7
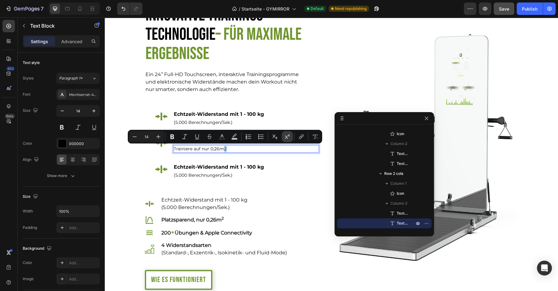
click at [286, 136] on icon "Editor contextual toolbar" at bounding box center [287, 137] width 6 height 6
click at [223, 149] on p "Trainiere auf nur 0,26m 2" at bounding box center [234, 149] width 120 height 7
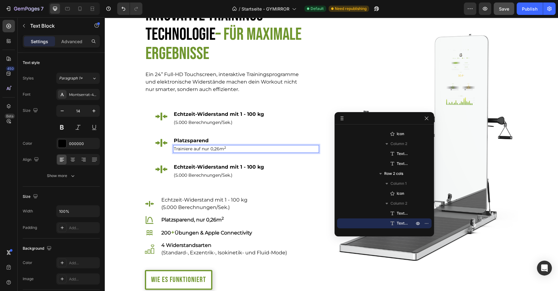
click at [221, 149] on p "Trainiere auf nur 0,26m 2" at bounding box center [234, 149] width 120 height 7
click at [186, 151] on p "Trainiere auf nur 0,26 m 2" at bounding box center [234, 149] width 120 height 7
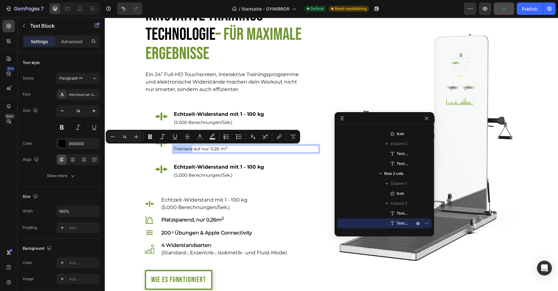
click at [186, 151] on p "Trainiere auf nur 0,26 m 2" at bounding box center [234, 149] width 120 height 7
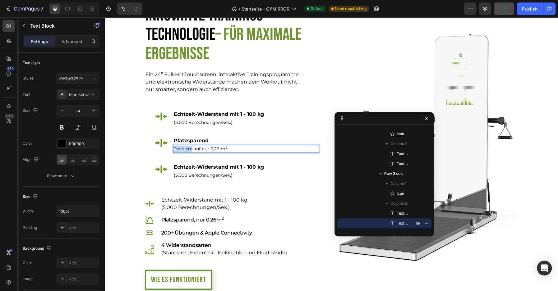
click at [186, 151] on p "Trainiere auf nur 0,26 m 2" at bounding box center [234, 149] width 120 height 7
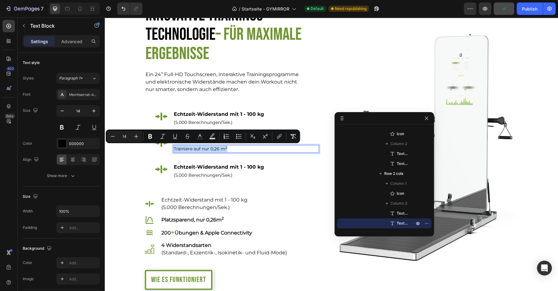
click at [193, 150] on p "Trainiere auf nur 0,26 m 2" at bounding box center [234, 149] width 120 height 7
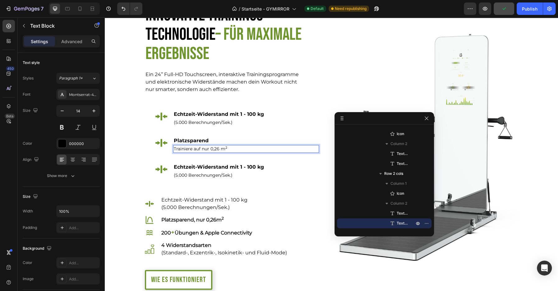
click at [186, 150] on p "Trainiere auf nur 0,26 m 2" at bounding box center [234, 149] width 120 height 7
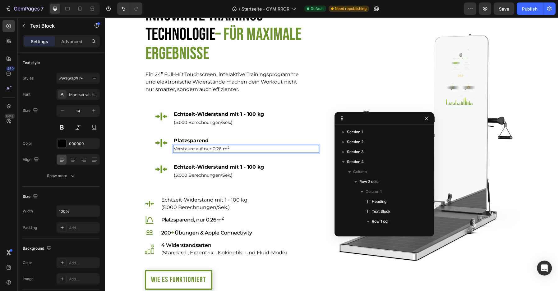
scroll to position [127, 0]
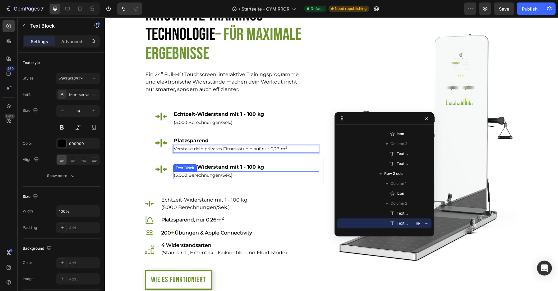
click at [282, 172] on p "(5.000 Berechnungen/Sek.)" at bounding box center [234, 175] width 120 height 7
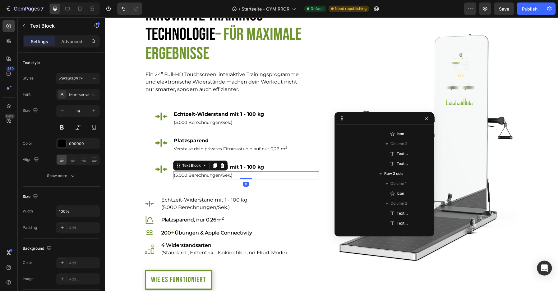
scroll to position [237, 0]
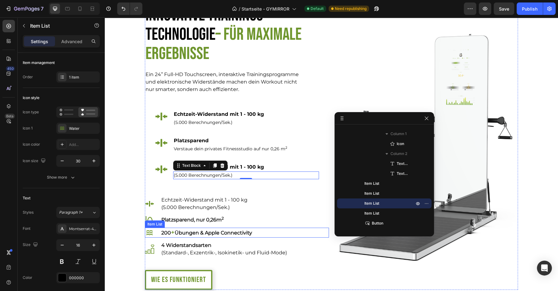
click at [189, 231] on strong "Übungen & Apple Connectivity" at bounding box center [213, 233] width 77 height 6
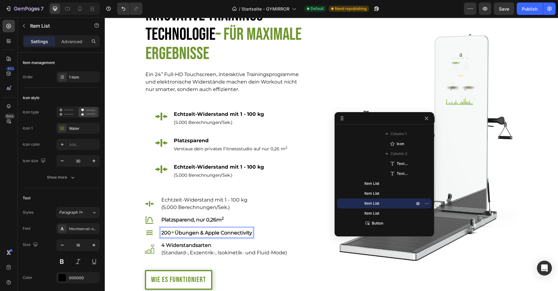
click at [189, 231] on strong "Übungen & Apple Connectivity" at bounding box center [213, 233] width 77 height 6
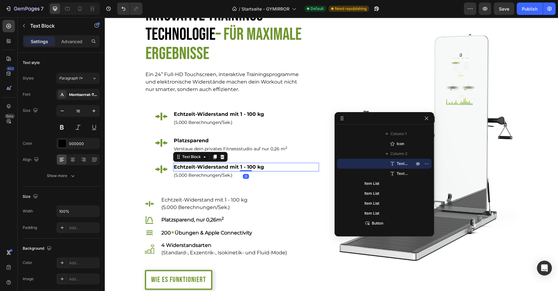
click at [210, 168] on p "Echtzeit-Widerstand mit 1 - 100 kg" at bounding box center [234, 166] width 120 height 7
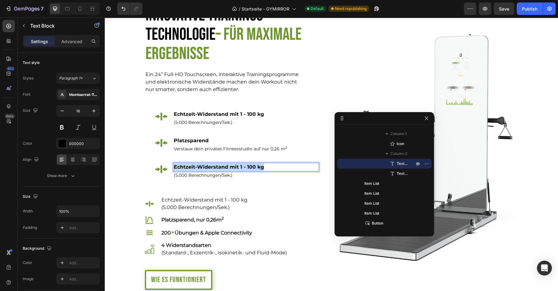
click at [210, 168] on p "Echtzeit-Widerstand mit 1 - 100 kg" at bounding box center [234, 166] width 120 height 7
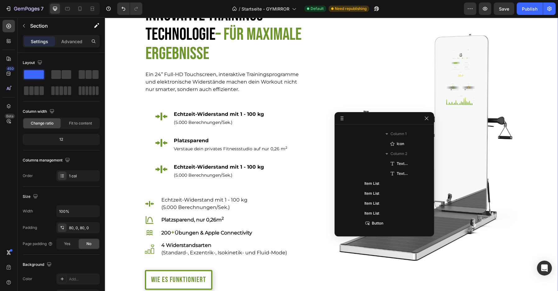
click at [139, 122] on div "Innovative Trainings-Technologie – für maximale Ergebnisse Heading Ein 24’’ Ful…" at bounding box center [331, 147] width 453 height 285
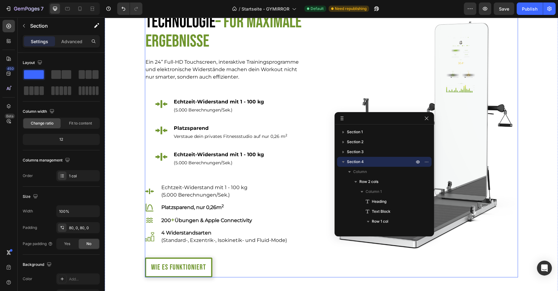
scroll to position [790, 0]
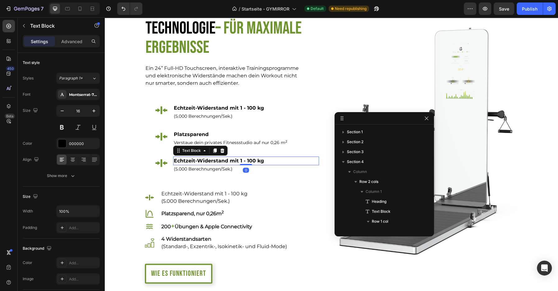
click at [199, 161] on p "Echtzeit-Widerstand mit 1 - 100 kg" at bounding box center [234, 160] width 120 height 7
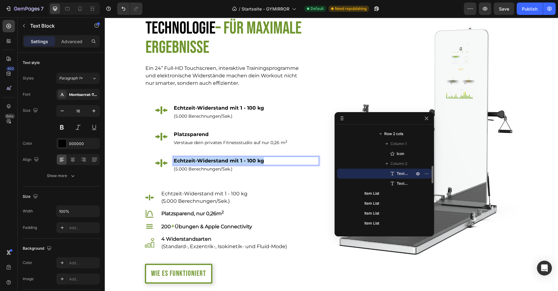
click at [199, 161] on p "Echtzeit-Widerstand mit 1 - 100 kg" at bounding box center [234, 160] width 120 height 7
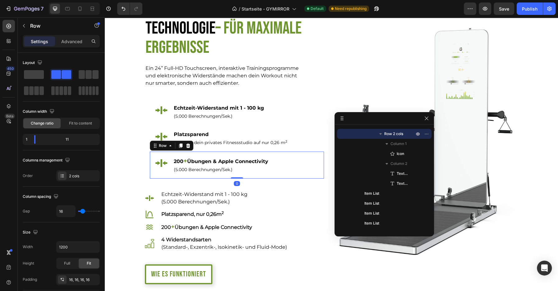
click at [169, 156] on div "Icon 200 + Übungen & Apple Connectivity Text Block (5.000 Berechnungen/Sek.) Te…" at bounding box center [237, 165] width 174 height 27
click at [180, 144] on icon at bounding box center [180, 146] width 3 height 4
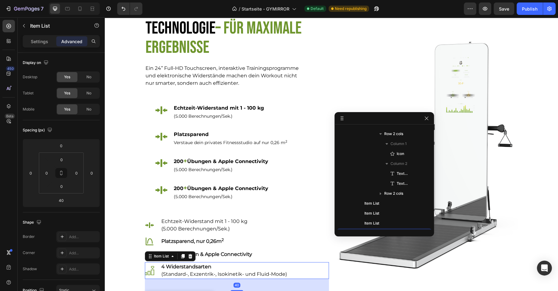
click at [187, 266] on strong "4 Widerstandsarten" at bounding box center [186, 267] width 50 height 6
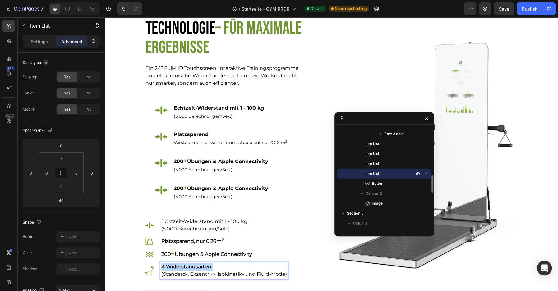
click at [187, 266] on strong "4 Widerstandsarten" at bounding box center [186, 267] width 50 height 6
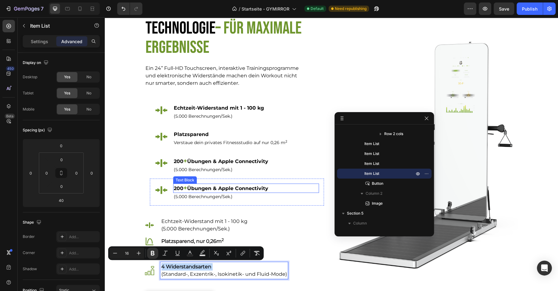
click at [200, 186] on strong "Übungen & Apple Connectivity" at bounding box center [227, 188] width 81 height 6
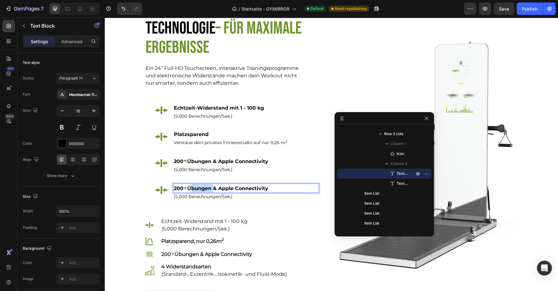
click at [200, 186] on strong "Übungen & Apple Connectivity" at bounding box center [227, 188] width 81 height 6
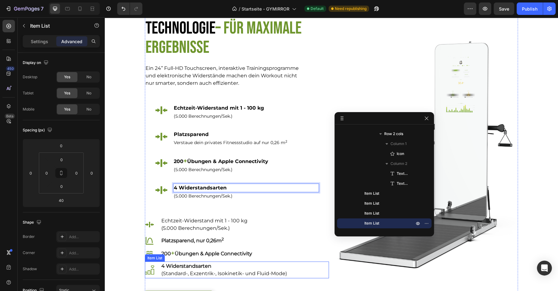
click at [220, 273] on p "(Standard-, Exzentrik-, Isokinetik- und Fluid-Mode)" at bounding box center [224, 273] width 126 height 7
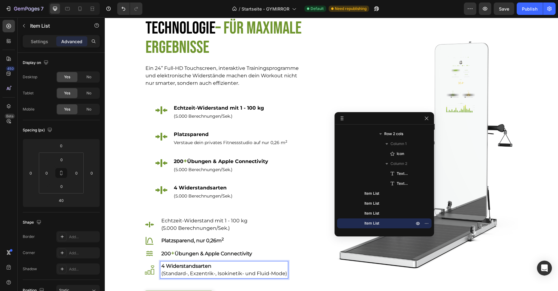
click at [220, 273] on p "(Standard-, Exzentrik-, Isokinetik- und Fluid-Mode)" at bounding box center [224, 273] width 126 height 7
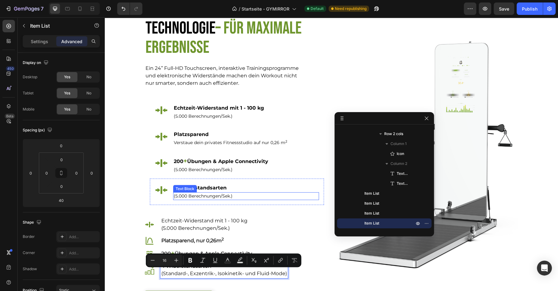
click at [199, 195] on p "(5.000 Berechnungen/Sek.)" at bounding box center [234, 196] width 120 height 7
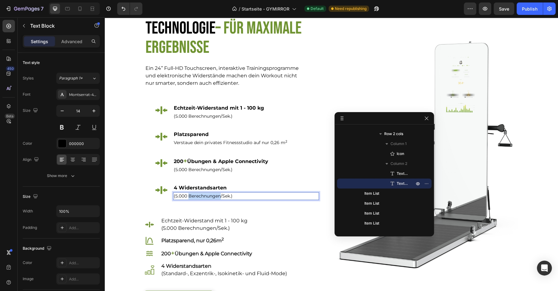
click at [199, 195] on p "(5.000 Berechnungen/Sek.)" at bounding box center [234, 196] width 120 height 7
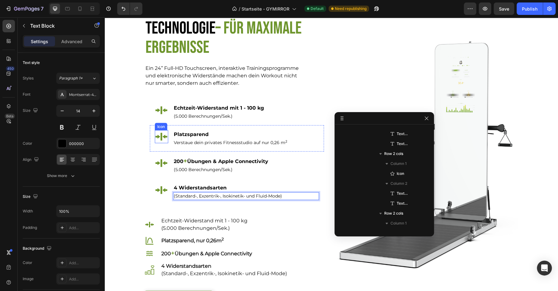
click at [163, 139] on icon at bounding box center [161, 136] width 13 height 13
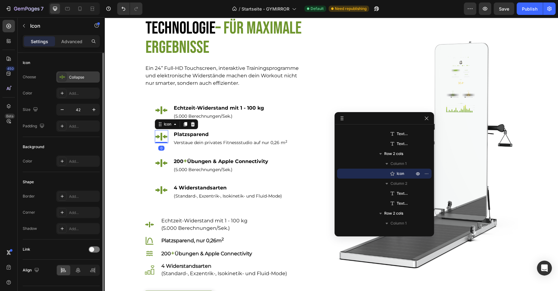
click at [77, 75] on div "Collapse" at bounding box center [83, 78] width 29 height 6
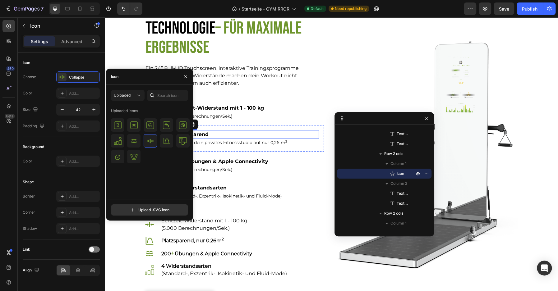
click at [233, 134] on p "Platzsparend" at bounding box center [234, 134] width 120 height 7
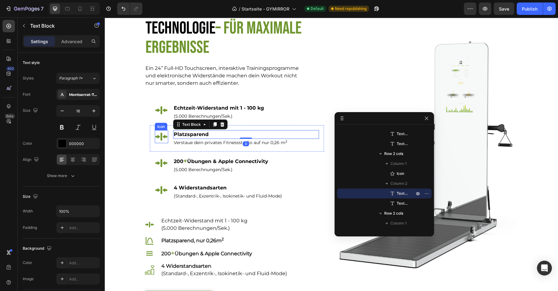
click at [157, 136] on icon at bounding box center [161, 137] width 12 height 8
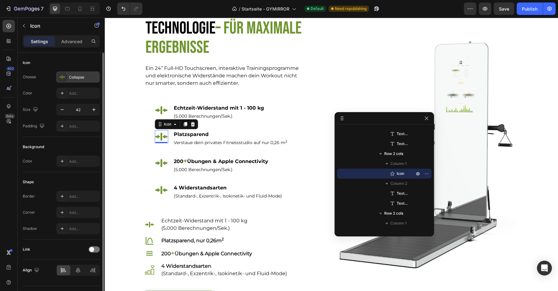
click at [62, 75] on icon at bounding box center [62, 77] width 6 height 6
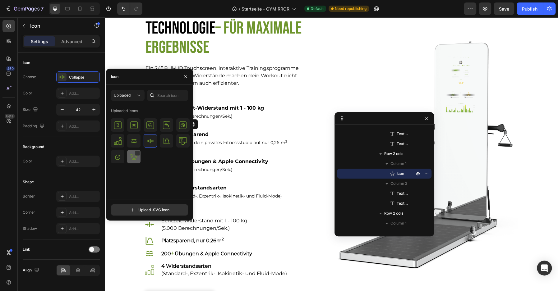
click at [133, 161] on div at bounding box center [133, 156] width 13 height 13
click at [236, 191] on p "4 Widerstandsarten" at bounding box center [234, 187] width 120 height 7
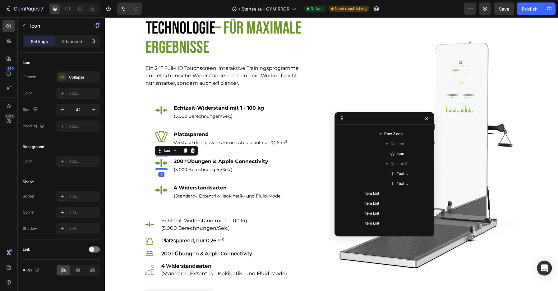
click at [158, 164] on icon at bounding box center [161, 163] width 12 height 8
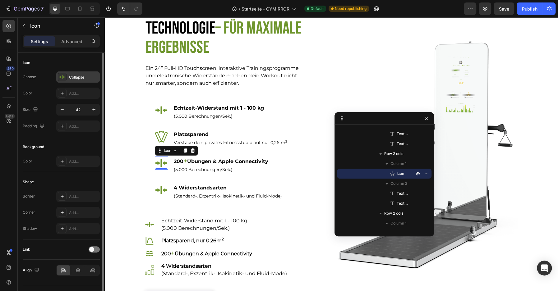
click at [62, 78] on icon at bounding box center [62, 77] width 6 height 4
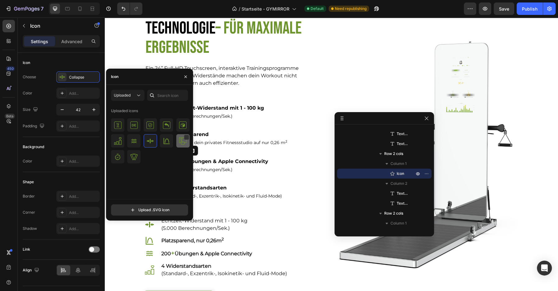
click at [124, 150] on div at bounding box center [117, 156] width 13 height 13
click at [234, 164] on p "200 + Übungen & Apple Connectivity" at bounding box center [234, 161] width 120 height 8
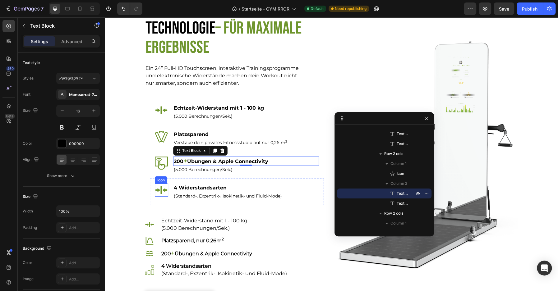
scroll to position [267, 0]
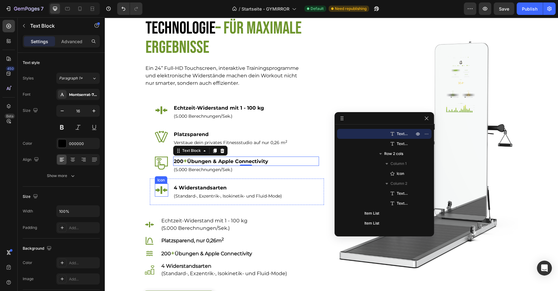
click at [163, 191] on icon at bounding box center [161, 190] width 13 height 13
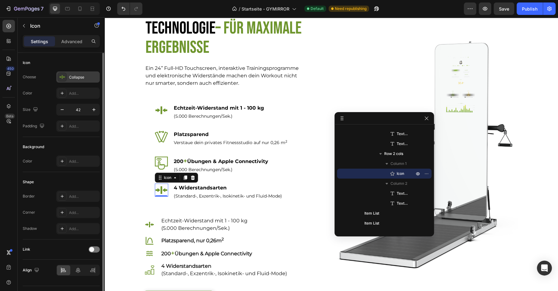
click at [62, 80] on icon at bounding box center [62, 77] width 6 height 6
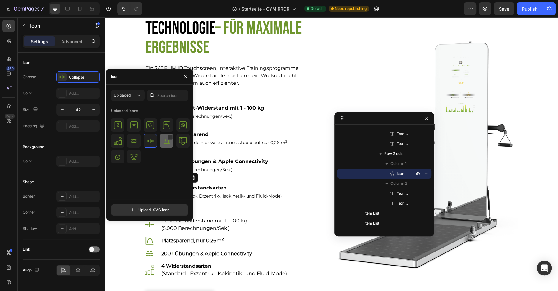
click at [167, 142] on img at bounding box center [166, 140] width 7 height 7
click at [275, 190] on p "4 Widerstandsarten" at bounding box center [234, 187] width 120 height 7
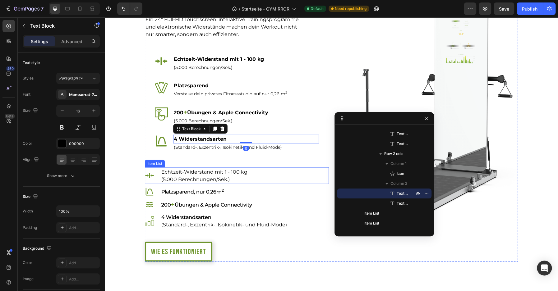
scroll to position [842, 0]
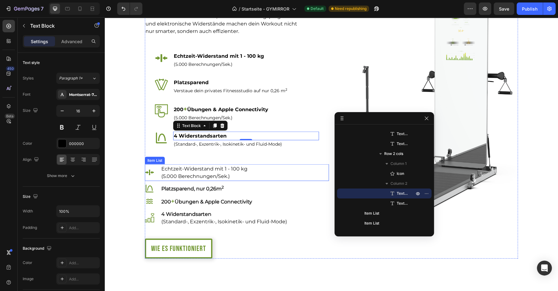
click at [260, 170] on div "Echtzeit-Widerstand mit 1 - 100 kg (5.000 Berechnungen/Sek.)" at bounding box center [237, 172] width 184 height 17
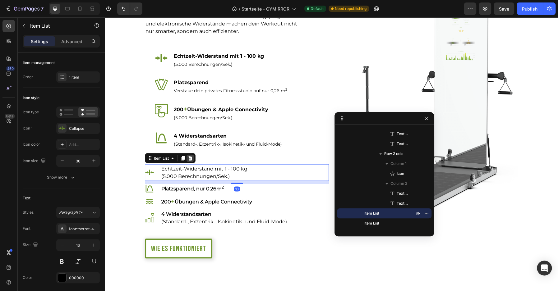
click at [188, 158] on icon at bounding box center [190, 158] width 5 height 5
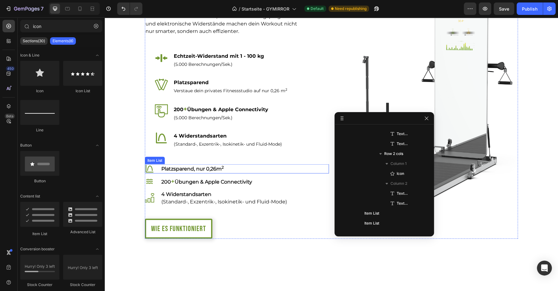
click at [264, 171] on div "Platzsparend, nur 0,26m 2" at bounding box center [237, 168] width 184 height 9
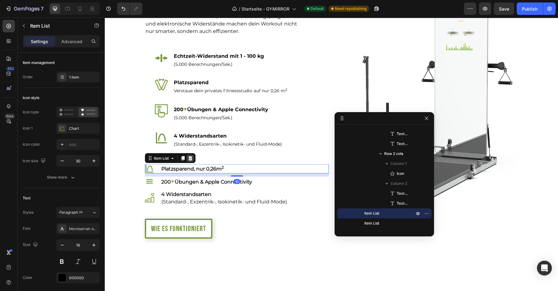
click at [190, 156] on icon at bounding box center [190, 158] width 5 height 5
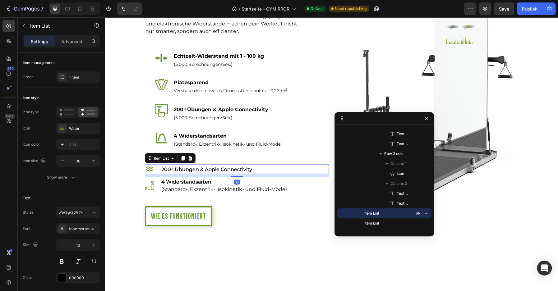
click at [273, 170] on div "200 + Übungen & Apple Connectivity" at bounding box center [237, 169] width 184 height 10
click at [189, 156] on icon at bounding box center [190, 158] width 5 height 5
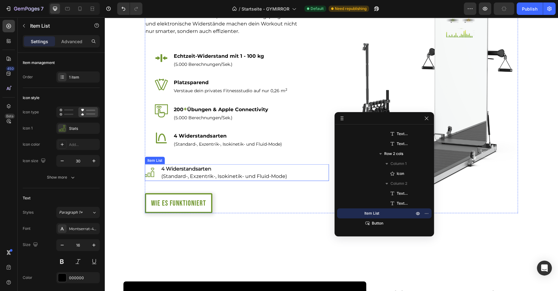
click at [313, 178] on div "4 Widerstandsarten (Standard-, Exzentrik-, Isokinetik- und Fluid-Mode)" at bounding box center [237, 172] width 184 height 17
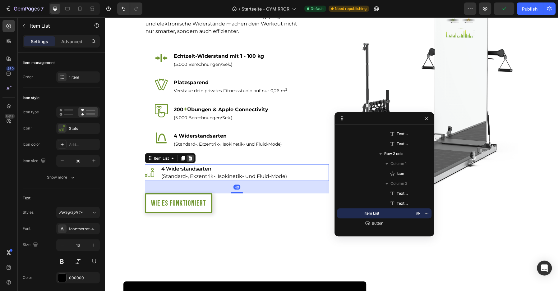
click at [190, 157] on icon at bounding box center [190, 158] width 4 height 4
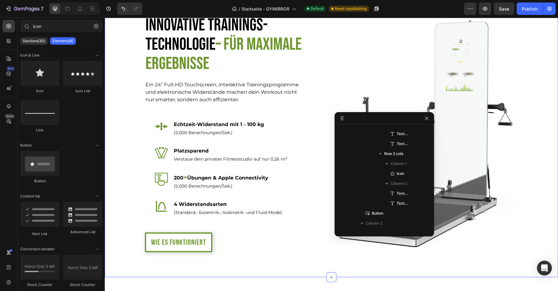
scroll to position [757, 0]
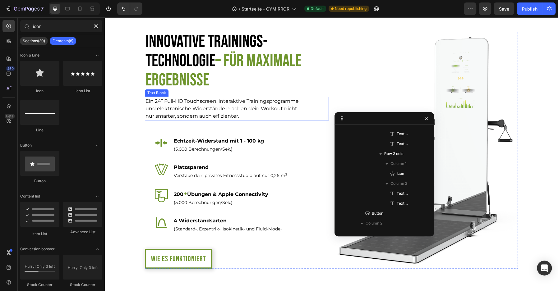
click at [218, 113] on p "Ein 24’’ Full-HD Touchscreen, interaktive Trainingsprogramme und elektronische …" at bounding box center [224, 108] width 158 height 22
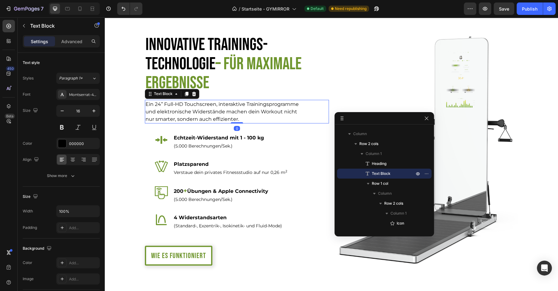
drag, startPoint x: 236, startPoint y: 125, endPoint x: 235, endPoint y: 95, distance: 29.9
click at [235, 95] on div "Innovative Trainings-Technologie – für maximale Ergebnisse Heading Ein 24’’ Ful…" at bounding box center [237, 150] width 184 height 237
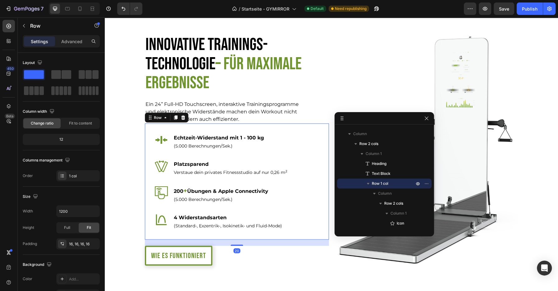
click at [149, 139] on div "Icon Echtzeit-Widerstand mit 1 - 100 kg Text Block (5.000 Berechnungen/Sek.) Te…" at bounding box center [237, 181] width 184 height 116
click at [66, 42] on p "Advanced" at bounding box center [71, 41] width 21 height 7
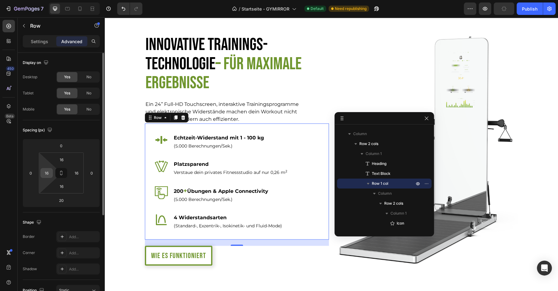
click at [49, 176] on input "16" at bounding box center [46, 172] width 9 height 9
type input "0"
click at [62, 159] on input "16" at bounding box center [61, 159] width 12 height 9
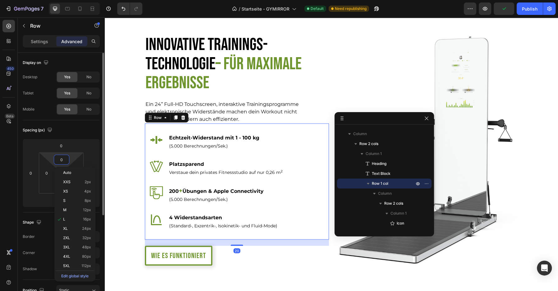
type input "0"
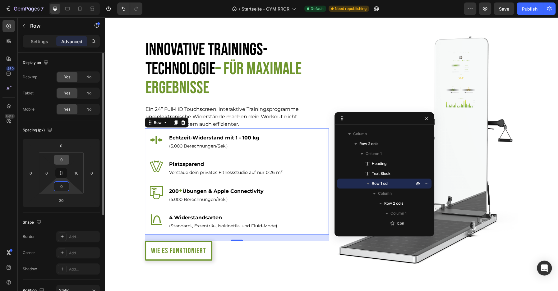
type input "0"
click at [61, 200] on input "20" at bounding box center [61, 200] width 12 height 9
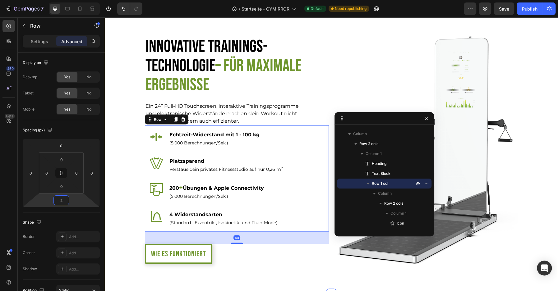
type input "20"
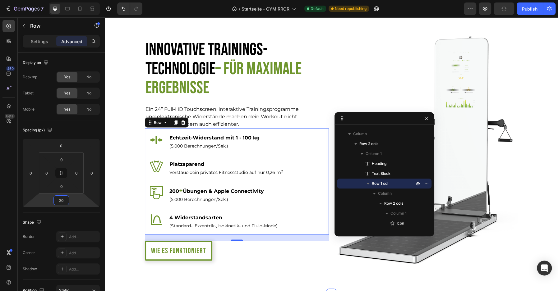
click at [107, 156] on div "Innovative Trainings-Technologie – für maximale Ergebnisse Heading Ein 24’’ Ful…" at bounding box center [331, 150] width 453 height 237
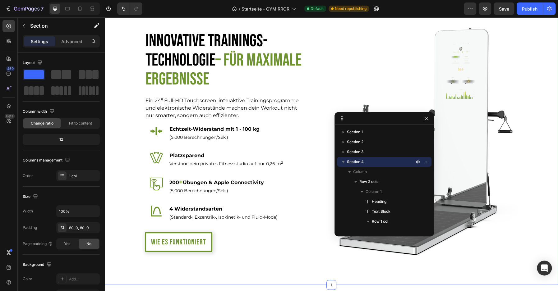
scroll to position [766, 0]
click at [498, 10] on button "Save" at bounding box center [503, 8] width 21 height 12
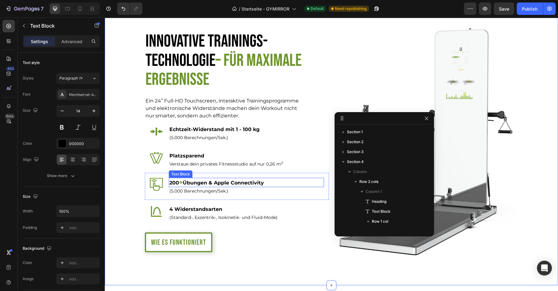
click at [197, 188] on p "(5.000 Berechnungen/Sek.)" at bounding box center [233, 191] width 129 height 7
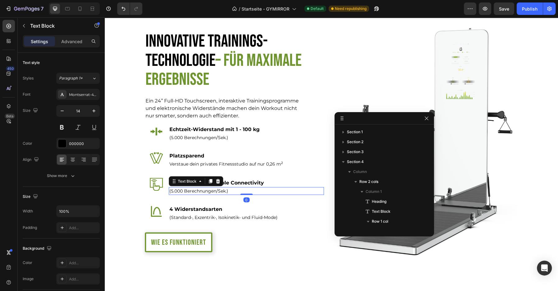
scroll to position [237, 0]
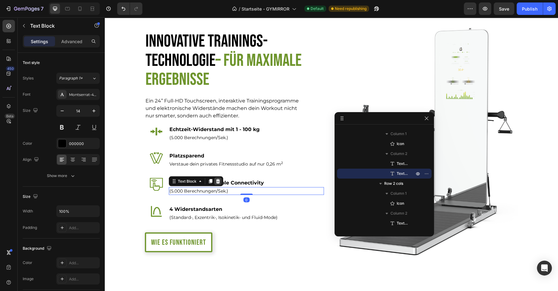
click at [217, 180] on icon at bounding box center [218, 181] width 4 height 4
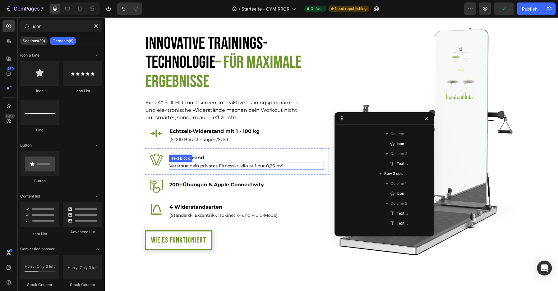
click at [264, 166] on p "Verstaue dein privates Fitnessstudio auf nur 0,26 m 2" at bounding box center [233, 165] width 129 height 7
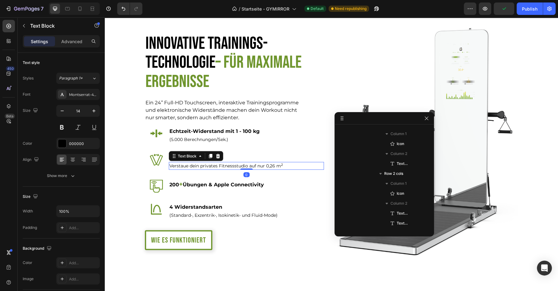
scroll to position [177, 0]
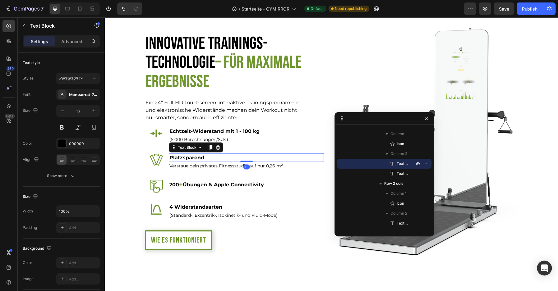
click at [203, 157] on p "Platzsparend" at bounding box center [233, 157] width 129 height 7
click at [208, 157] on p "Platzsparend" at bounding box center [233, 157] width 129 height 7
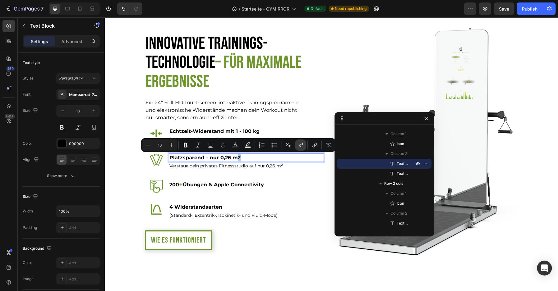
click at [302, 146] on icon "Editor contextual toolbar" at bounding box center [300, 145] width 6 height 6
click at [259, 165] on p "Verstaue dein privates Fitnessstudio auf nur 0,26 m 2" at bounding box center [233, 165] width 129 height 7
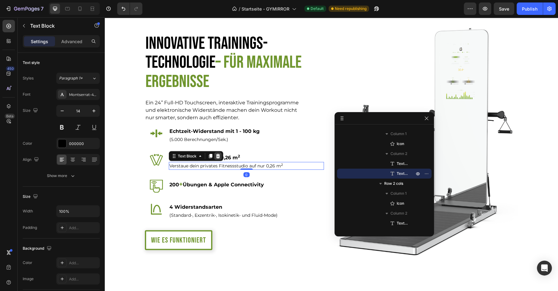
click at [216, 156] on icon at bounding box center [218, 156] width 4 height 4
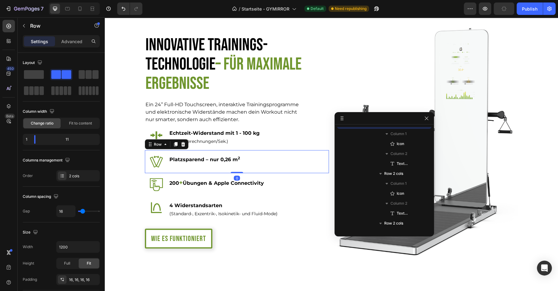
click at [191, 169] on div "Icon Platzsparend – nur 0,26 m 2 Text Block Row 0" at bounding box center [237, 161] width 184 height 23
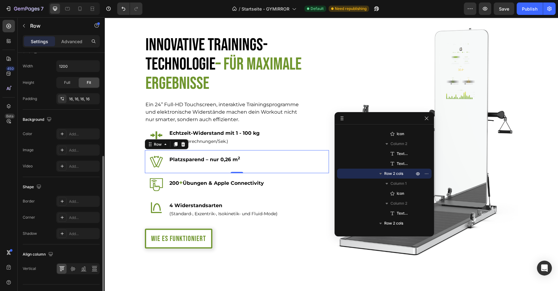
scroll to position [193, 0]
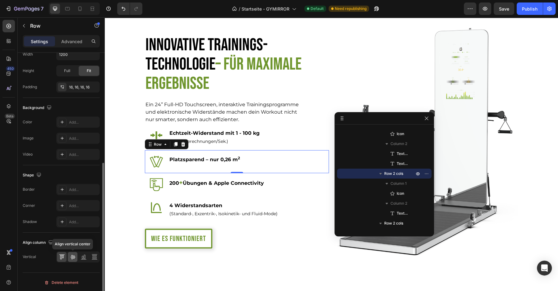
click at [74, 256] on icon at bounding box center [73, 257] width 6 height 6
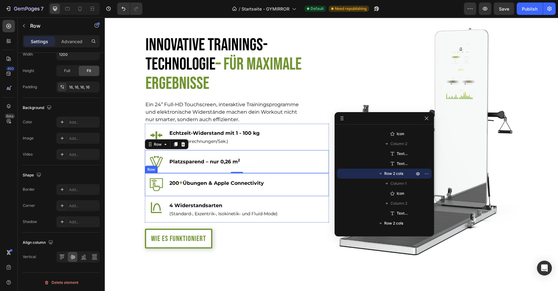
click at [279, 193] on div "Icon 200 + Übungen & Apple Connectivity Text Block Row" at bounding box center [237, 184] width 184 height 23
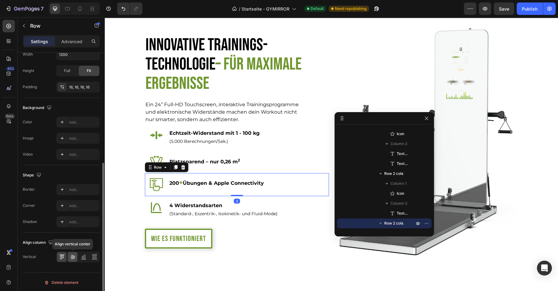
click at [72, 256] on icon at bounding box center [73, 257] width 6 height 6
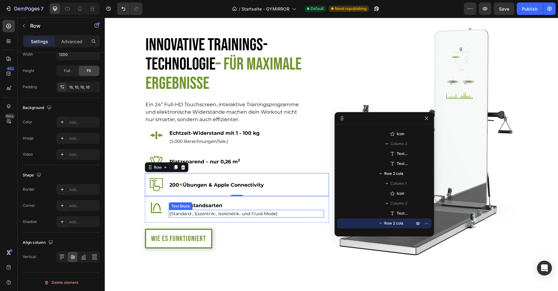
click at [304, 213] on div "(Standard-, Exzentrik-, Isokinetik- und Fluid-Mode) Text Block" at bounding box center [246, 214] width 155 height 8
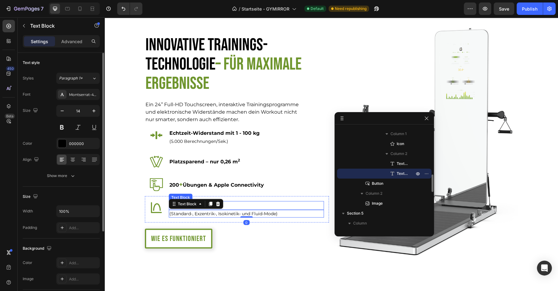
click at [301, 203] on div "4 Widerstandsarten Text Block" at bounding box center [246, 205] width 155 height 9
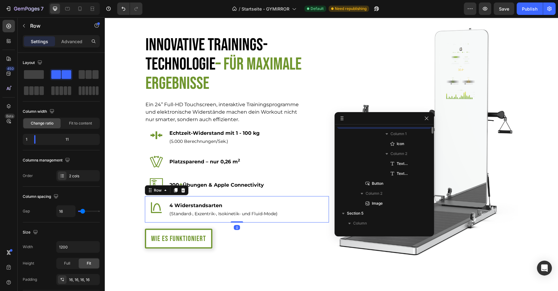
click at [324, 197] on div "Icon 4 Widerstandsarten Text Block (Standard-, Exzentrik-, Isokinetik- und Flui…" at bounding box center [237, 209] width 184 height 26
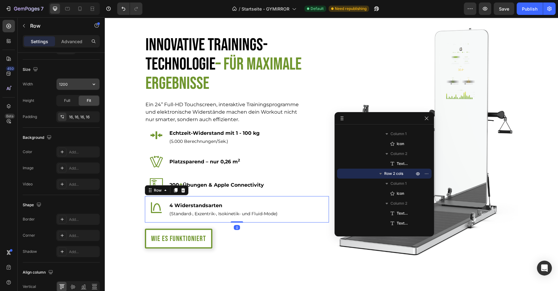
scroll to position [193, 0]
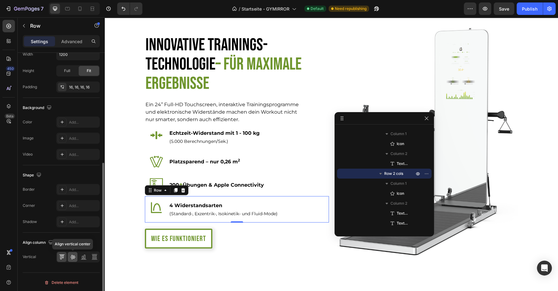
click at [73, 255] on icon at bounding box center [72, 257] width 5 height 4
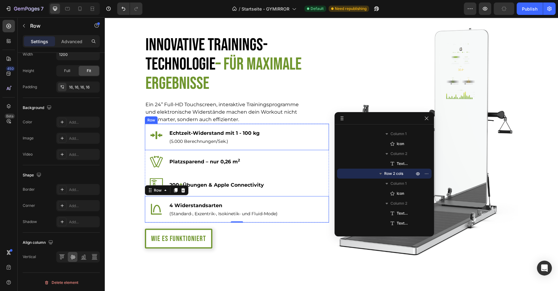
click at [312, 127] on div "Icon Echtzeit-Widerstand mit 1 - 100 kg Text Block (5.000 Berechnungen/Sek.) Te…" at bounding box center [237, 137] width 184 height 26
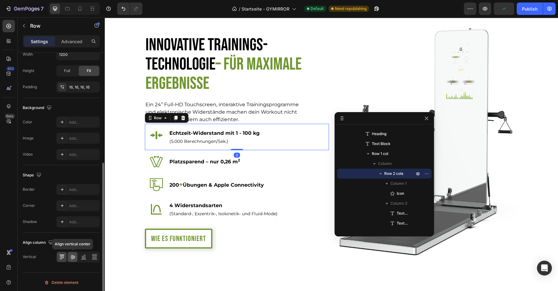
click at [74, 256] on icon at bounding box center [72, 257] width 5 height 4
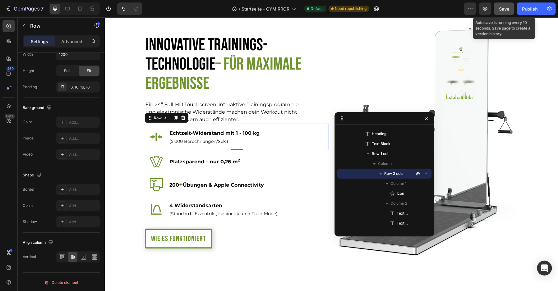
click at [507, 11] on span "Save" at bounding box center [504, 8] width 10 height 5
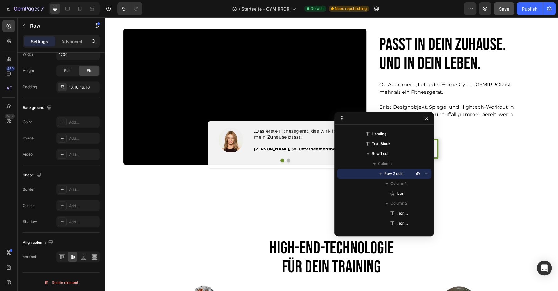
scroll to position [1057, 0]
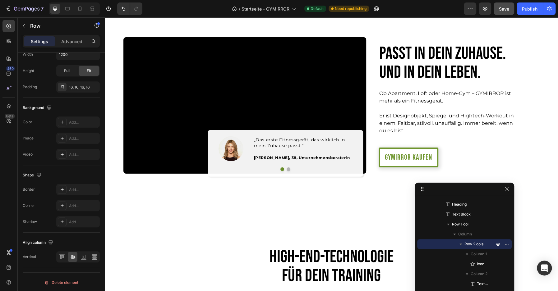
drag, startPoint x: 376, startPoint y: 118, endPoint x: 485, endPoint y: 194, distance: 133.2
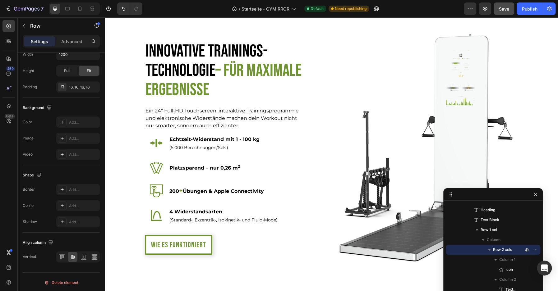
scroll to position [755, 0]
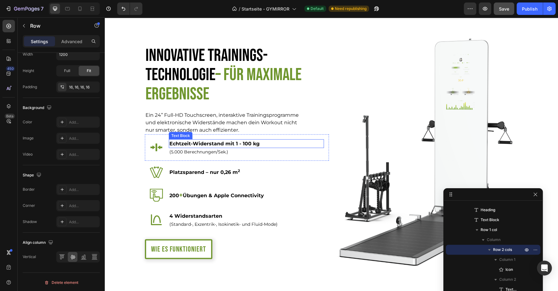
click at [204, 140] on p "Echtzeit-Widerstand mit 1 - 100 kg" at bounding box center [233, 143] width 129 height 7
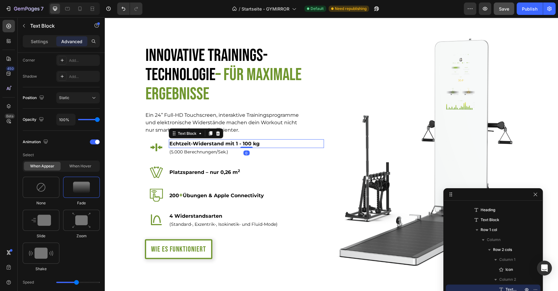
scroll to position [0, 0]
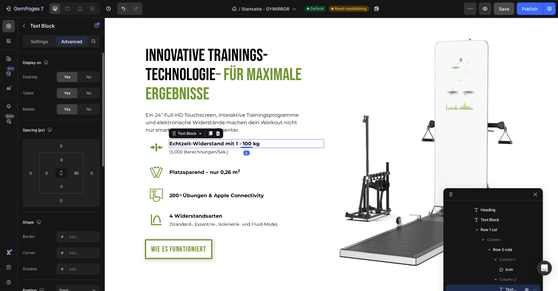
copy p "Platzsparend – nur 0,26 m"
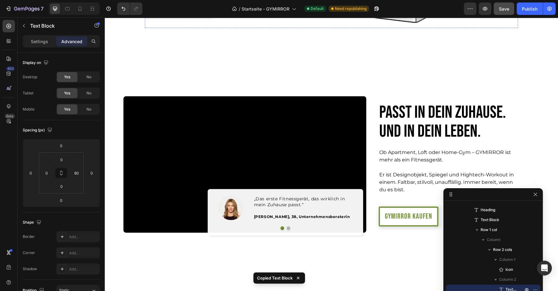
scroll to position [1031, 0]
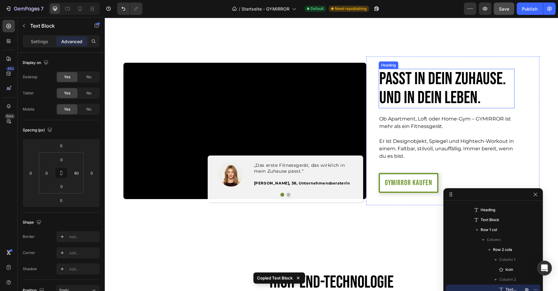
click at [405, 93] on h2 "Passt in dein Zuhause. Und in dein Leben." at bounding box center [446, 88] width 136 height 39
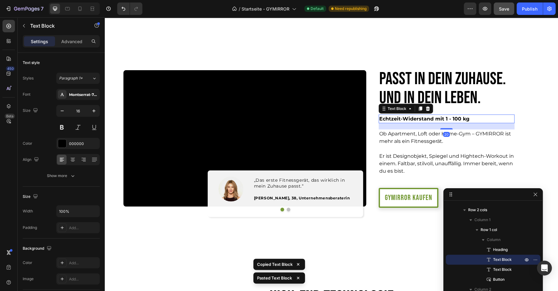
click at [407, 117] on p "Echtzeit-Widerstand mit 1 - 100 kg" at bounding box center [434, 118] width 110 height 7
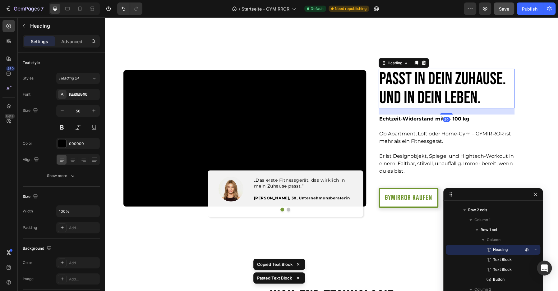
click at [400, 81] on h2 "Passt in dein Zuhause. Und in dein Leben." at bounding box center [446, 88] width 136 height 39
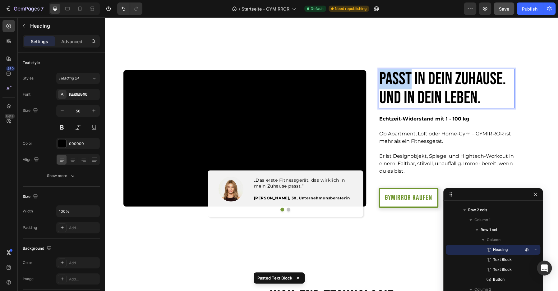
click at [400, 81] on p "Passt in dein Zuhause. Und in dein Leben." at bounding box center [446, 89] width 135 height 38
click at [487, 97] on p "Passt in dein Zuhause Und in dein Leben." at bounding box center [446, 89] width 135 height 38
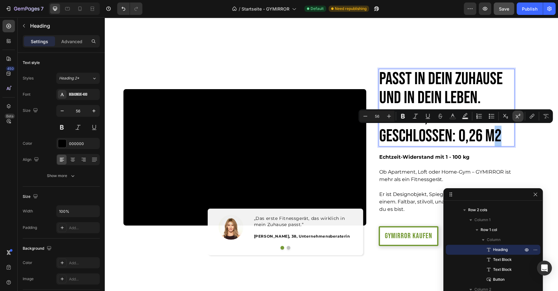
click at [517, 115] on icon "Editor contextual toolbar" at bounding box center [517, 116] width 6 height 6
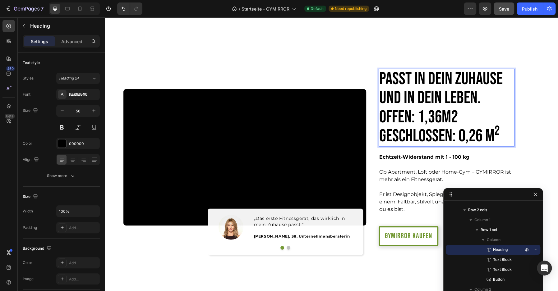
click at [469, 138] on p "Passt in dein Zuhause Und in dein Leben. Offen: 1,36m2 Geschlossen: 0,26 m 2" at bounding box center [446, 108] width 135 height 76
click at [454, 113] on p "Passt in dein Zuhause Und in dein Leben. Offen: 1,36m2 Geschlossen: 0,26 m 2" at bounding box center [446, 108] width 135 height 76
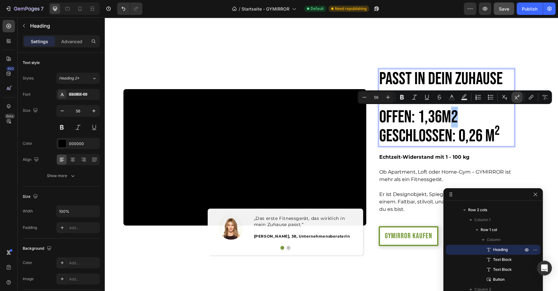
click at [512, 96] on button "Superscript" at bounding box center [516, 97] width 11 height 11
click at [442, 114] on p "Passt in dein Zuhause Und in dein Leben. Offen: 1,36m 2 Geschlossen: 0,26 m 2" at bounding box center [446, 108] width 135 height 76
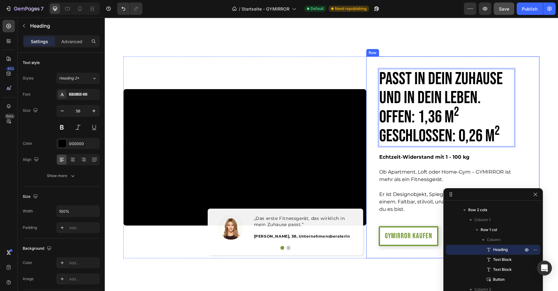
click at [531, 115] on div "Passt in dein Zuhause Und in dein Leben. Offen: 1,36 m 2 Geschlossen: 0,26 m 2 …" at bounding box center [452, 158] width 173 height 202
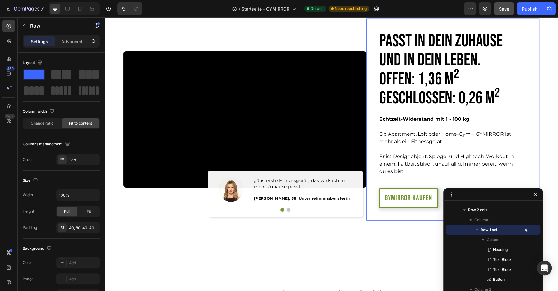
scroll to position [1073, 0]
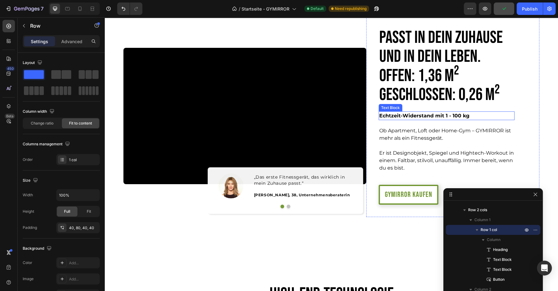
click at [438, 115] on p "Echtzeit-Widerstand mit 1 - 100 kg" at bounding box center [434, 115] width 110 height 7
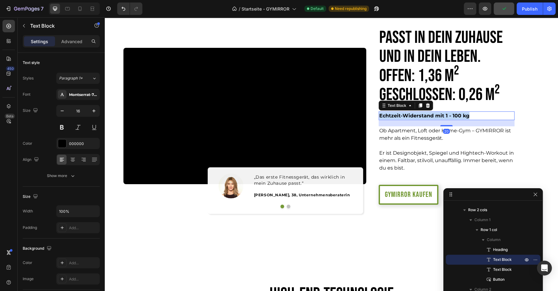
click at [438, 115] on p "Echtzeit-Widerstand mit 1 - 100 kg" at bounding box center [434, 115] width 110 height 7
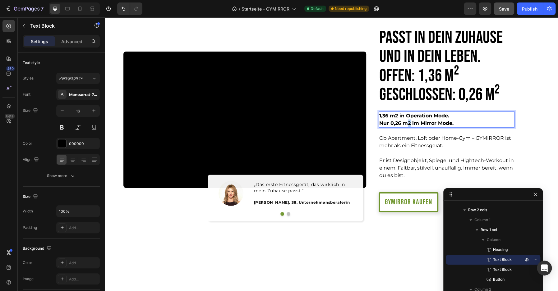
click at [408, 124] on p "Nur 0,26 m2 im Mirror Mode." at bounding box center [434, 123] width 110 height 7
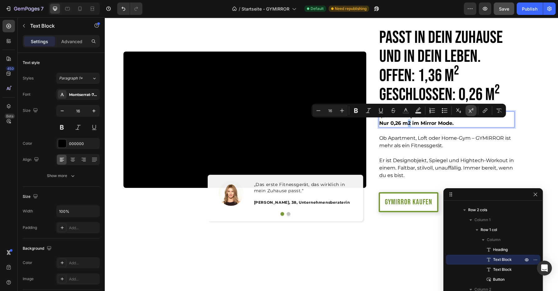
click at [472, 109] on icon "Editor contextual toolbar" at bounding box center [471, 110] width 6 height 6
click at [418, 126] on p "Nur 0,26 m 2 im Mirror Mode." at bounding box center [434, 123] width 110 height 7
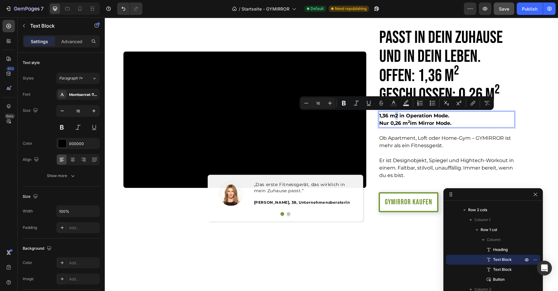
click at [396, 114] on p "1,36 m2 in Operation Mode." at bounding box center [434, 115] width 110 height 7
click at [458, 103] on icon "Editor contextual toolbar" at bounding box center [458, 103] width 5 height 5
click at [395, 205] on p "GYMIRROR kaufen" at bounding box center [408, 202] width 47 height 7
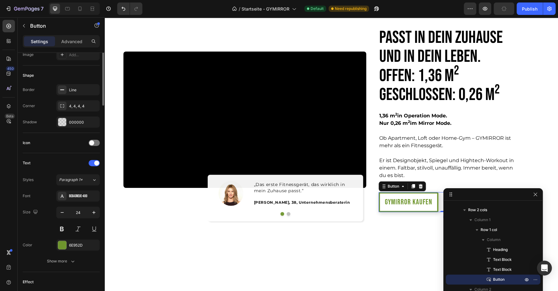
scroll to position [187, 0]
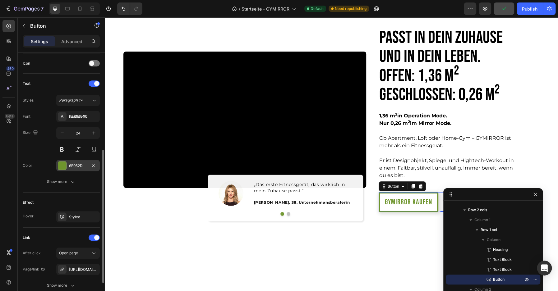
click at [75, 163] on div "6E952D" at bounding box center [78, 166] width 18 height 6
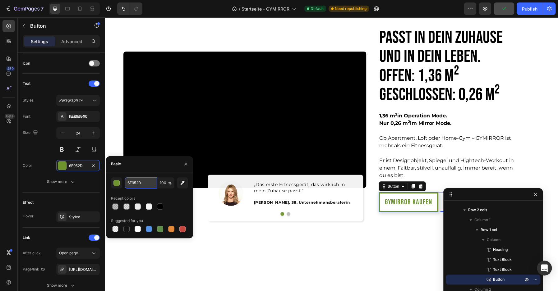
click at [139, 181] on input "6E952D" at bounding box center [141, 182] width 32 height 11
click at [401, 120] on p "Nur 0,26 m 2 im Mirror Mode." at bounding box center [434, 123] width 110 height 7
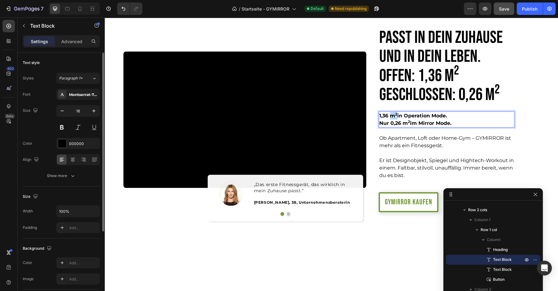
click at [395, 117] on p "1,36 m 2 in Operation Mode." at bounding box center [434, 115] width 110 height 7
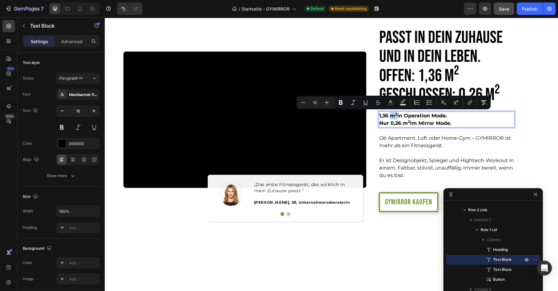
click at [397, 117] on p "1,36 m 2 in Operation Mode." at bounding box center [434, 115] width 110 height 7
type input "12"
click at [383, 103] on icon "Editor contextual toolbar" at bounding box center [385, 102] width 6 height 6
type input "000000"
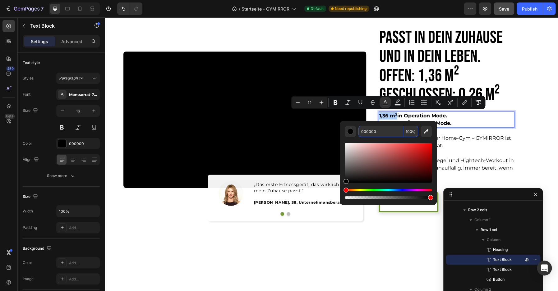
click at [366, 131] on input "000000" at bounding box center [380, 131] width 45 height 11
paste input "6E952D"
type input "6E952D"
type input "16"
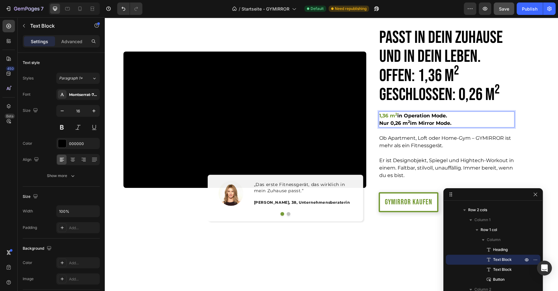
click at [466, 125] on p "Nur 0,26 m 2 im Mirror Mode." at bounding box center [434, 123] width 110 height 7
click at [392, 125] on p "Nur 0,26 m 2 im Mirror Mode." at bounding box center [434, 123] width 110 height 7
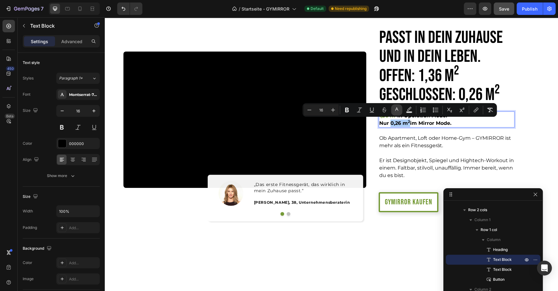
click at [395, 110] on icon "Editor contextual toolbar" at bounding box center [396, 110] width 6 height 6
type input "000000"
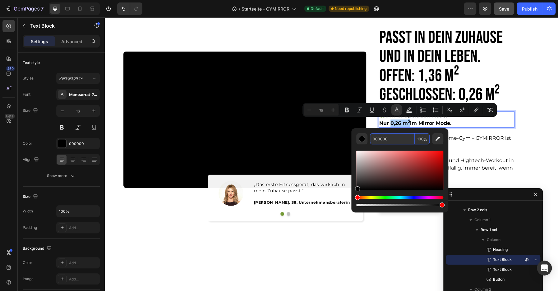
click at [380, 140] on input "000000" at bounding box center [392, 138] width 45 height 11
paste input "6E952D"
type input "6E952D"
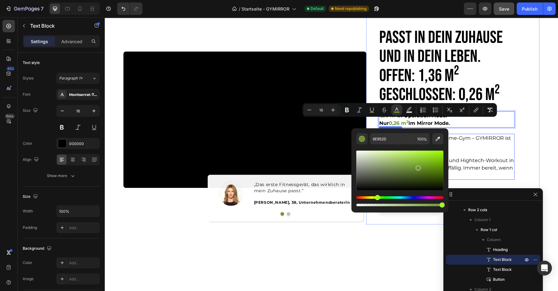
click at [496, 145] on p "Ob Apartment, Loft oder Home-Gym – GYMIRROR ist mehr als ein Fitnessgerät." at bounding box center [446, 142] width 135 height 15
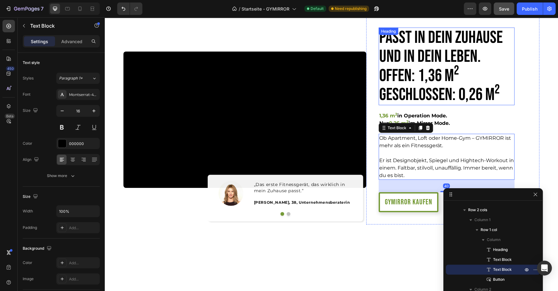
click at [448, 81] on p "Passt in dein Zuhause Und in dein Leben. Offen: 1,36 m 2 Geschlossen: 0,26 m 2" at bounding box center [446, 66] width 135 height 76
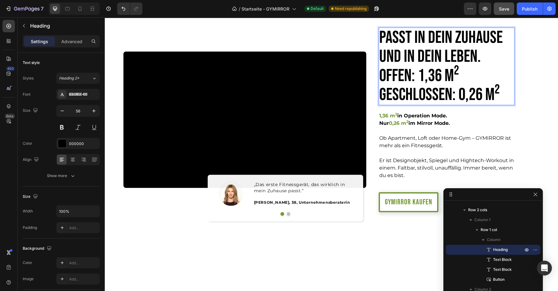
click at [486, 51] on p "Passt in dein Zuhause Und in dein Leben. Offen: 1,36 m 2 Geschlossen: 0,26 m 2" at bounding box center [446, 66] width 135 height 76
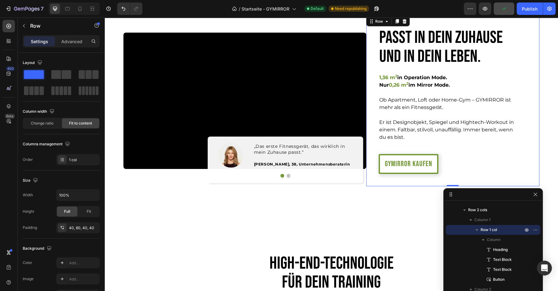
click at [525, 106] on div "Passt in dein Zuhause Und in dein Leben. Heading 1,36 m 2 in Operation Mode. Nu…" at bounding box center [452, 100] width 173 height 171
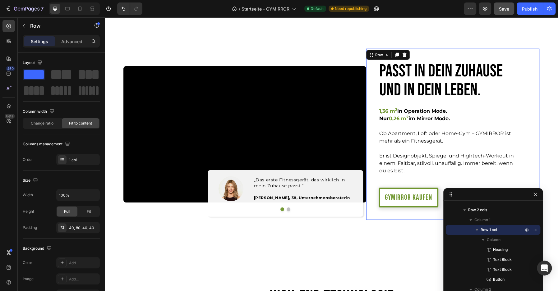
scroll to position [1038, 0]
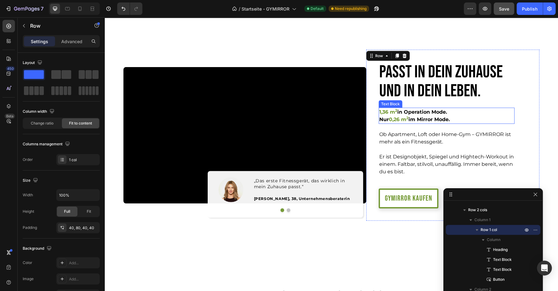
click at [417, 113] on p "1,36 m 2 in Operation Mode." at bounding box center [434, 111] width 110 height 7
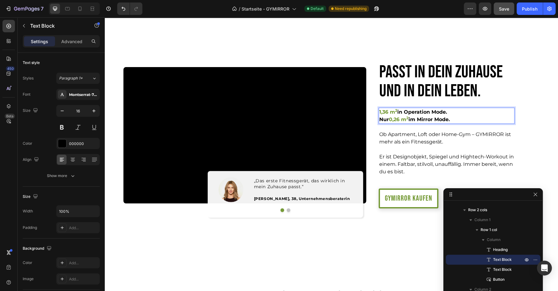
click at [402, 113] on p "1,36 m 2 in Operation Mode." at bounding box center [434, 111] width 110 height 7
click at [421, 145] on p "Ob Apartment, Loft oder Home-Gym – GYMIRROR ist mehr als ein Fitnessgerät." at bounding box center [446, 138] width 135 height 15
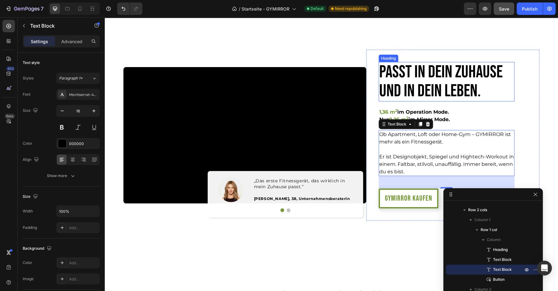
click at [495, 100] on p "Passt in dein Zuhause Und in dein Leben." at bounding box center [446, 82] width 135 height 38
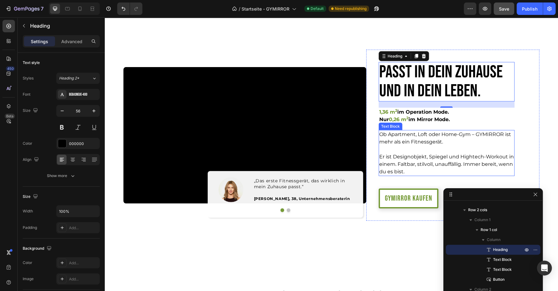
click at [435, 143] on p "Ob Apartment, Loft oder Home-Gym – GYMIRROR ist mehr als ein Fitnessgerät." at bounding box center [446, 138] width 135 height 15
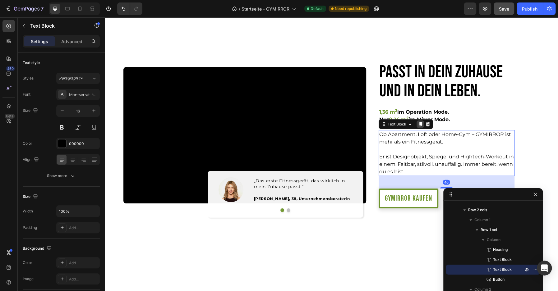
click at [419, 123] on icon at bounding box center [419, 124] width 3 height 4
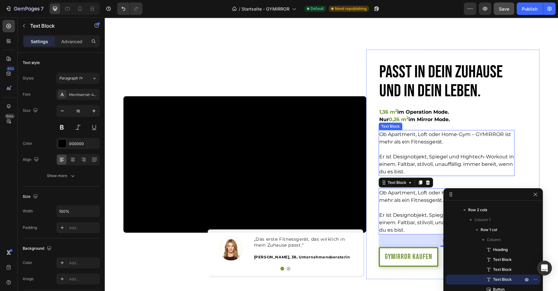
click at [423, 159] on p "Er ist Designobjekt, Spiegel und Hightech-Workout in einem. Faltbar, stilvoll, …" at bounding box center [446, 164] width 135 height 22
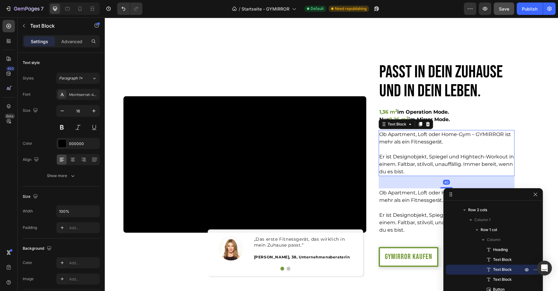
click at [423, 159] on p "Er ist Designobjekt, Spiegel und Hightech-Workout in einem. Faltbar, stilvoll, …" at bounding box center [446, 164] width 135 height 22
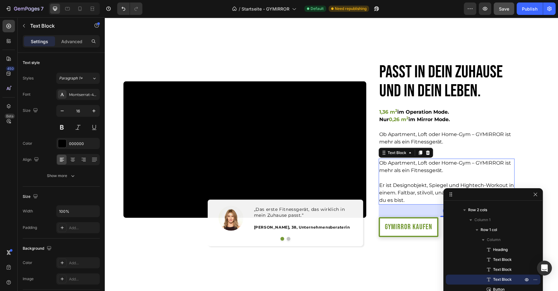
click at [411, 169] on p "Ob Apartment, Loft oder Home-Gym – GYMIRROR ist mehr als ein Fitnessgerät." at bounding box center [446, 166] width 135 height 15
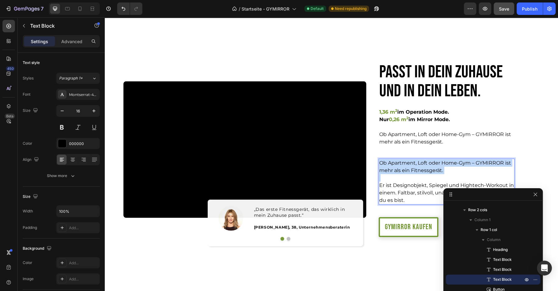
click at [411, 169] on p "Ob Apartment, Loft oder Home-Gym – GYMIRROR ist mehr als ein Fitnessgerät." at bounding box center [446, 166] width 135 height 15
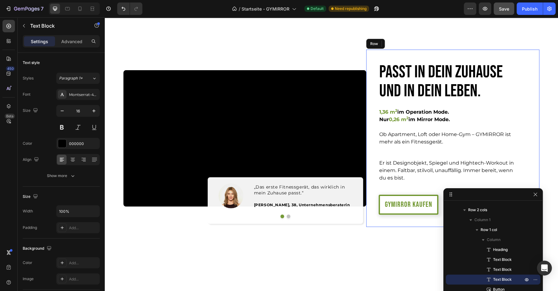
click at [417, 147] on div "Passt in dein Zuhause Und in dein Leben. Heading 1,36 m 2 im Operation Mode. Nu…" at bounding box center [446, 138] width 136 height 153
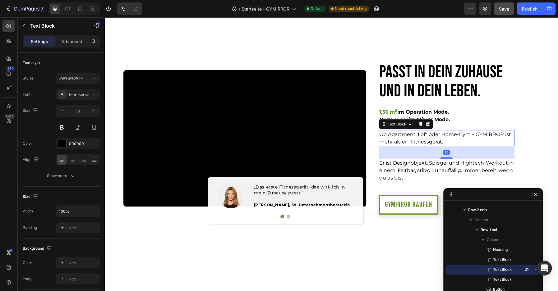
click at [399, 138] on p "Ob Apartment, Loft oder Home-Gym – GYMIRROR ist mehr als ein Fitnessgerät." at bounding box center [446, 138] width 135 height 15
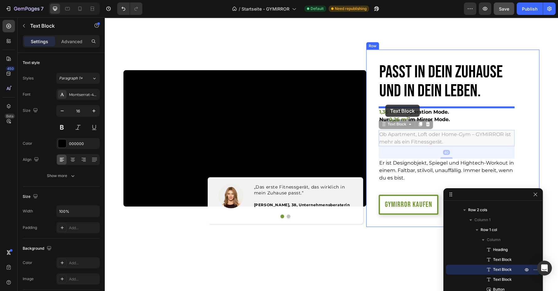
drag, startPoint x: 384, startPoint y: 125, endPoint x: 385, endPoint y: 105, distance: 20.2
click at [385, 105] on div "Header Passt in dein Zuhause Und in dein Leben. Heading 1,36 m 2 im Operation M…" at bounding box center [331, 160] width 453 height 2362
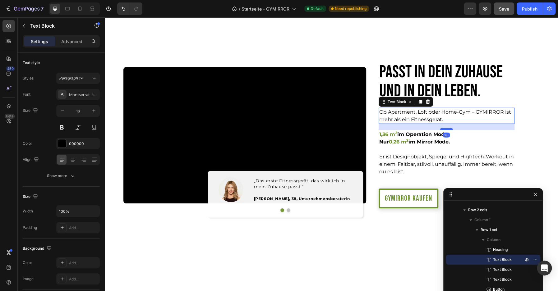
drag, startPoint x: 446, startPoint y: 134, endPoint x: 447, endPoint y: 128, distance: 6.4
click at [447, 128] on div at bounding box center [446, 129] width 12 height 2
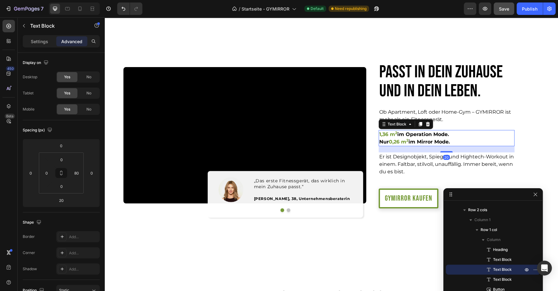
click at [427, 140] on p "Nur 0,26 m 2 im Mirror Mode." at bounding box center [434, 141] width 110 height 7
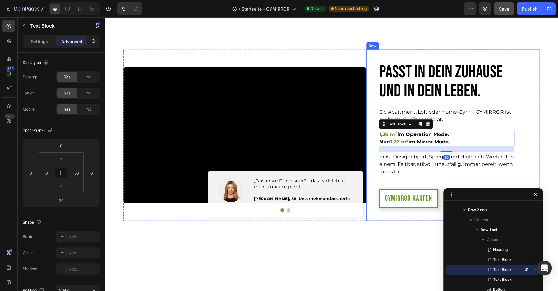
click at [536, 126] on div "Passt in dein Zuhause Und in dein Leben. Heading Ob Apartment, Loft oder Home-G…" at bounding box center [452, 135] width 173 height 171
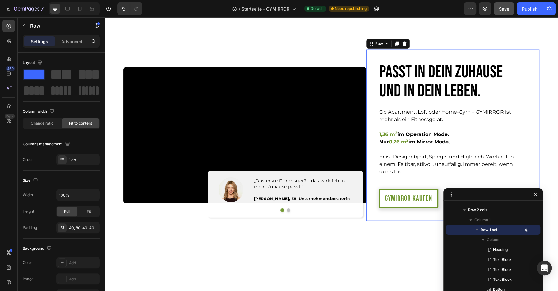
scroll to position [1050, 0]
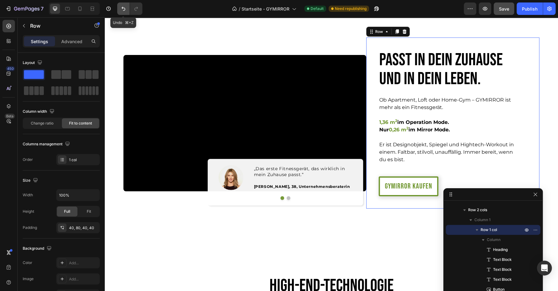
click at [122, 10] on icon "Undo/Redo" at bounding box center [123, 9] width 6 height 6
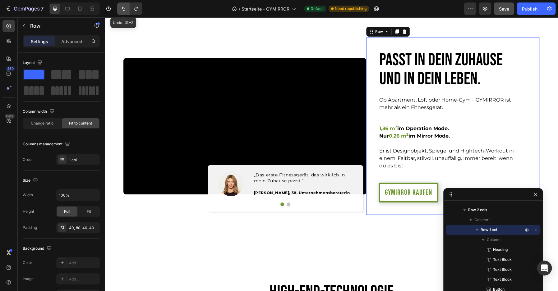
click at [122, 10] on icon "Undo/Redo" at bounding box center [123, 9] width 6 height 6
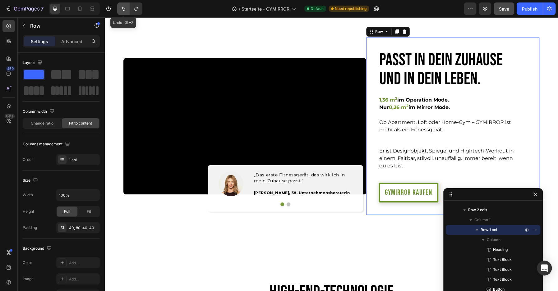
click at [122, 10] on icon "Undo/Redo" at bounding box center [123, 9] width 6 height 6
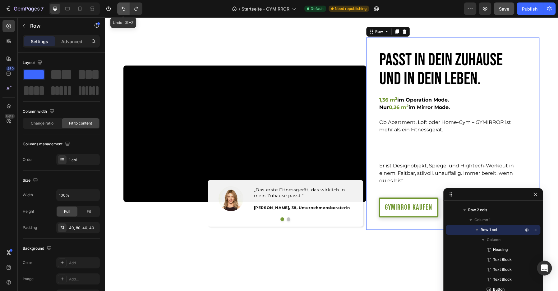
click at [122, 10] on icon "Undo/Redo" at bounding box center [123, 9] width 6 height 6
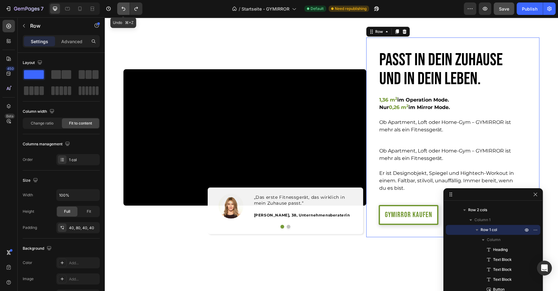
click at [122, 10] on icon "Undo/Redo" at bounding box center [123, 9] width 6 height 6
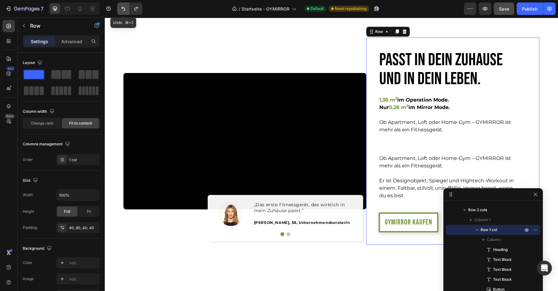
click at [122, 10] on icon "Undo/Redo" at bounding box center [123, 9] width 6 height 6
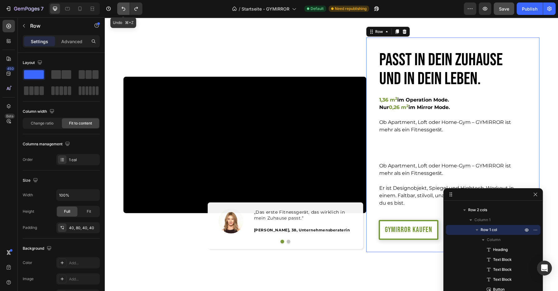
click at [122, 10] on icon "Undo/Redo" at bounding box center [123, 9] width 6 height 6
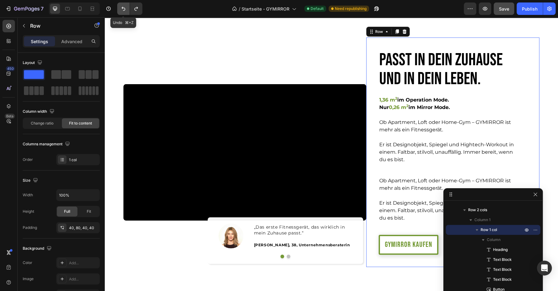
click at [122, 10] on icon "Undo/Redo" at bounding box center [123, 9] width 6 height 6
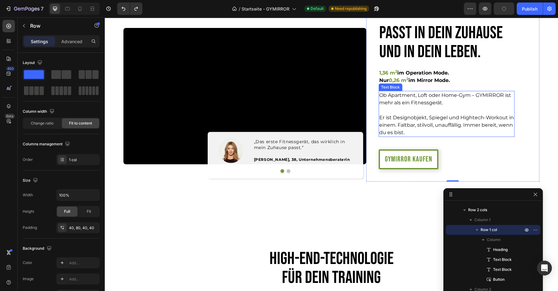
scroll to position [1085, 0]
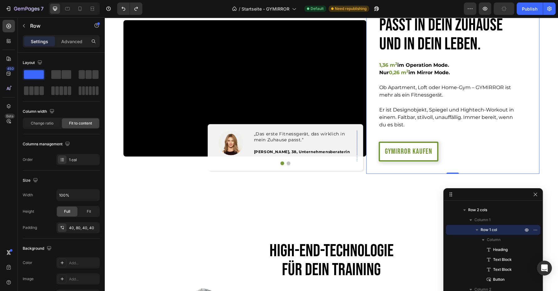
click at [357, 131] on div "Image" at bounding box center [374, 142] width 34 height 25
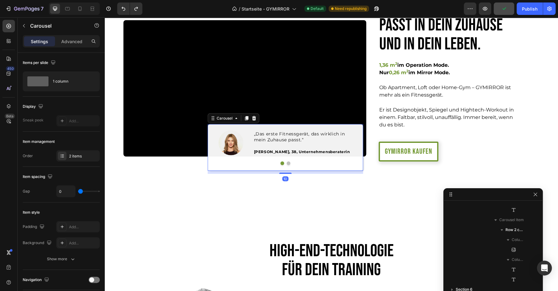
click at [360, 127] on div "Image „Das erste Fitnessgerät, das wirklich in mein Zuhause passt.“ Text block …" at bounding box center [285, 147] width 155 height 47
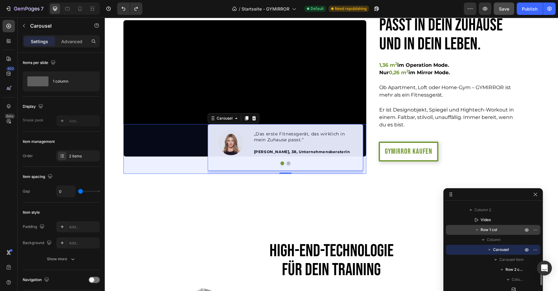
click at [485, 229] on span "Row 1 col" at bounding box center [488, 230] width 16 height 6
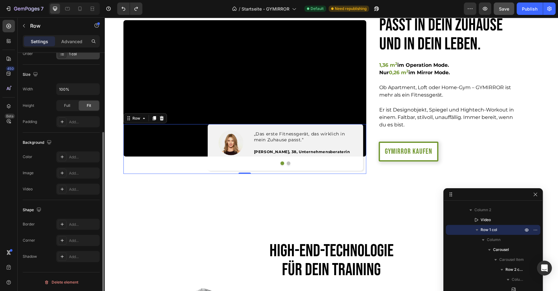
scroll to position [0, 0]
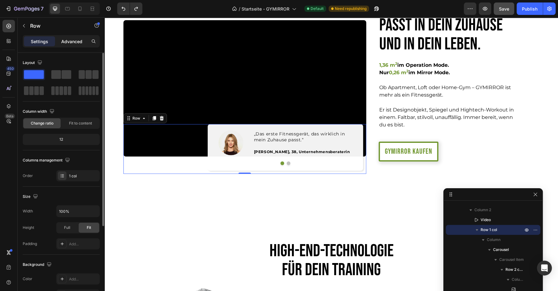
click at [67, 37] on div "Advanced" at bounding box center [71, 41] width 31 height 10
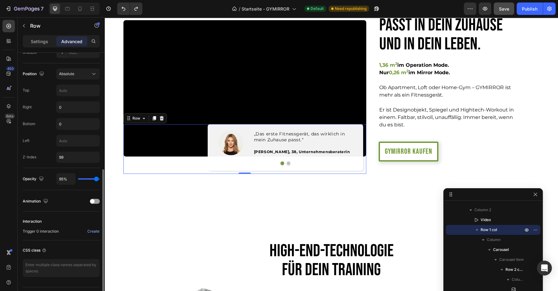
scroll to position [213, 0]
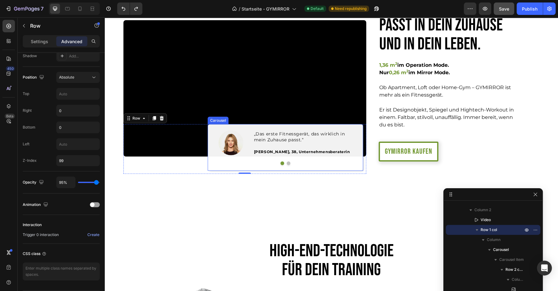
click at [215, 121] on div "Carousel" at bounding box center [218, 121] width 18 height 6
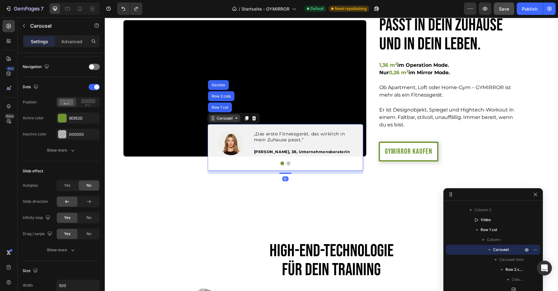
scroll to position [0, 0]
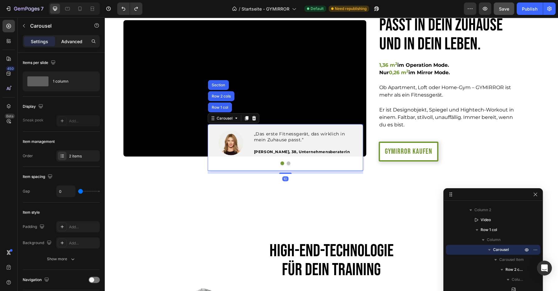
click at [70, 39] on p "Advanced" at bounding box center [71, 41] width 21 height 7
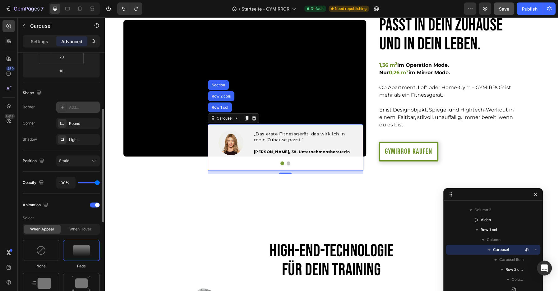
scroll to position [135, 0]
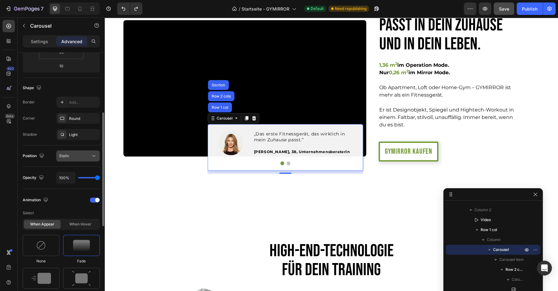
click at [80, 158] on div "Static" at bounding box center [75, 156] width 32 height 6
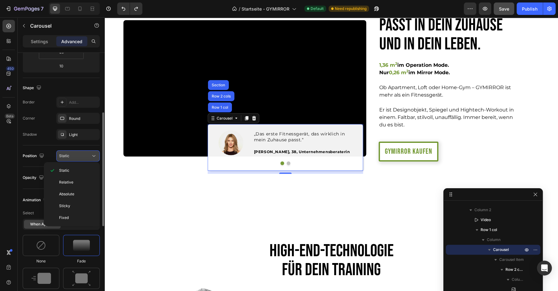
click at [80, 158] on div "Static" at bounding box center [75, 156] width 32 height 6
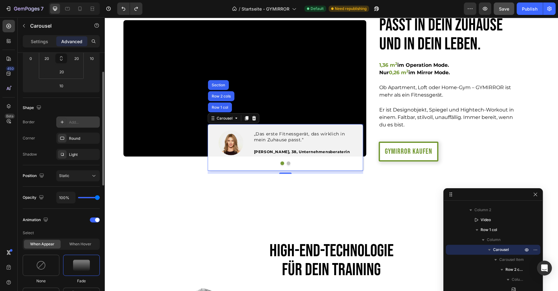
scroll to position [93, 0]
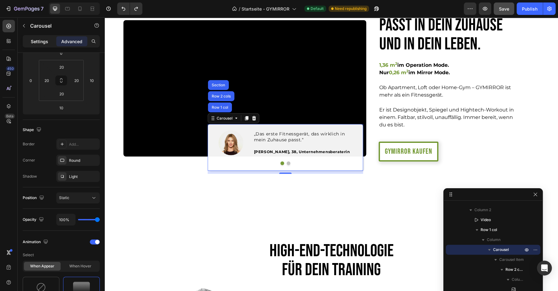
click at [46, 43] on p "Settings" at bounding box center [39, 41] width 17 height 7
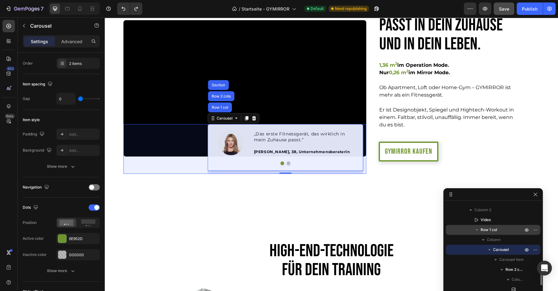
click at [480, 230] on span "Row 1 col" at bounding box center [488, 230] width 16 height 6
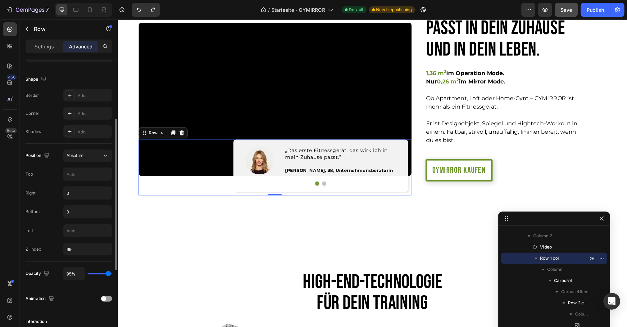
scroll to position [171, 0]
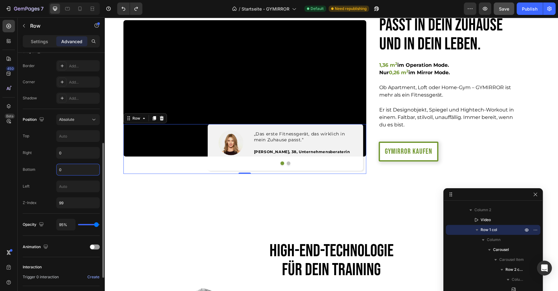
click at [74, 169] on input "0" at bounding box center [78, 169] width 43 height 11
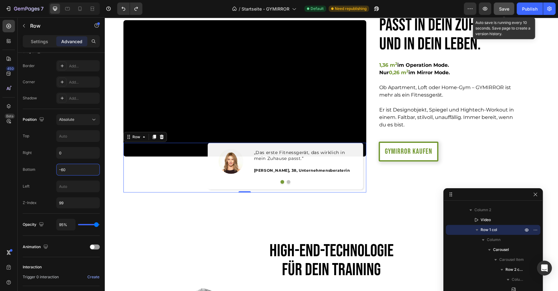
type input "-60"
click at [505, 11] on span "Save" at bounding box center [504, 8] width 10 height 5
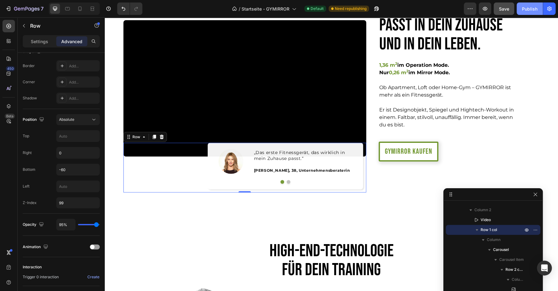
click at [529, 7] on div "Publish" at bounding box center [530, 9] width 16 height 7
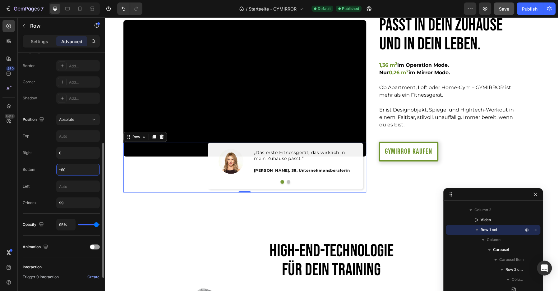
click at [68, 169] on input "-60" at bounding box center [78, 169] width 43 height 11
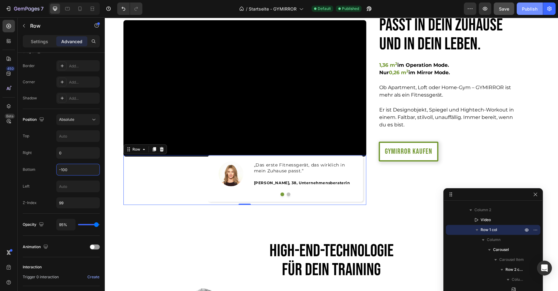
type input "-100"
click at [523, 8] on div "Publish" at bounding box center [530, 9] width 16 height 7
click at [57, 8] on icon at bounding box center [55, 9] width 4 height 4
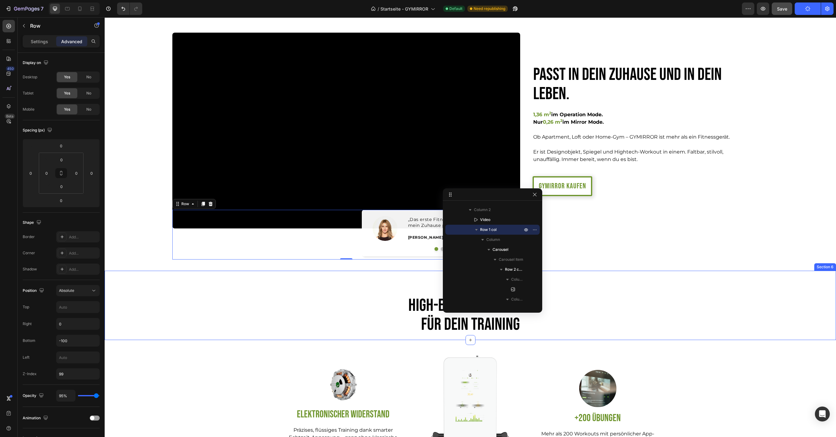
scroll to position [1053, 0]
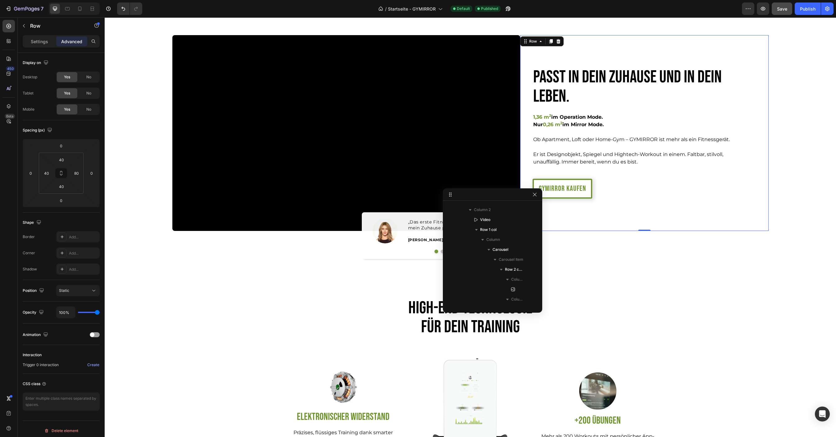
click at [557, 56] on div "Passt in dein Zuhause Und in dein Leben. Heading 1,36 m 2 im Operation Mode. Nu…" at bounding box center [638, 133] width 211 height 171
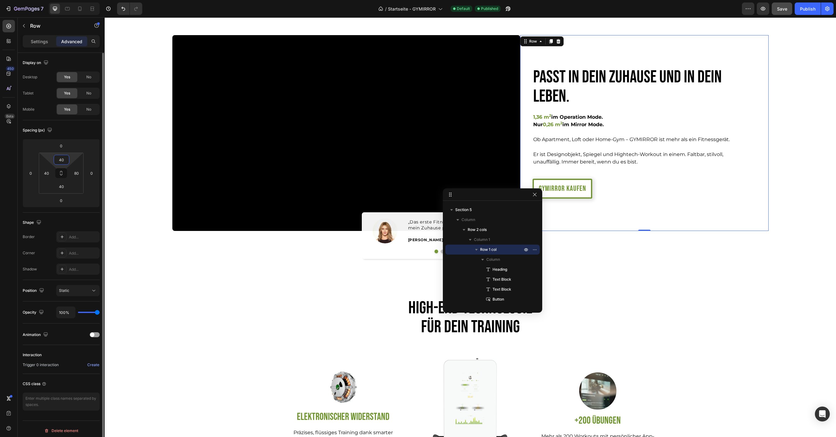
click at [62, 161] on input "40" at bounding box center [61, 159] width 12 height 9
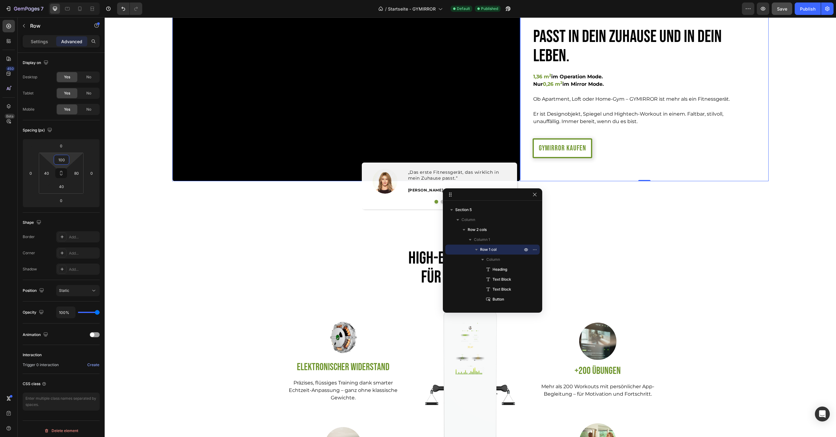
scroll to position [1102, 0]
type input "100"
click at [557, 9] on div "Publish" at bounding box center [808, 9] width 16 height 7
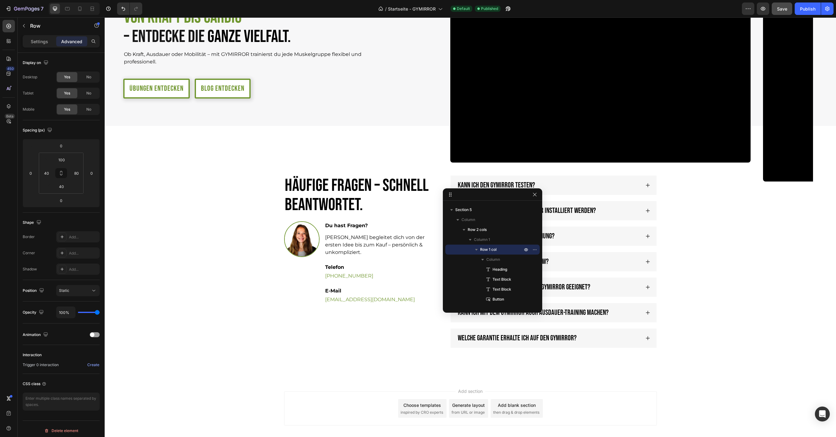
scroll to position [1949, 0]
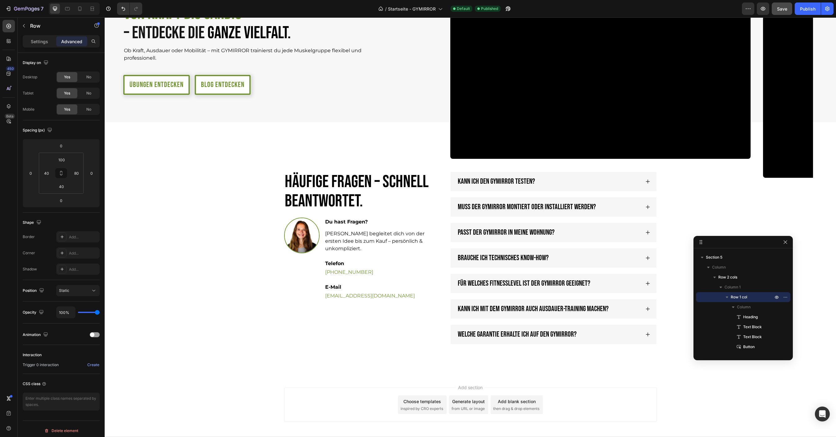
drag, startPoint x: 474, startPoint y: 196, endPoint x: 768, endPoint y: 257, distance: 299.8
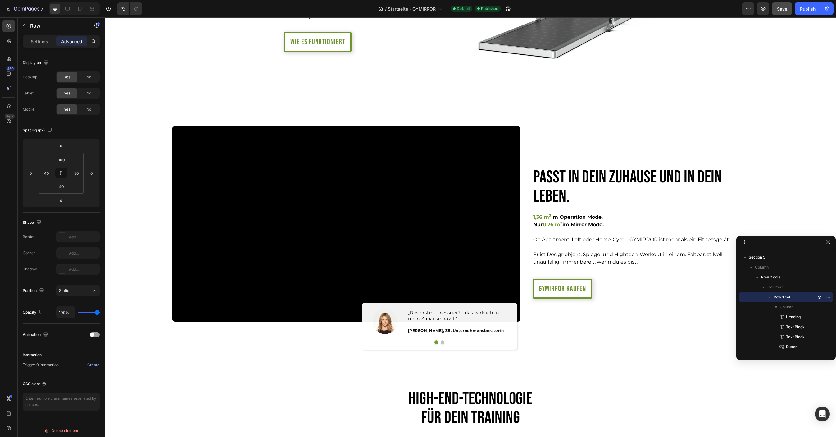
scroll to position [1267, 0]
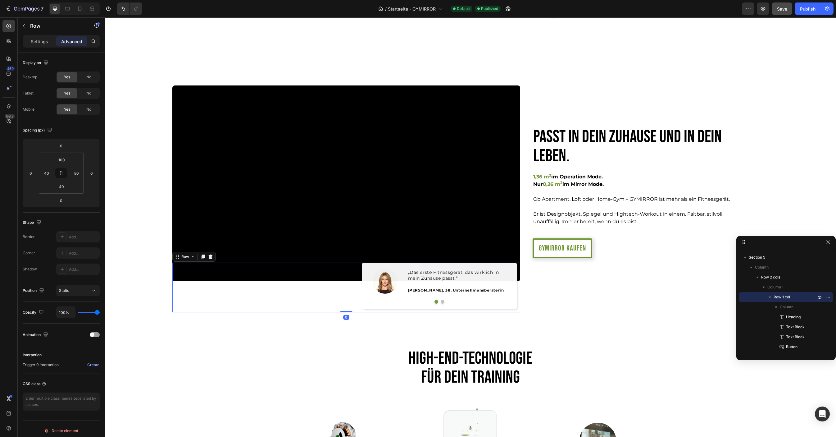
click at [327, 291] on div "Image „Das erste Fitnessgerät, das wirklich in mein Zuhause passt.“ Text block …" at bounding box center [346, 288] width 348 height 50
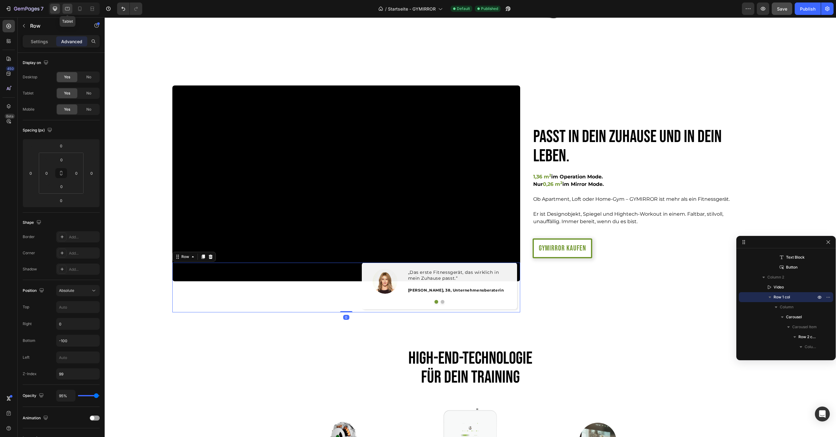
click at [65, 11] on icon at bounding box center [67, 9] width 6 height 6
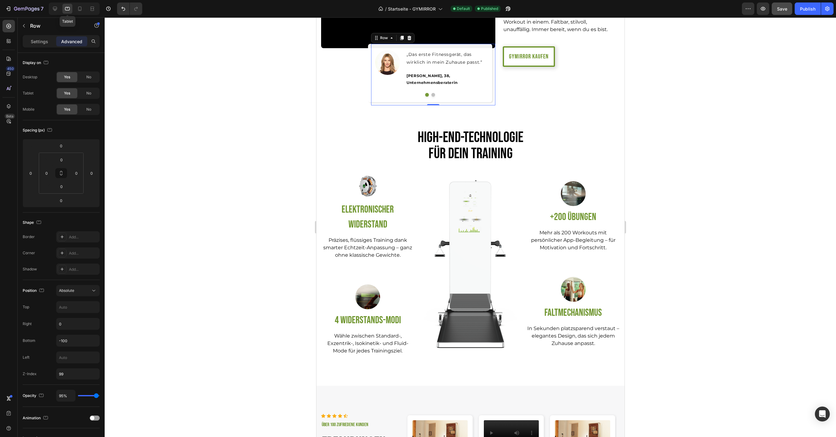
scroll to position [1414, 0]
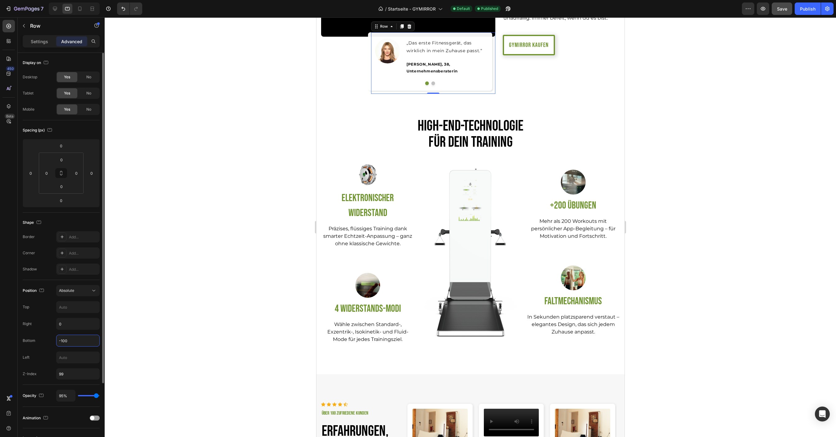
click at [71, 291] on input "-100" at bounding box center [78, 340] width 43 height 11
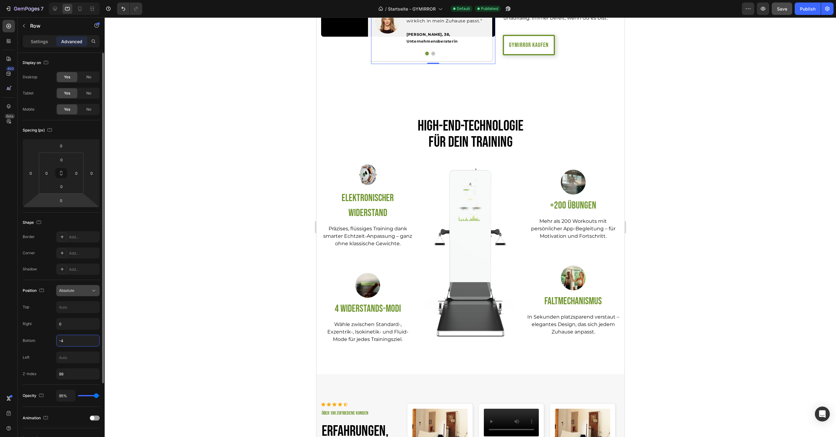
type input "-40"
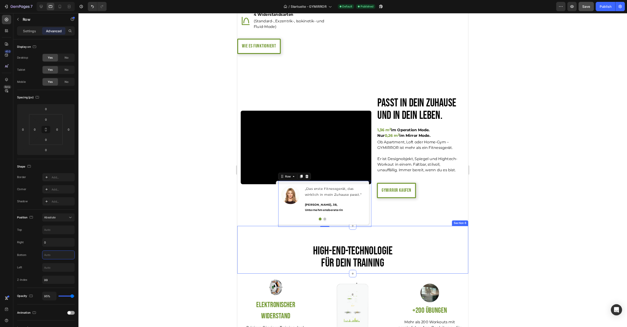
scroll to position [1181, 0]
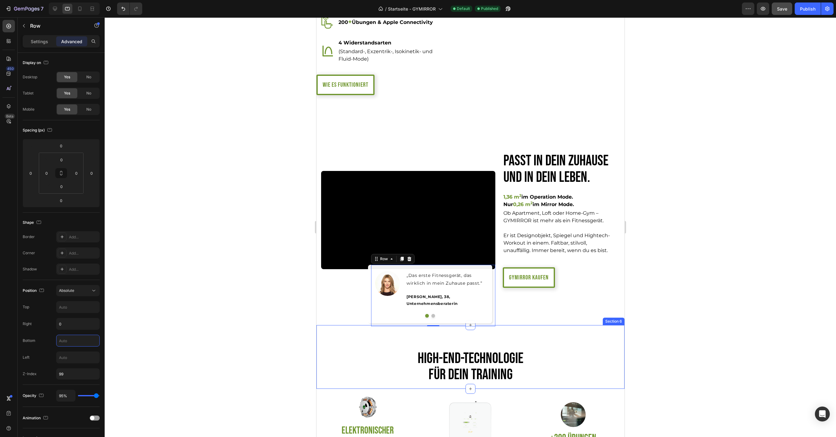
type input "0"
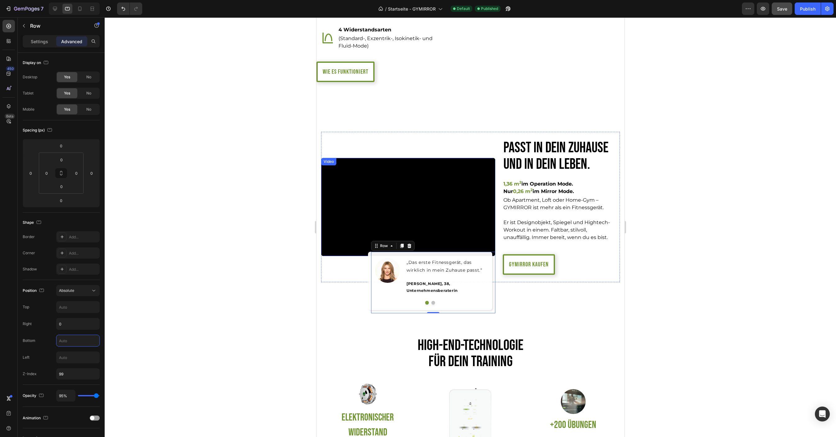
scroll to position [1194, 0]
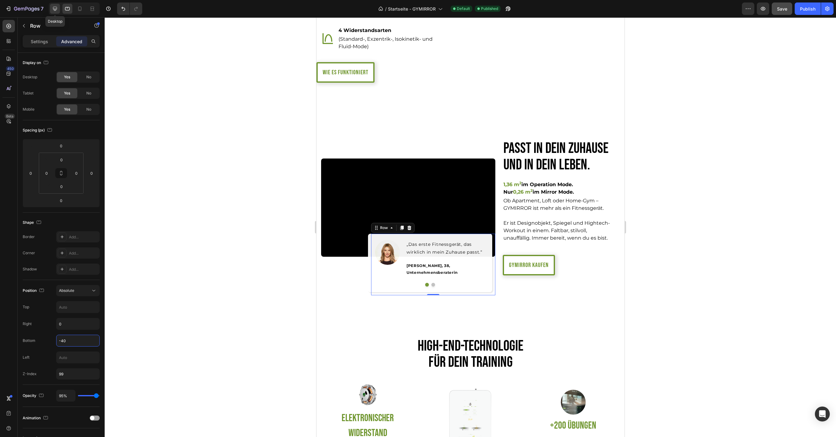
click at [57, 7] on icon at bounding box center [55, 9] width 6 height 6
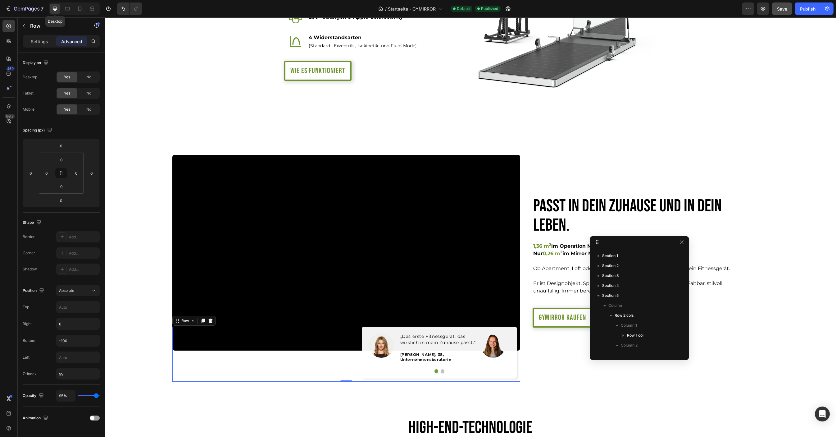
scroll to position [66, 0]
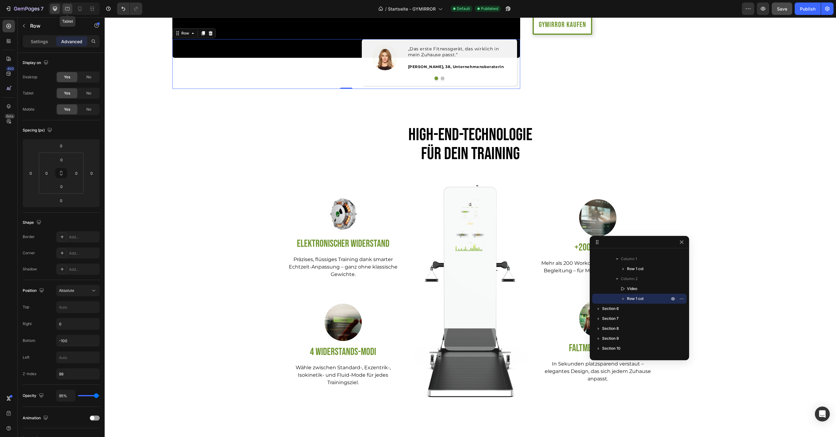
click at [68, 10] on icon at bounding box center [67, 9] width 6 height 6
type input "-40"
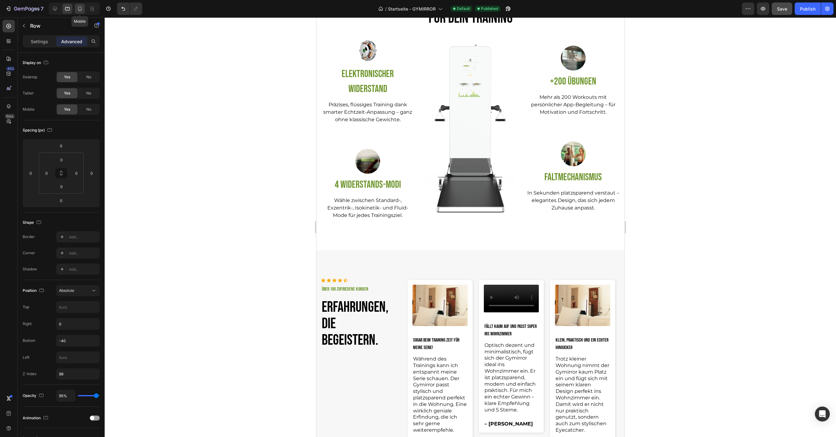
click at [79, 8] on icon at bounding box center [80, 9] width 6 height 6
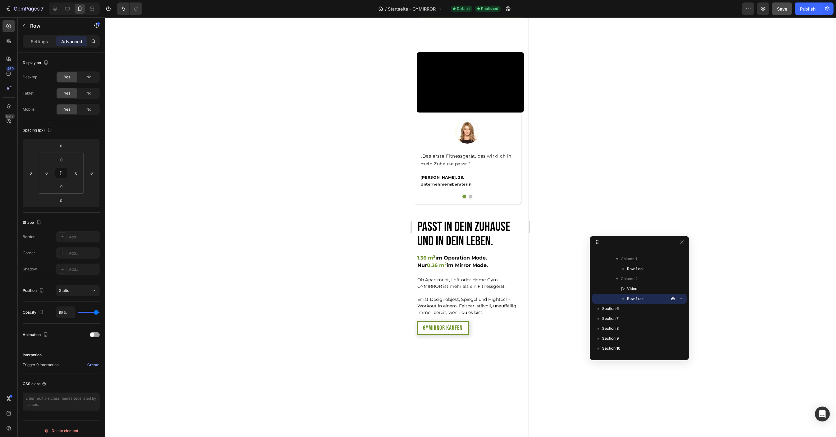
scroll to position [1322, 0]
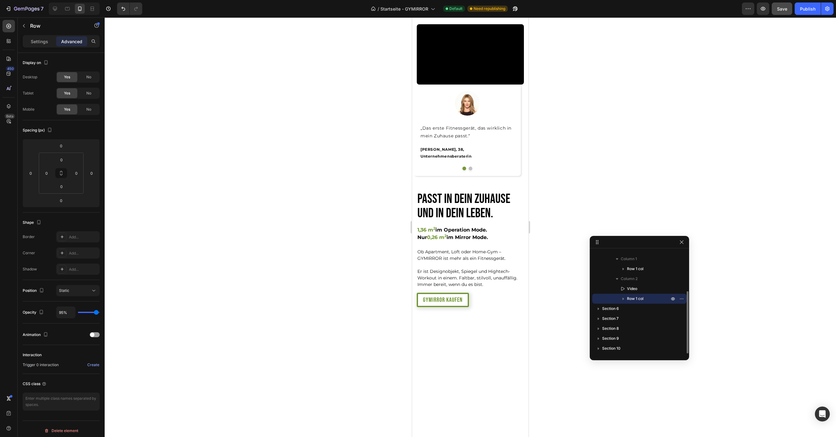
click at [557, 291] on span "Row 1 col" at bounding box center [635, 298] width 16 height 6
click at [38, 44] on p "Settings" at bounding box center [39, 41] width 17 height 7
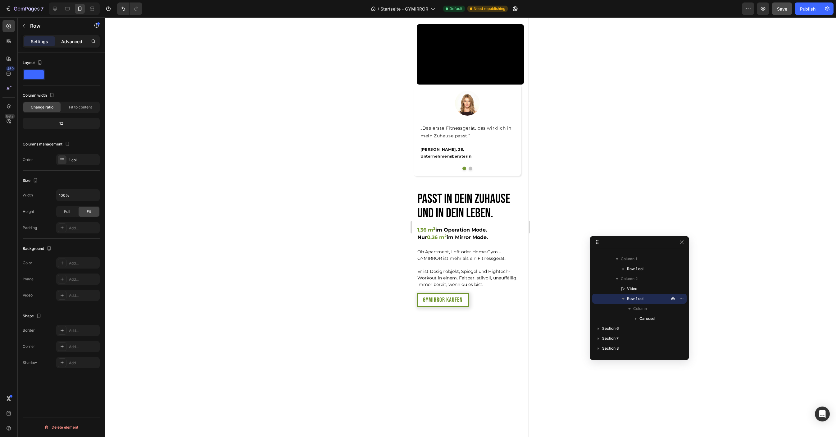
click at [72, 40] on p "Advanced" at bounding box center [71, 41] width 21 height 7
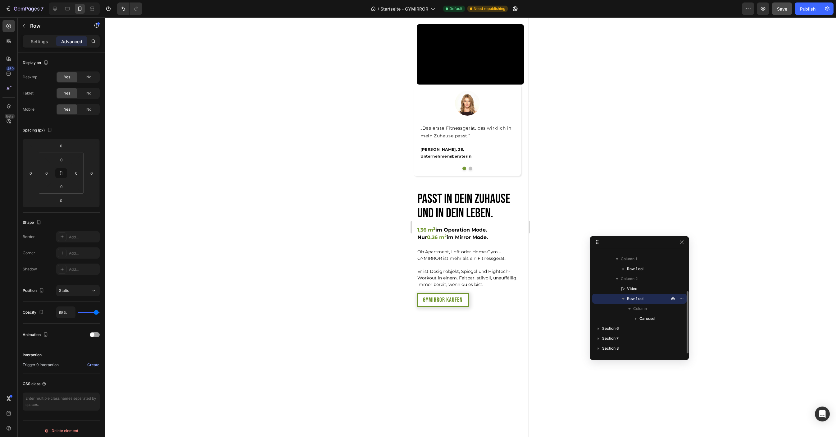
click at [557, 291] on span "Row 1 col" at bounding box center [635, 298] width 16 height 6
click at [65, 9] on icon at bounding box center [67, 9] width 6 height 6
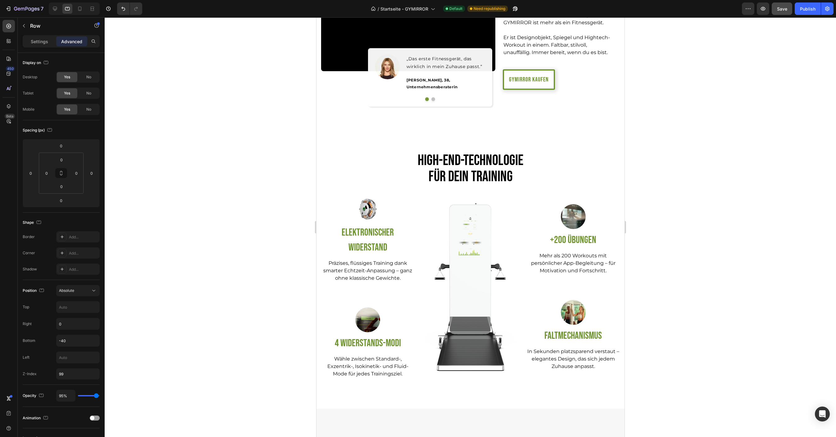
scroll to position [1395, 0]
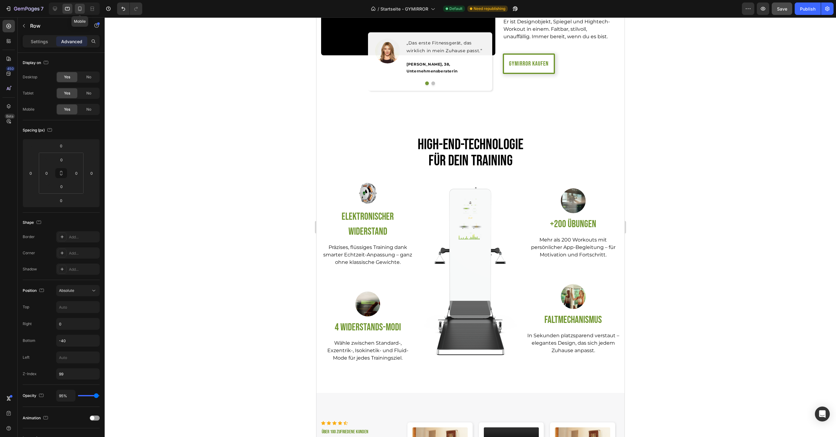
click at [81, 11] on icon at bounding box center [80, 9] width 6 height 6
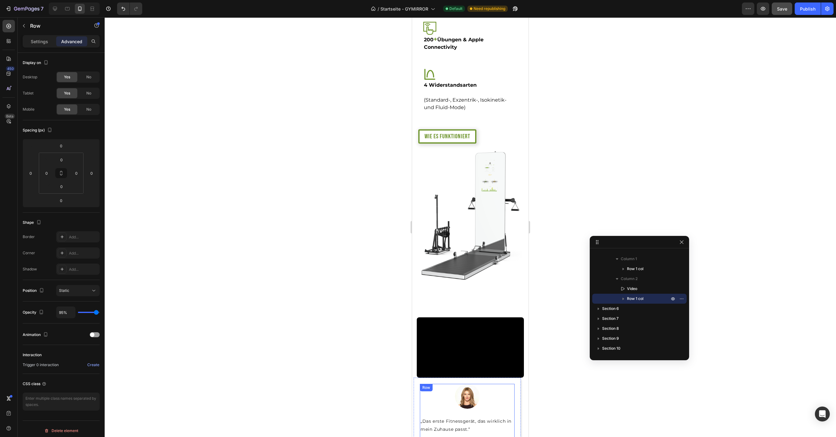
scroll to position [1103, 0]
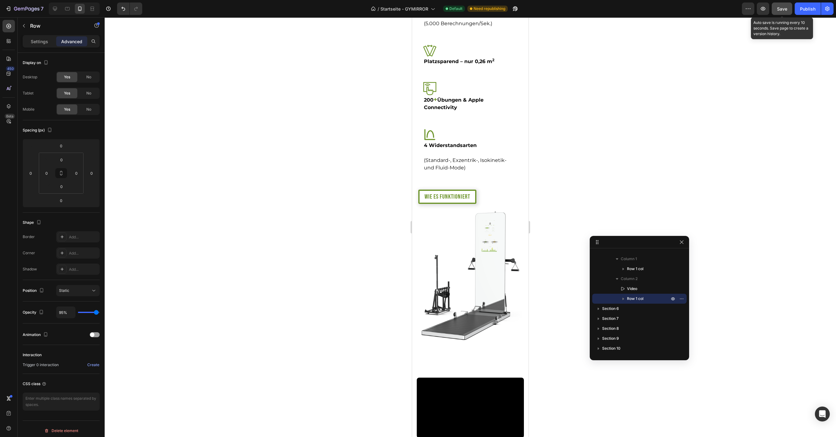
click at [557, 10] on span "Save" at bounding box center [782, 8] width 10 height 5
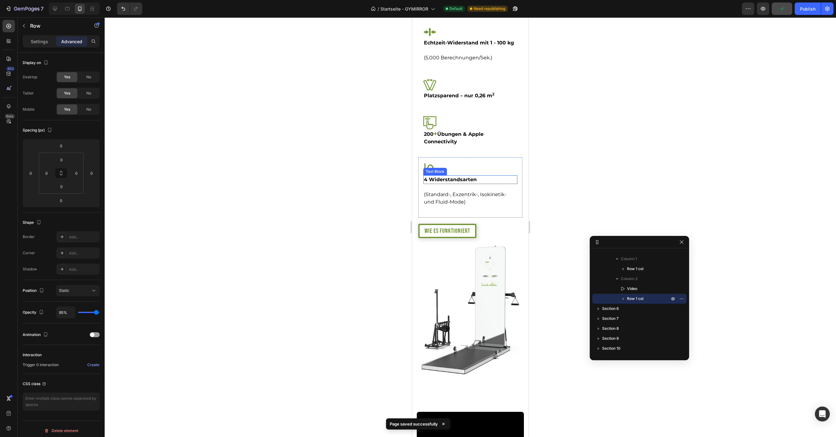
scroll to position [1064, 0]
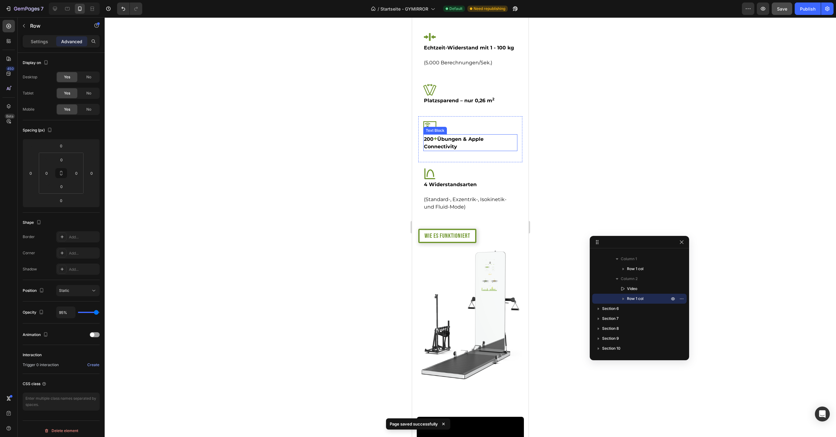
click at [490, 150] on p "200 + Übungen & Apple Connectivity" at bounding box center [470, 143] width 93 height 16
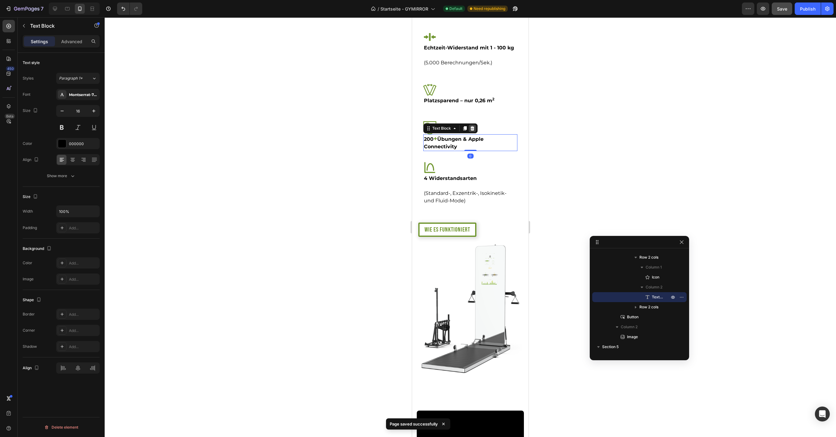
drag, startPoint x: 469, startPoint y: 169, endPoint x: 469, endPoint y: 138, distance: 31.1
click at [469, 138] on div "200 + Übungen & Apple Connectivity Text Block 0" at bounding box center [470, 142] width 94 height 17
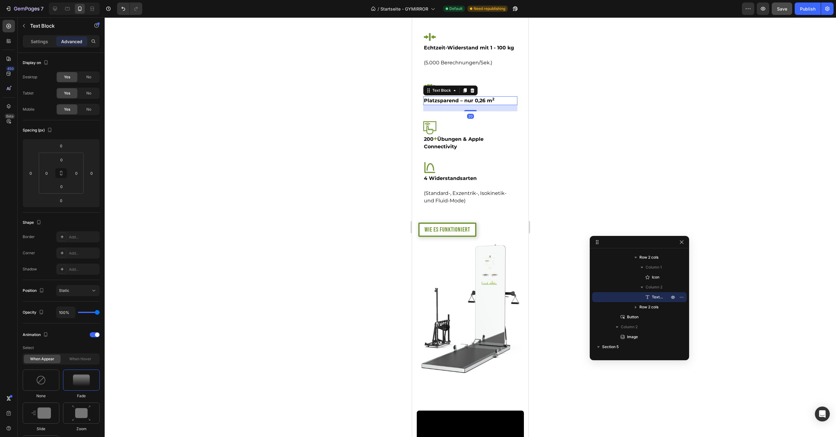
click at [463, 104] on p "Platzsparend – nur 0,26 m 2" at bounding box center [470, 100] width 93 height 7
click at [470, 111] on div "20" at bounding box center [470, 108] width 94 height 6
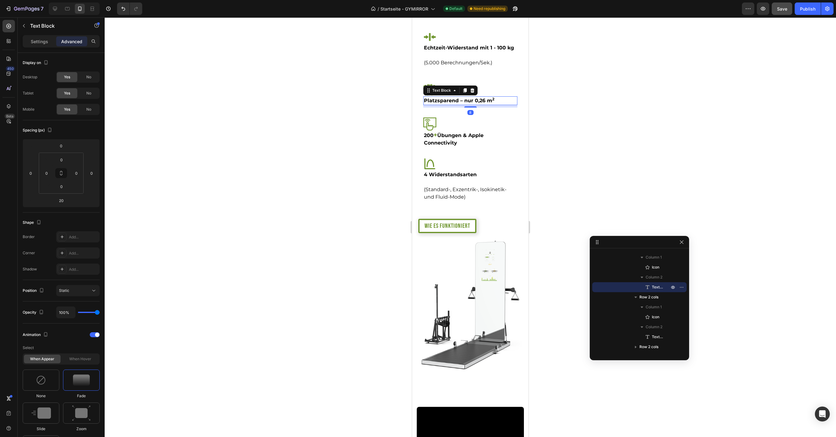
drag, startPoint x: 471, startPoint y: 123, endPoint x: 471, endPoint y: 94, distance: 29.8
click at [471, 94] on div "Icon Platzsparend – nur 0,26 m 2 Text Block 8 Row" at bounding box center [470, 95] width 104 height 34
type input "0"
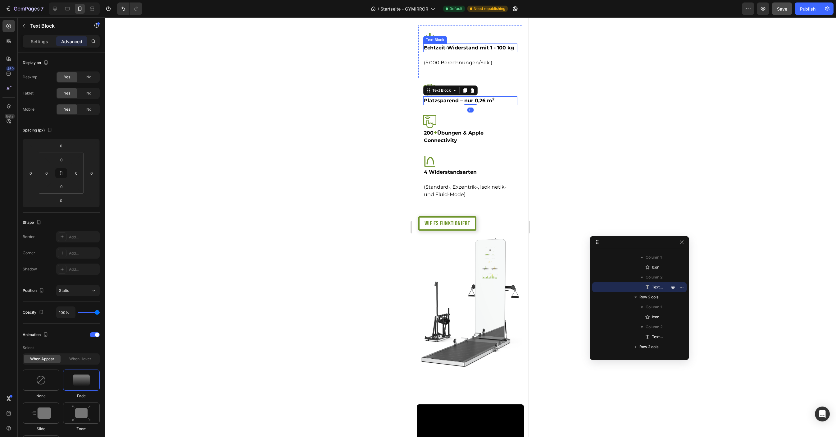
click at [464, 52] on p "Echtzeit-Widerstand mit 1 - 100 kg" at bounding box center [470, 47] width 93 height 7
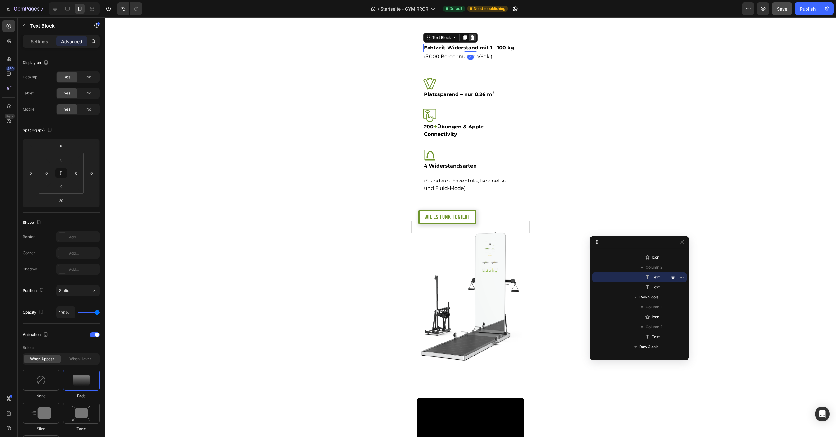
drag, startPoint x: 469, startPoint y: 70, endPoint x: 469, endPoint y: 52, distance: 17.7
click at [469, 52] on div "Echtzeit-Widerstand mit 1 - 100 kg Text Block 0" at bounding box center [470, 47] width 94 height 9
type input "0"
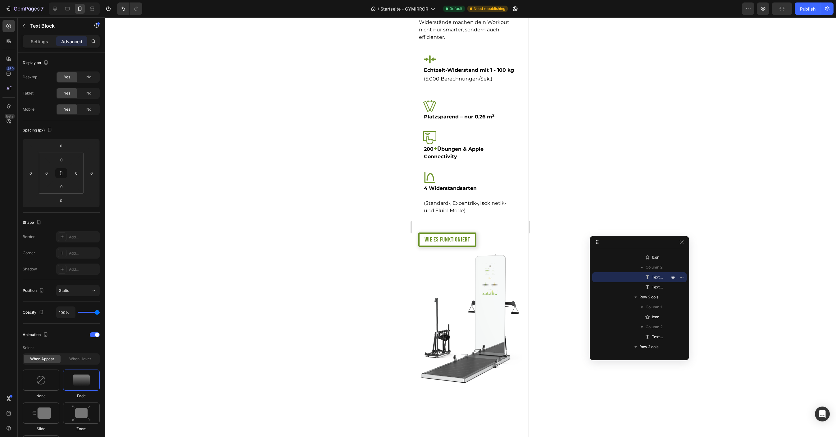
scroll to position [641, 0]
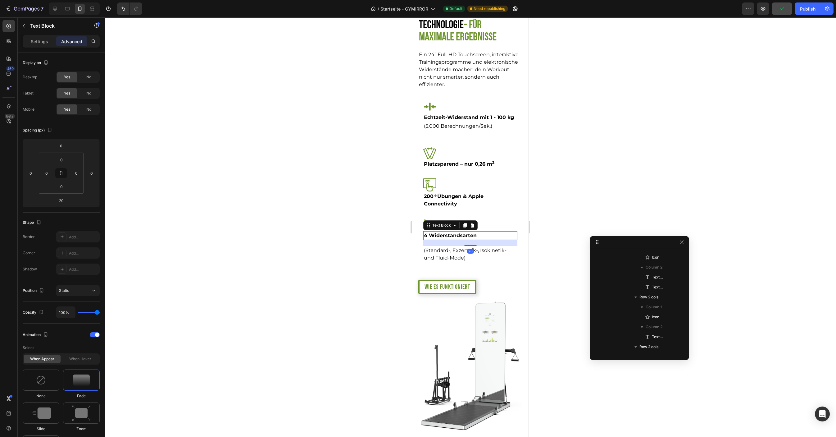
click at [452, 238] on strong "4 Widerstandsarten" at bounding box center [450, 235] width 53 height 6
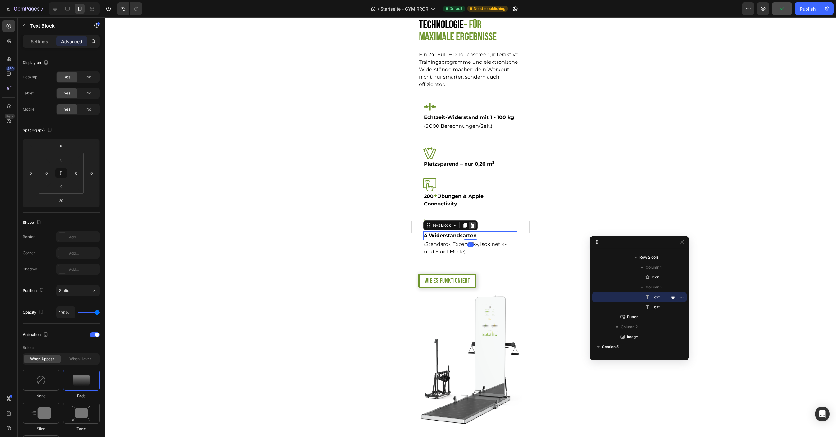
drag, startPoint x: 469, startPoint y: 258, endPoint x: 469, endPoint y: 239, distance: 19.0
click at [469, 239] on div "4 Widerstandsarten Text Block 0" at bounding box center [470, 235] width 94 height 9
type input "0"
click at [66, 11] on icon at bounding box center [67, 9] width 6 height 6
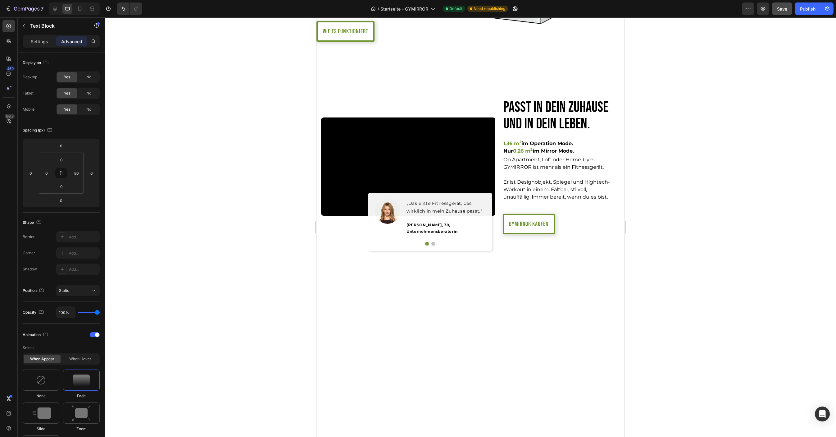
scroll to position [887, 0]
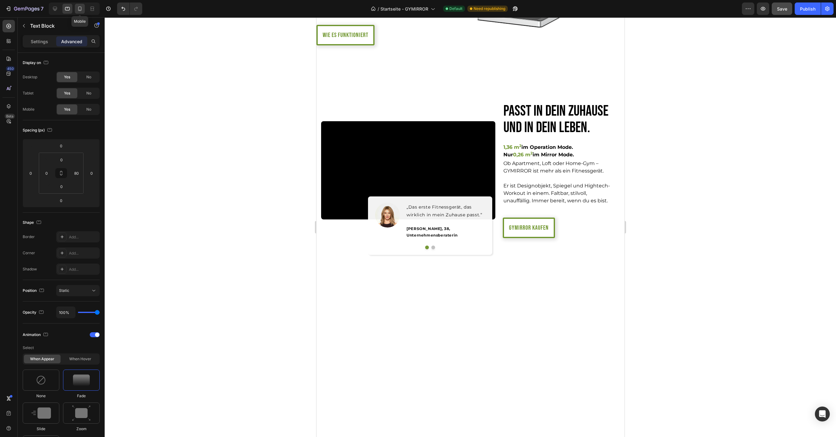
click at [78, 10] on icon at bounding box center [80, 9] width 6 height 6
type input "0"
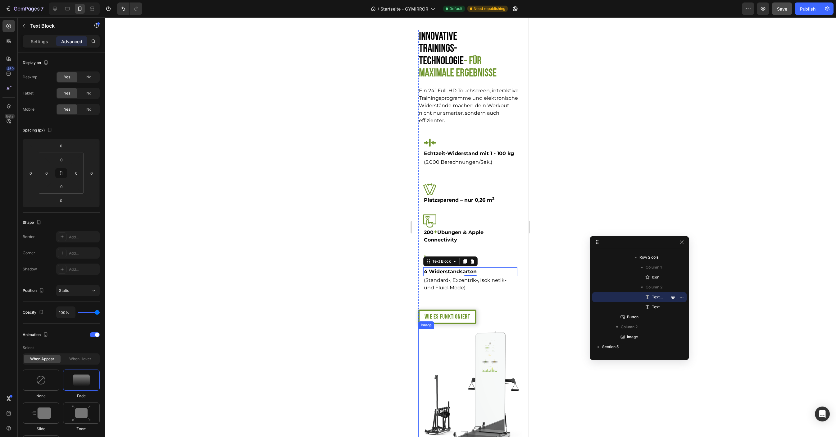
scroll to position [686, 0]
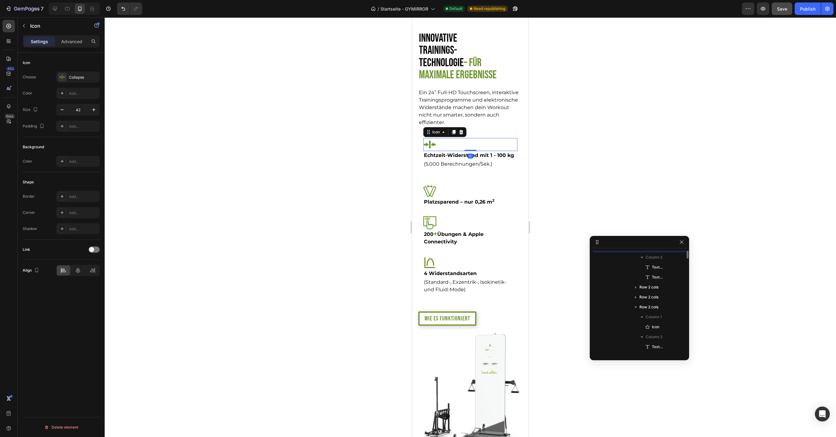
click at [447, 151] on div "Icon 0" at bounding box center [470, 144] width 94 height 13
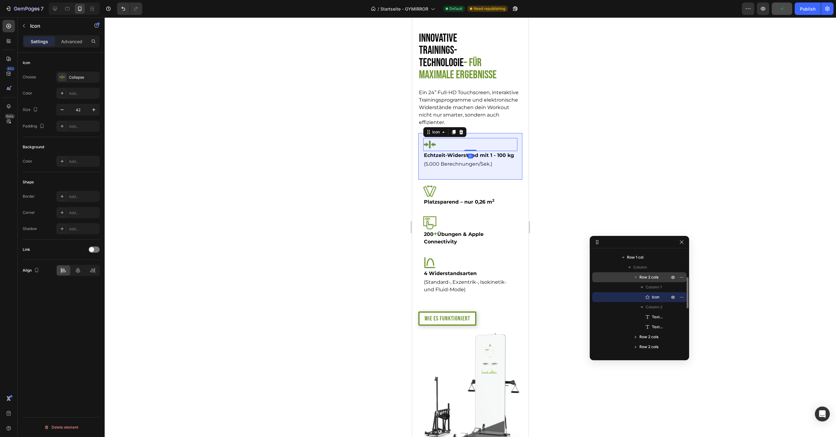
click at [557, 277] on span "Row 2 cols" at bounding box center [649, 277] width 19 height 6
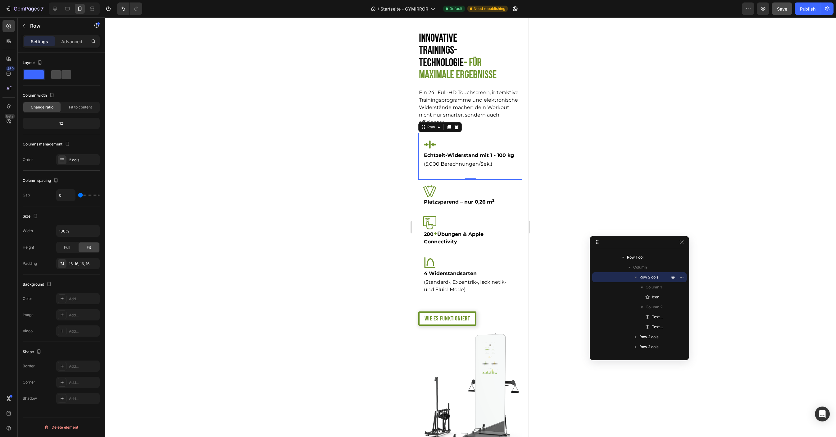
click at [62, 71] on span at bounding box center [67, 74] width 10 height 9
type input "16"
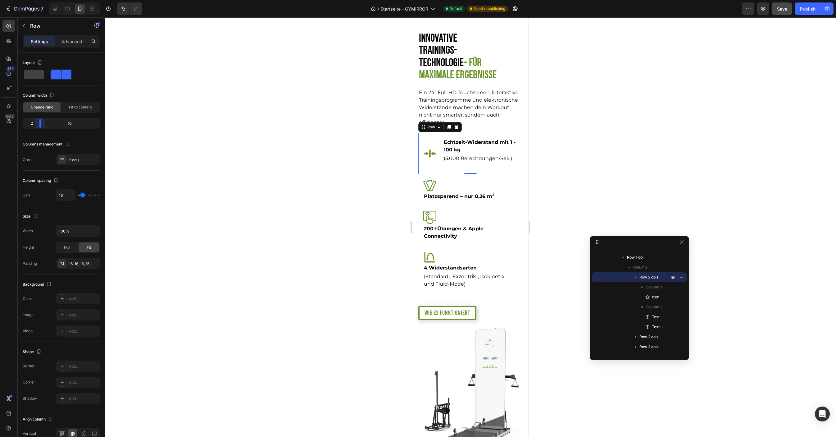
drag, startPoint x: 60, startPoint y: 122, endPoint x: 38, endPoint y: 124, distance: 21.8
click at [38, 0] on body "7 Version history / Startseite - GYMIRROR Default Need republishing Preview Sav…" at bounding box center [418, 0] width 836 height 0
click at [467, 162] on p "(5.000 Berechnungen/Sek.)" at bounding box center [480, 158] width 73 height 7
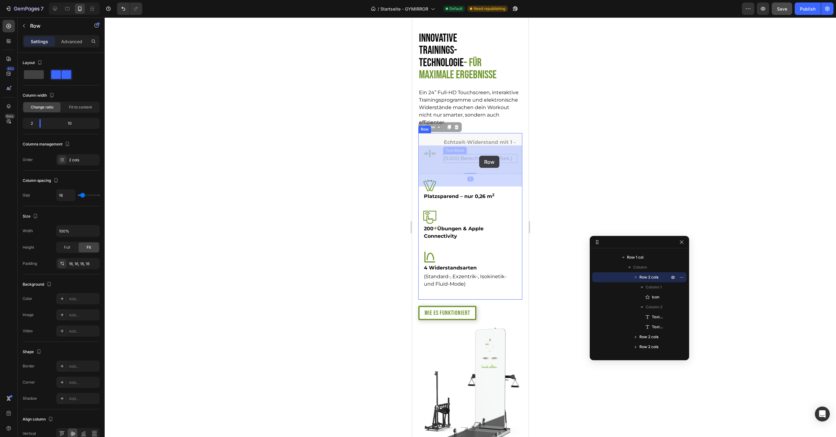
drag, startPoint x: 479, startPoint y: 181, endPoint x: 479, endPoint y: 157, distance: 24.2
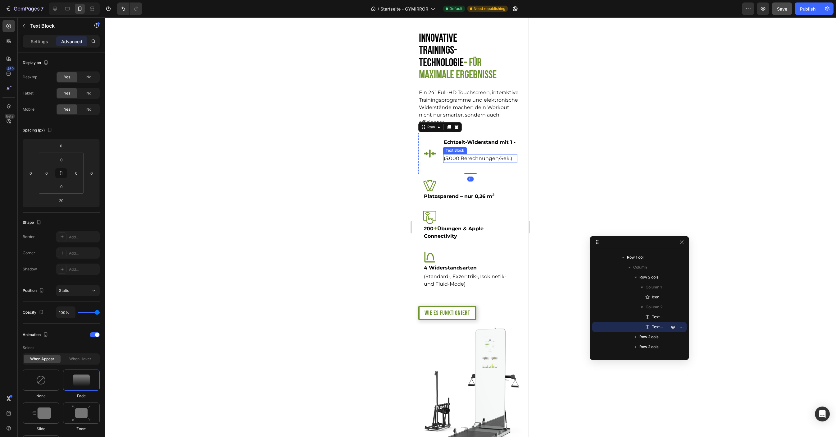
click at [478, 162] on p "(5.000 Berechnungen/Sek.)" at bounding box center [480, 158] width 73 height 7
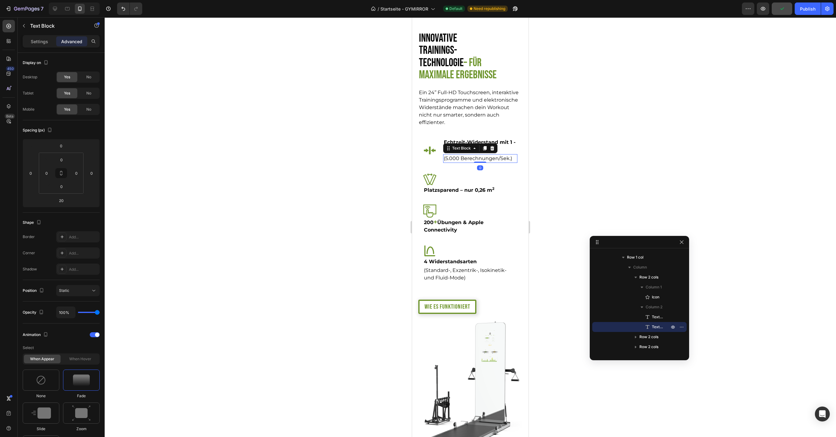
drag, startPoint x: 479, startPoint y: 181, endPoint x: 479, endPoint y: 164, distance: 17.1
click at [479, 163] on div "(5.000 Berechnungen/Sek.) Text Block 0" at bounding box center [480, 158] width 74 height 9
type input "0"
click at [511, 199] on div "Icon Platzsparend – nur 0,26 m 2 Text Block Row" at bounding box center [470, 184] width 104 height 32
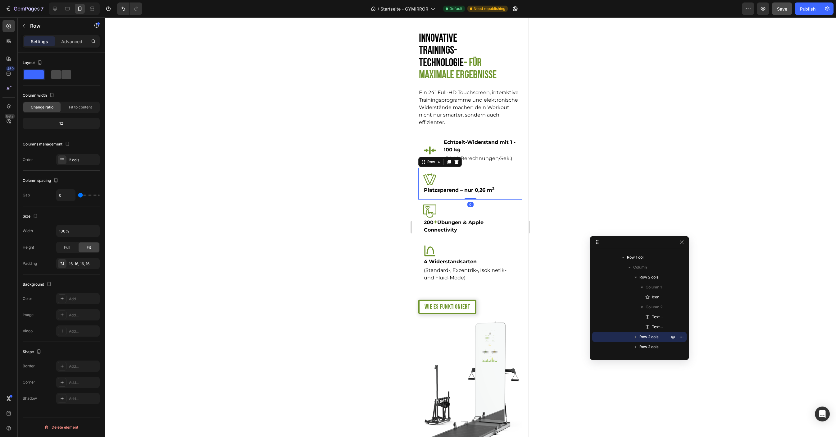
click at [62, 75] on span at bounding box center [67, 74] width 10 height 9
type input "16"
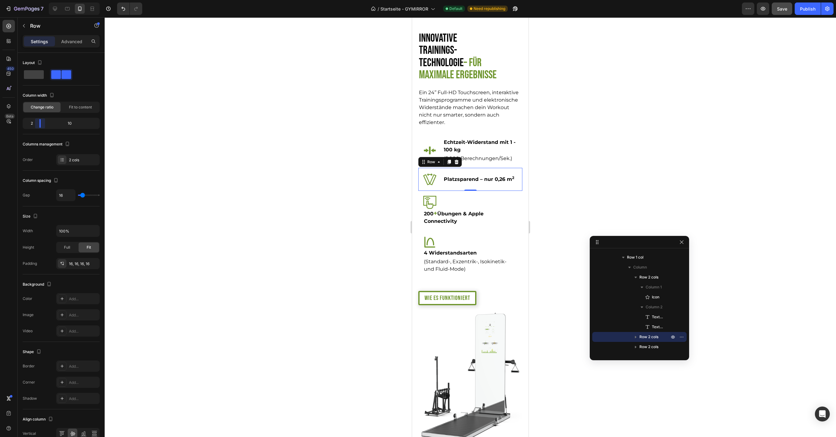
drag, startPoint x: 61, startPoint y: 124, endPoint x: 35, endPoint y: 125, distance: 25.8
click at [35, 0] on body "7 Version history / Startseite - GYMIRROR Default Need republishing Preview Sav…" at bounding box center [418, 0] width 836 height 0
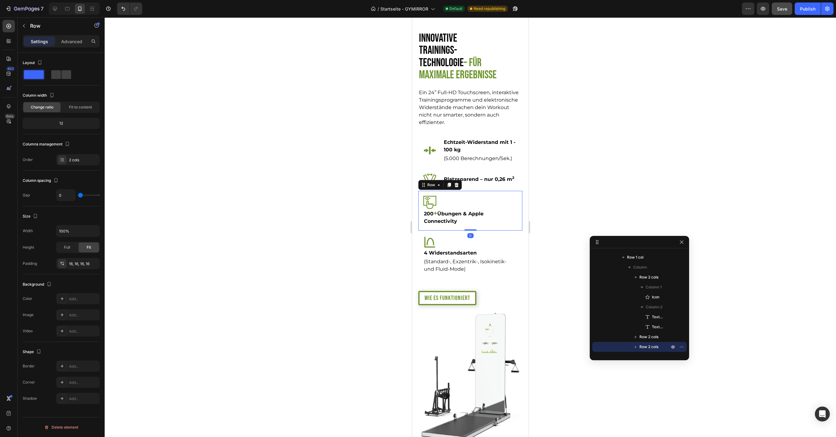
click at [518, 231] on div "Icon 200 + Übungen & Apple Connectivity Text Block Row 0" at bounding box center [470, 211] width 104 height 40
click at [62, 71] on span at bounding box center [67, 74] width 10 height 9
type input "16"
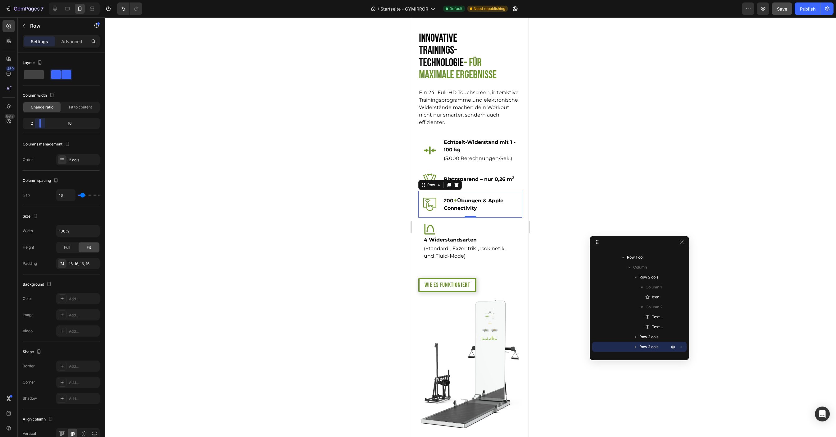
drag, startPoint x: 62, startPoint y: 122, endPoint x: 38, endPoint y: 122, distance: 23.6
click at [38, 0] on body "7 Version history / Startseite - GYMIRROR Default Need republishing Preview Sav…" at bounding box center [418, 0] width 836 height 0
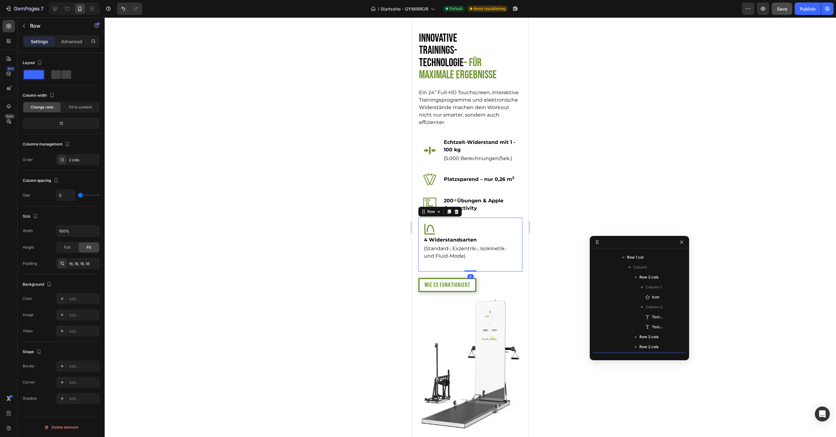
scroll to position [148, 0]
click at [518, 257] on div "Icon 4 Widerstandsarten Text Block (Standard-, Exzentrik-, Isokinetik- und Flui…" at bounding box center [470, 244] width 104 height 54
click at [62, 72] on span at bounding box center [67, 74] width 10 height 9
type input "16"
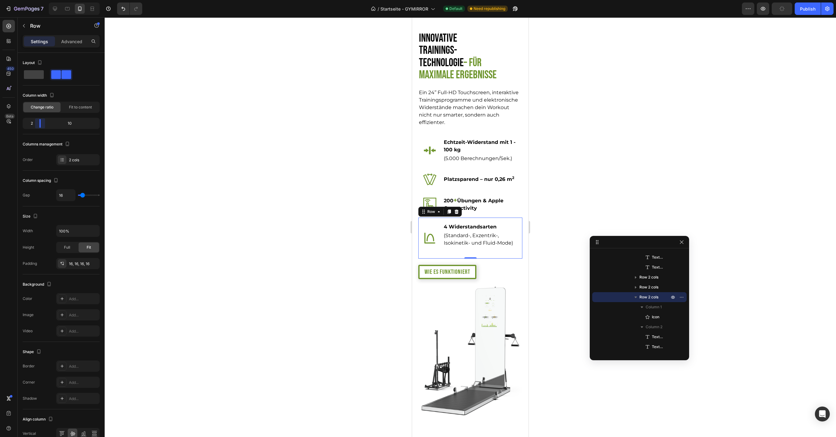
drag, startPoint x: 62, startPoint y: 121, endPoint x: 38, endPoint y: 124, distance: 24.1
click at [38, 0] on body "7 Version history / Startseite - GYMIRROR Default Need republishing Preview Pub…" at bounding box center [418, 0] width 836 height 0
click at [427, 163] on div "Icon" at bounding box center [430, 150] width 15 height 25
click at [68, 40] on p "Advanced" at bounding box center [71, 41] width 21 height 7
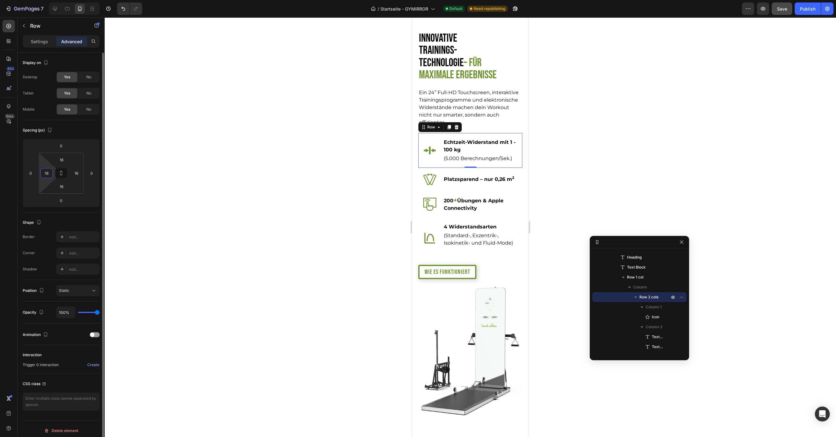
click at [47, 0] on html "7 Version history / Startseite - GYMIRROR Default Need republishing Preview Sav…" at bounding box center [418, 0] width 836 height 0
click at [47, 172] on input "16" at bounding box center [46, 172] width 9 height 9
type input "0"
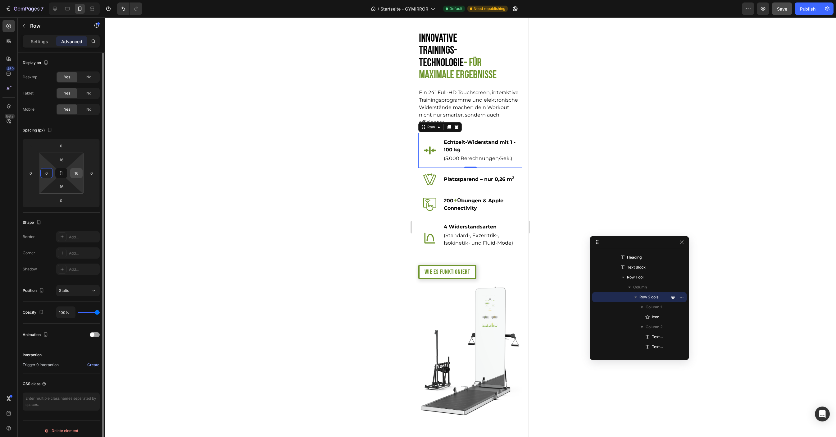
click at [74, 172] on input "16" at bounding box center [76, 172] width 9 height 9
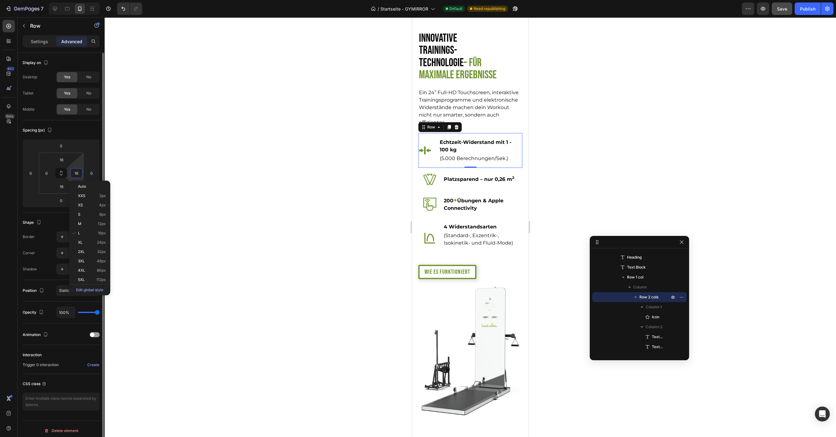
click at [74, 172] on input "16" at bounding box center [76, 172] width 9 height 9
type input "0"
click at [60, 159] on input "16" at bounding box center [61, 159] width 12 height 9
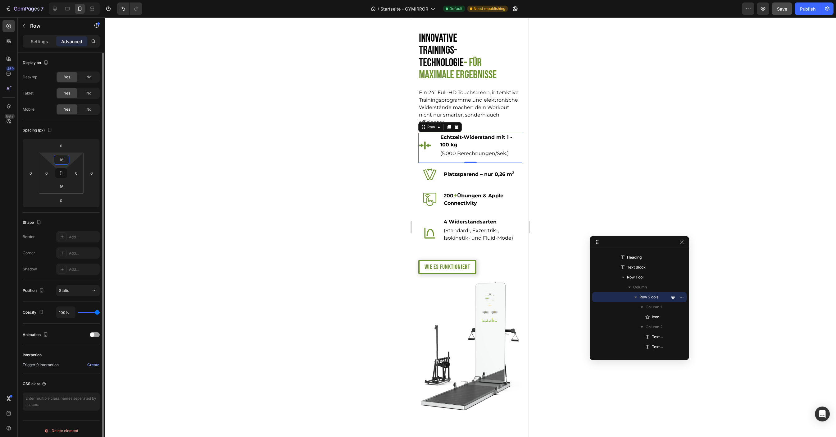
click at [59, 162] on input "16" at bounding box center [61, 159] width 12 height 9
type input "0"
drag, startPoint x: 63, startPoint y: 185, endPoint x: 66, endPoint y: 183, distance: 3.6
click at [63, 185] on input "16" at bounding box center [61, 186] width 12 height 9
type input "0"
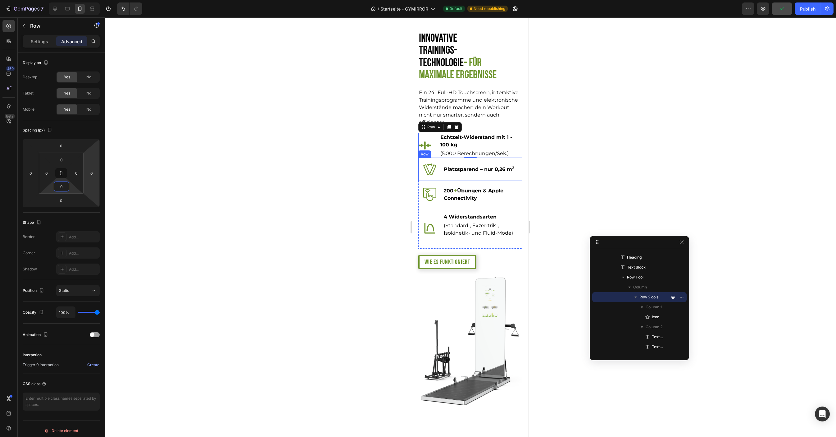
click at [421, 181] on div "Icon Platzsparend – nur 0,26 m 2 Text Block Row" at bounding box center [470, 169] width 104 height 23
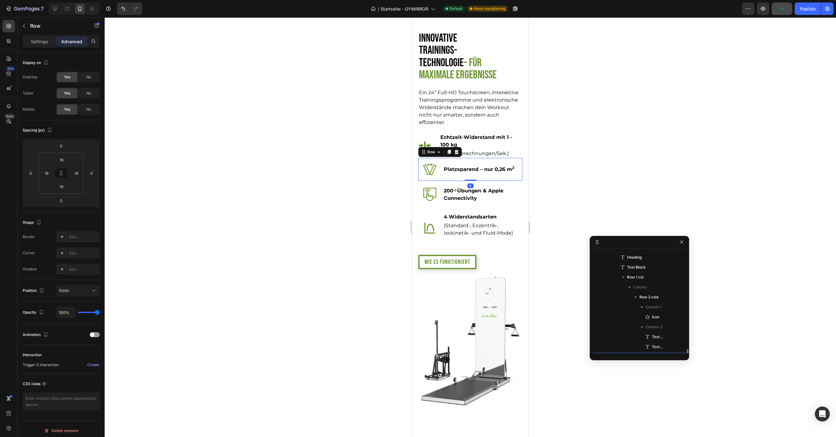
scroll to position [128, 0]
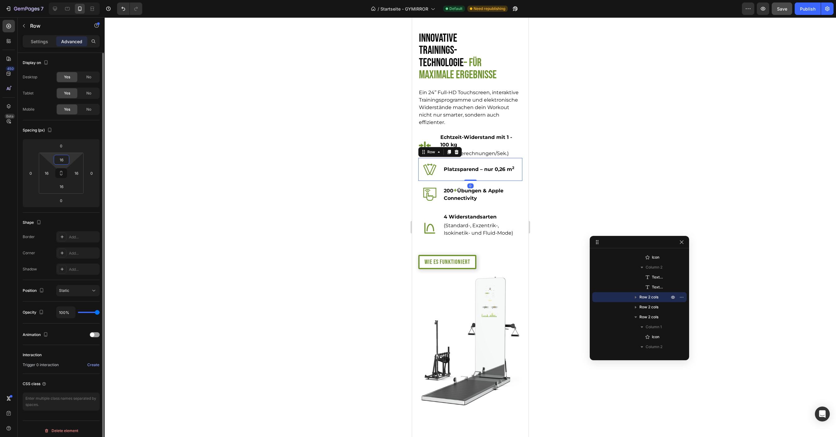
click at [63, 160] on input "16" at bounding box center [61, 159] width 12 height 9
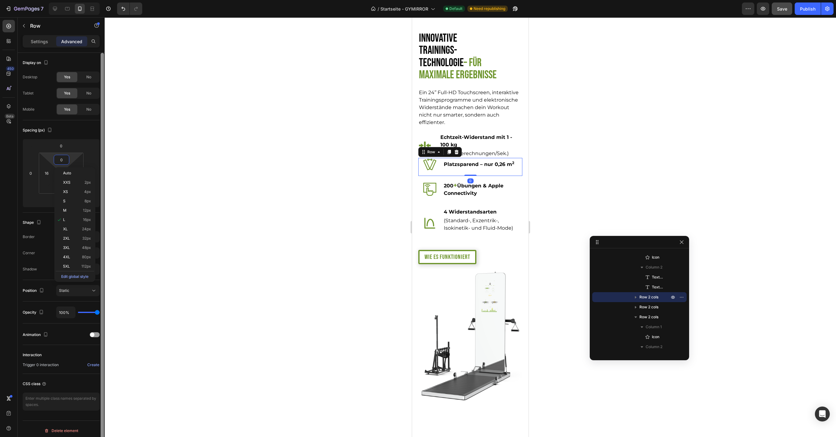
type input "0"
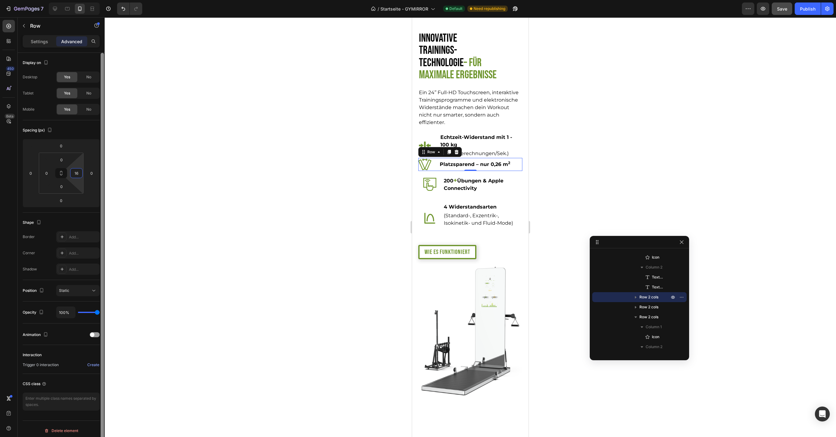
type input "0"
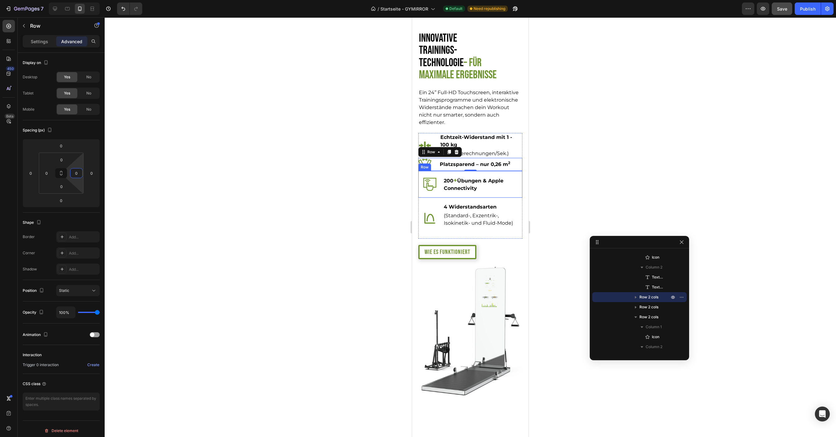
click at [421, 198] on div "Icon 200 + Übungen & Apple Connectivity Text Block Row" at bounding box center [470, 184] width 104 height 27
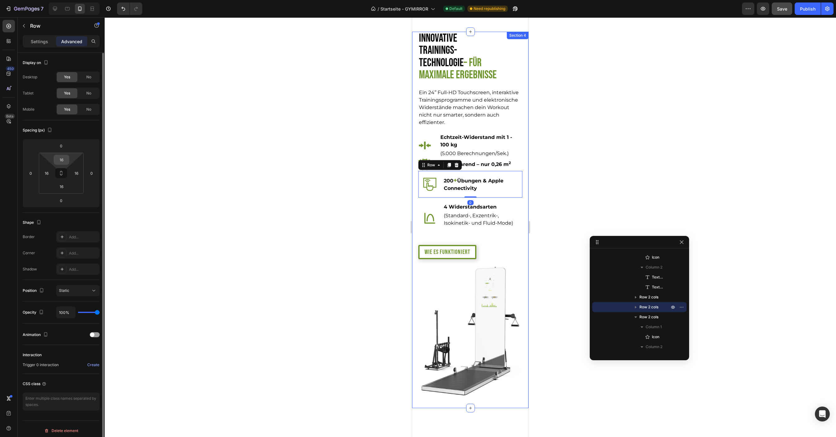
click at [63, 157] on input "16" at bounding box center [61, 159] width 12 height 9
type input "0"
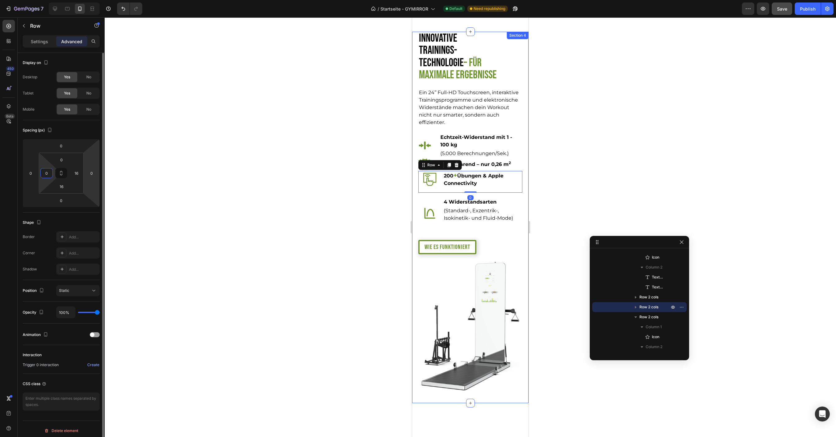
type input "0"
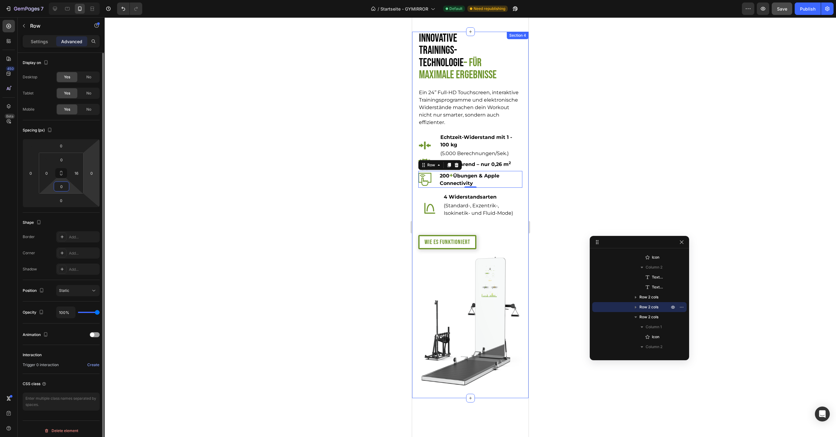
type input "0"
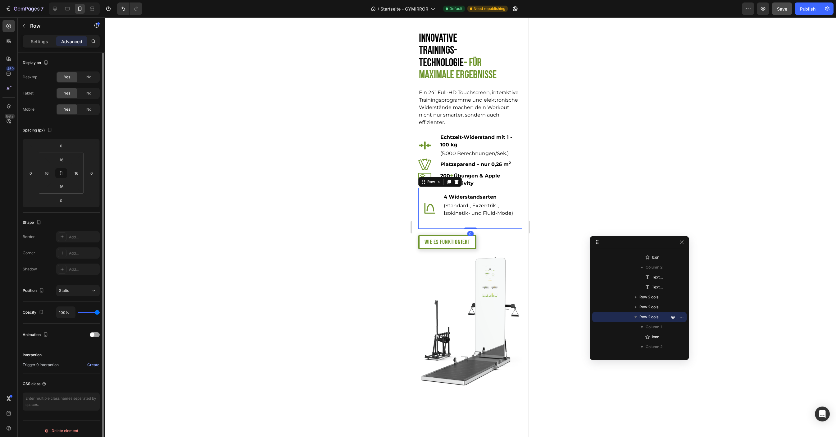
click at [421, 208] on div "Icon 4 Widerstandsarten Text Block (Standard-, Exzentrik-, Isokinetik- und Flui…" at bounding box center [470, 208] width 104 height 41
click at [63, 156] on input "16" at bounding box center [61, 159] width 12 height 9
type input "0"
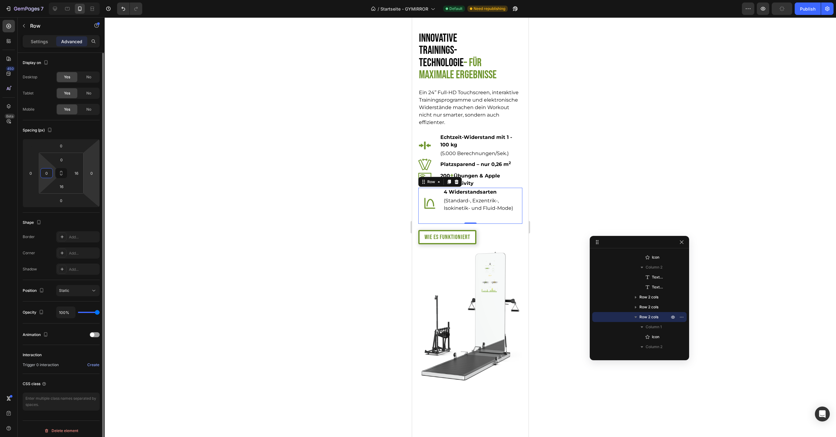
type input "0"
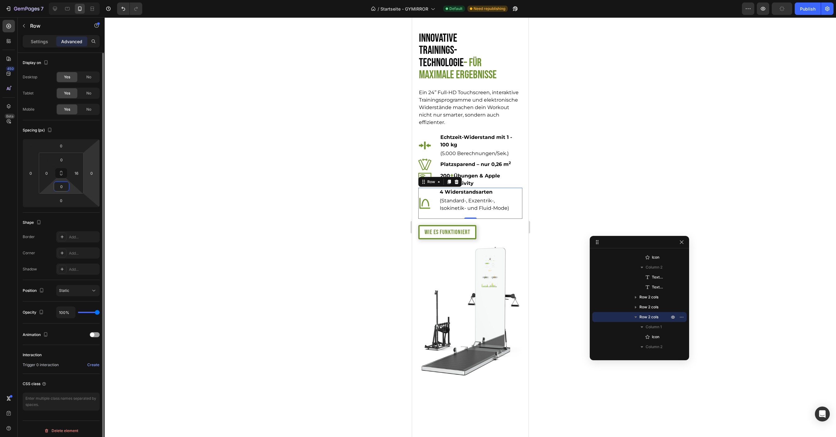
type input "0"
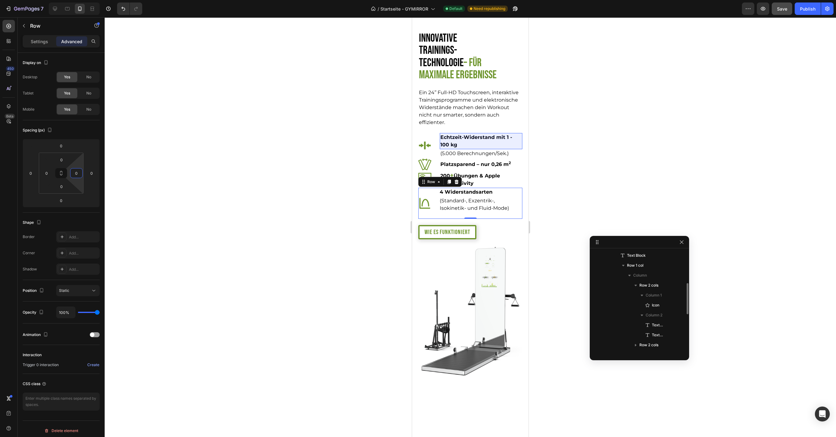
scroll to position [62, 0]
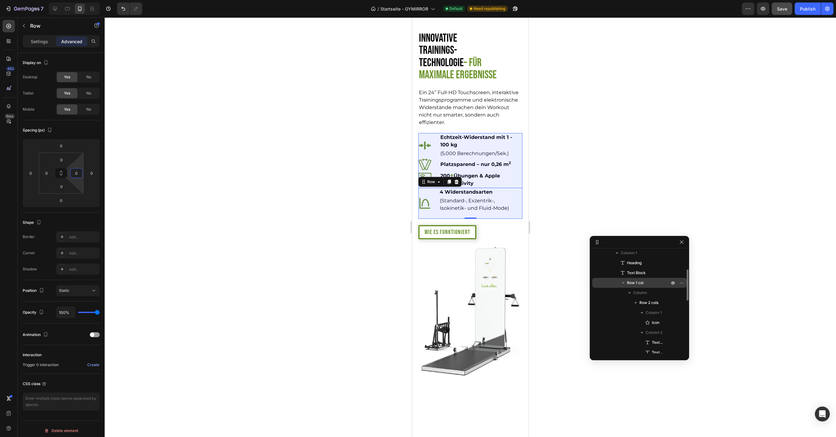
type input "0"
click at [557, 284] on span "Row 1 col" at bounding box center [635, 283] width 16 height 6
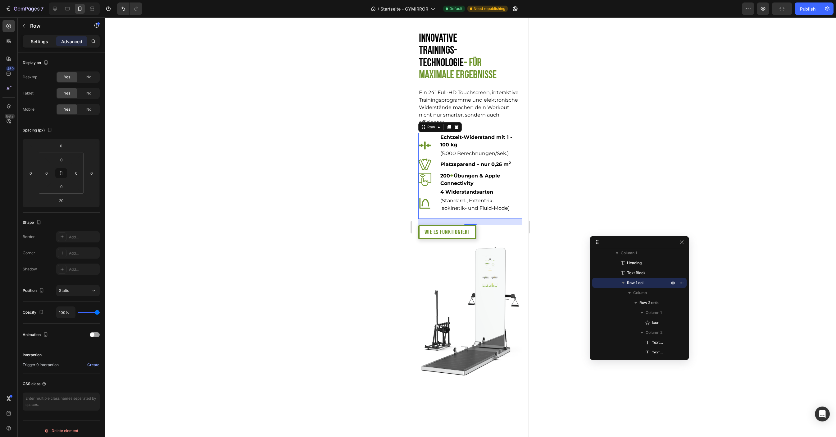
click at [38, 38] on p "Settings" at bounding box center [39, 41] width 17 height 7
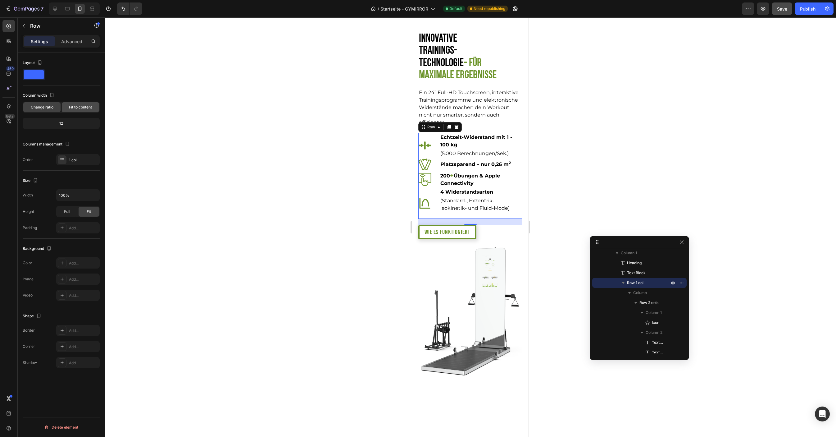
click at [80, 108] on span "Fit to content" at bounding box center [80, 107] width 23 height 6
click at [42, 108] on span "Change ratio" at bounding box center [42, 107] width 23 height 6
click at [76, 106] on span "Fit to content" at bounding box center [80, 107] width 23 height 6
click at [43, 107] on span "Change ratio" at bounding box center [42, 107] width 23 height 6
click at [62, 123] on div "12" at bounding box center [61, 123] width 75 height 9
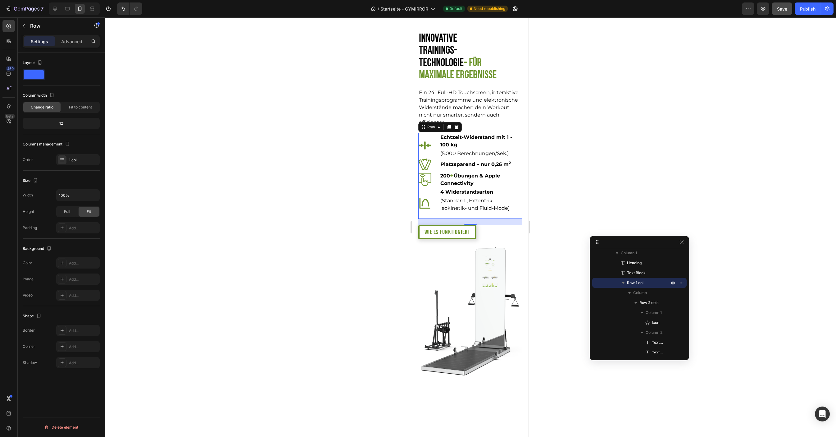
click at [68, 100] on div "Column width" at bounding box center [61, 95] width 77 height 10
click at [75, 106] on span "Fit to content" at bounding box center [80, 107] width 23 height 6
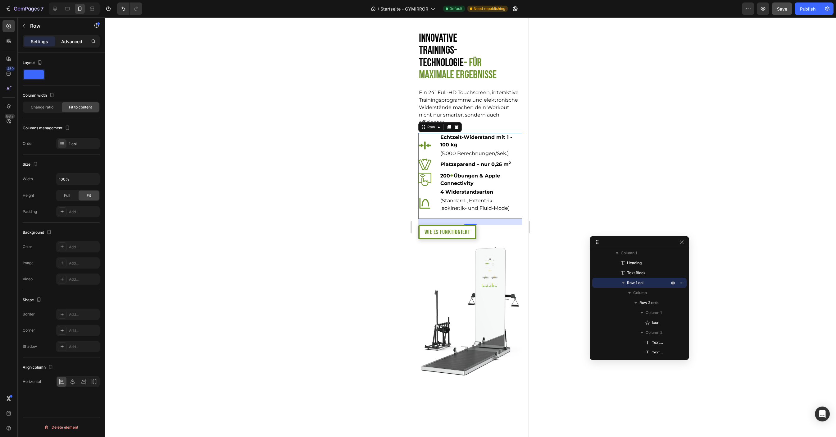
click at [66, 41] on p "Advanced" at bounding box center [71, 41] width 21 height 7
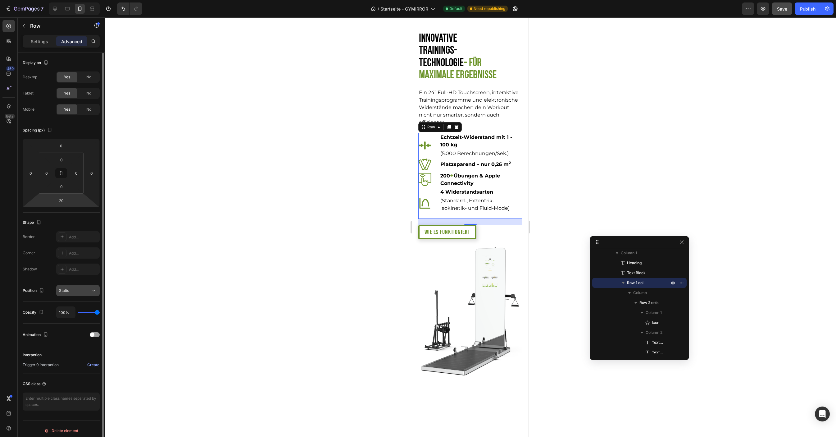
scroll to position [3, 0]
click at [436, 152] on div "Icon Echtzeit-Widerstand mit 1 - 100 kg Text Block (5.000 Berechnungen/Sek.) Te…" at bounding box center [470, 145] width 104 height 25
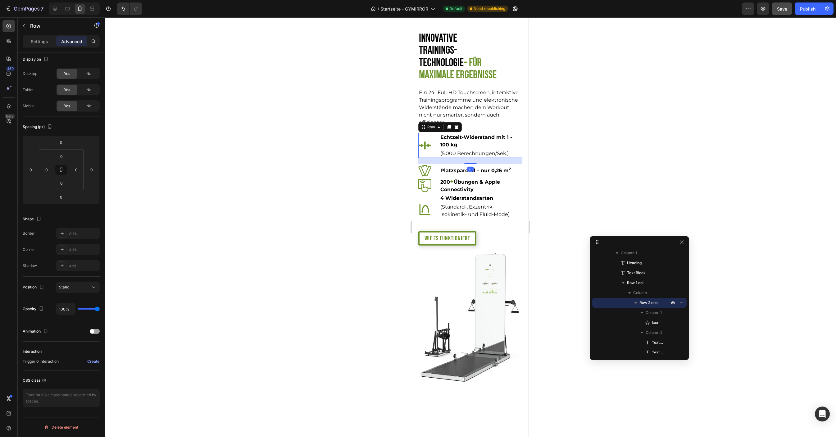
drag, startPoint x: 472, startPoint y: 169, endPoint x: 482, endPoint y: 175, distance: 12.0
click at [482, 158] on div "20" at bounding box center [470, 158] width 104 height 0
type input "20"
click at [519, 177] on div "Platzsparend – nur 0,26 m 2 Text Block" at bounding box center [481, 170] width 83 height 13
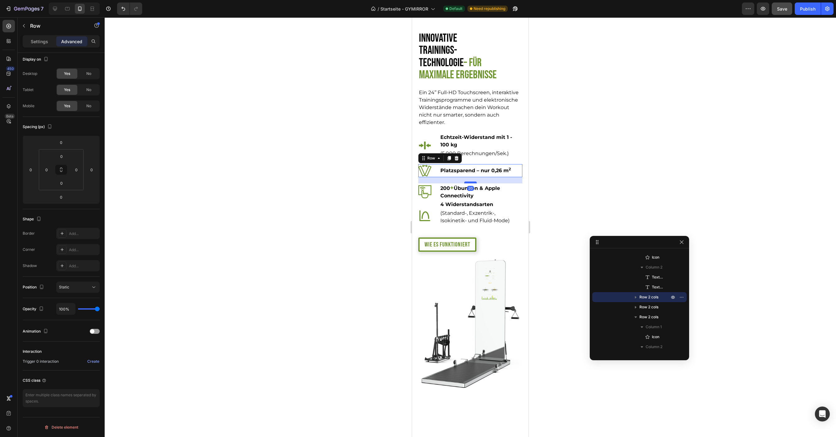
drag, startPoint x: 469, startPoint y: 188, endPoint x: 475, endPoint y: 194, distance: 9.0
click at [475, 183] on div at bounding box center [470, 182] width 12 height 2
type input "20"
click at [435, 200] on div "Icon 200 + Übungen & Apple Connectivity Text Block Row" at bounding box center [470, 191] width 104 height 17
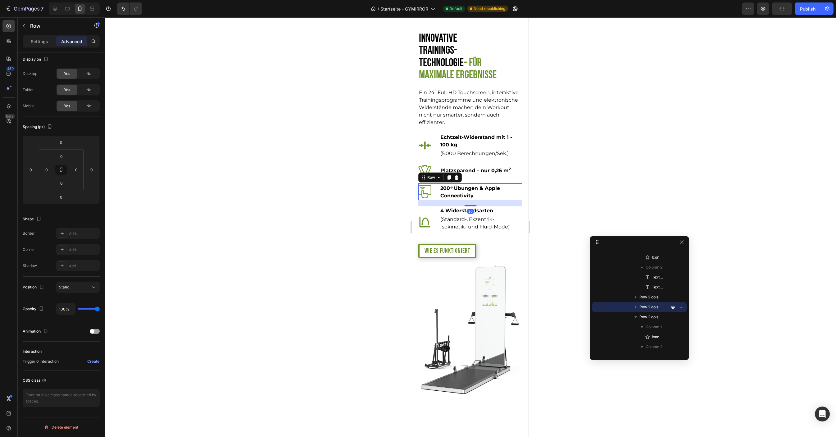
drag, startPoint x: 472, startPoint y: 211, endPoint x: 478, endPoint y: 217, distance: 9.0
click at [478, 200] on div "20" at bounding box center [470, 200] width 104 height 0
type input "20"
click at [557, 192] on div at bounding box center [471, 226] width 732 height 419
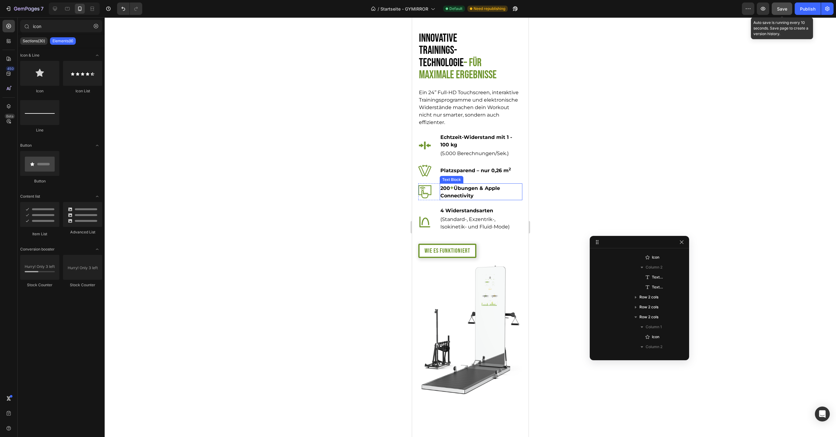
click at [557, 10] on span "Save" at bounding box center [782, 8] width 10 height 5
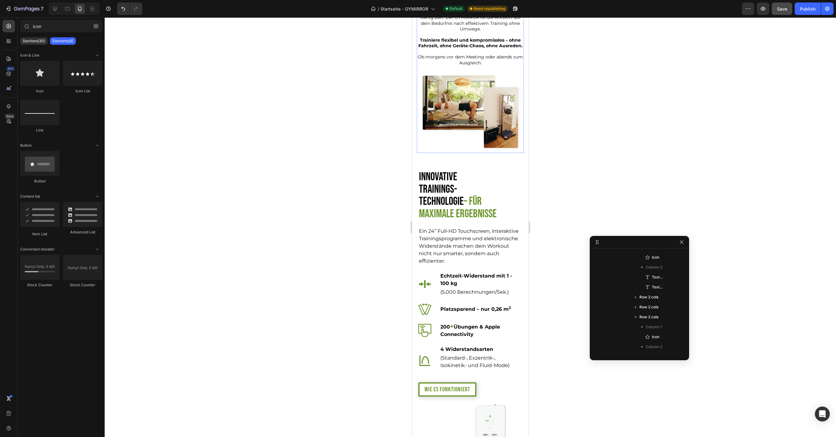
scroll to position [304, 0]
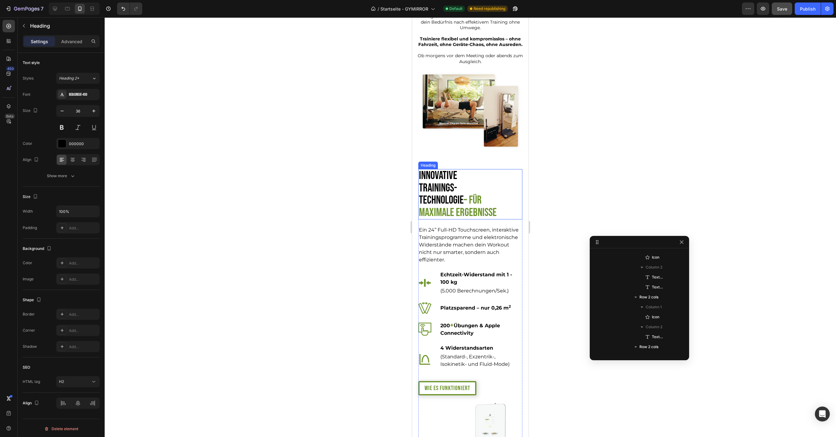
click at [497, 189] on h2 "Innovative Trainings-Technologie – für maximale Ergebnisse" at bounding box center [457, 194] width 79 height 50
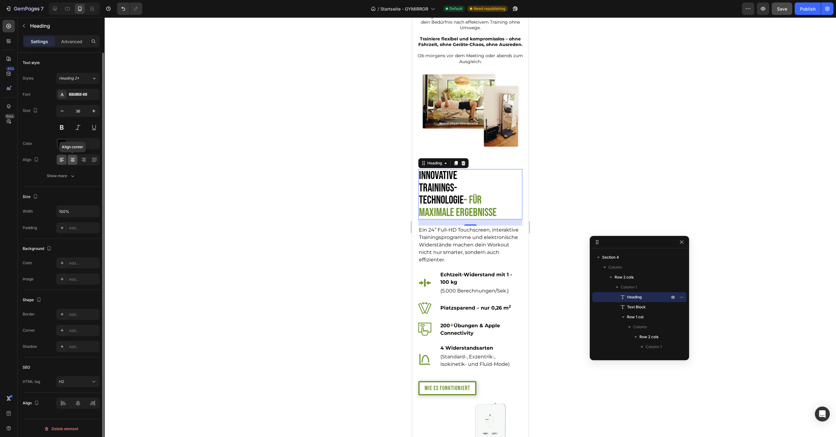
click at [71, 156] on div at bounding box center [73, 160] width 10 height 10
click at [60, 160] on icon at bounding box center [62, 160] width 6 height 6
click at [73, 38] on p "Advanced" at bounding box center [71, 41] width 21 height 7
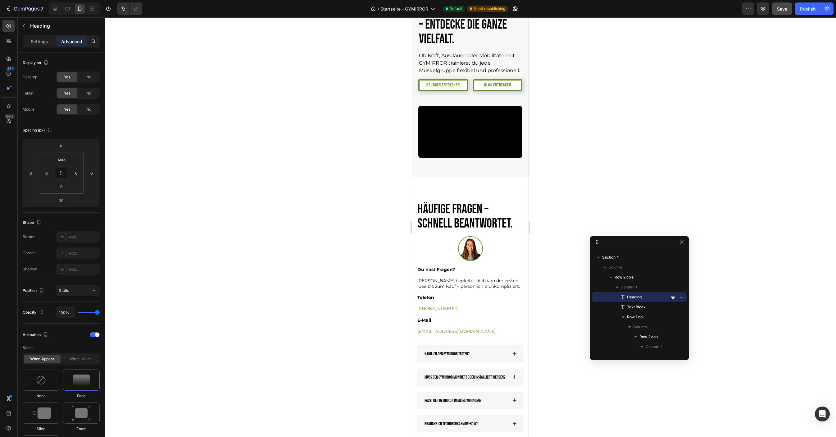
scroll to position [2345, 0]
